Goal: Answer question/provide support: Share knowledge or assist other users

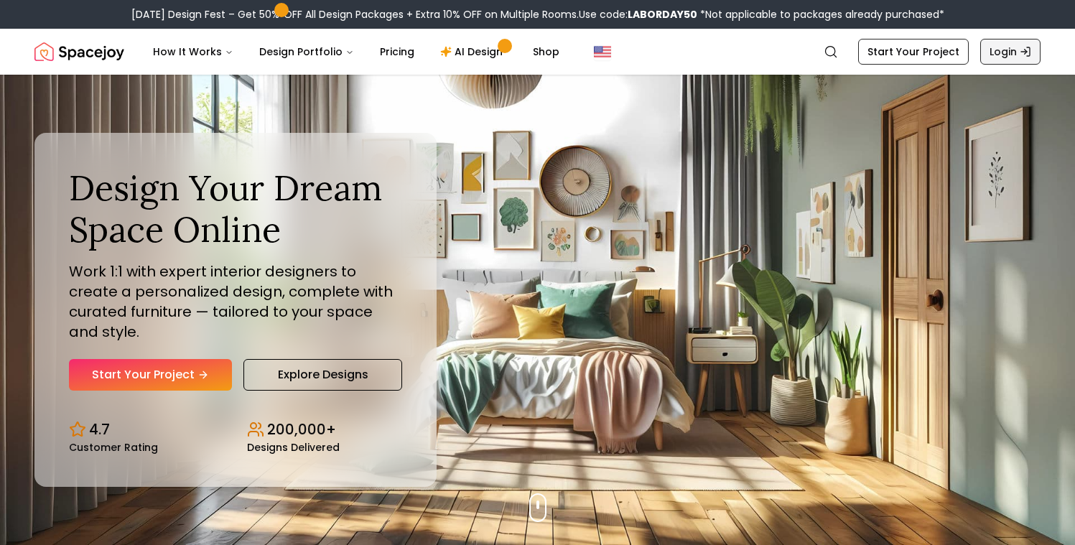
click at [1018, 48] on link "Login" at bounding box center [1010, 52] width 60 height 26
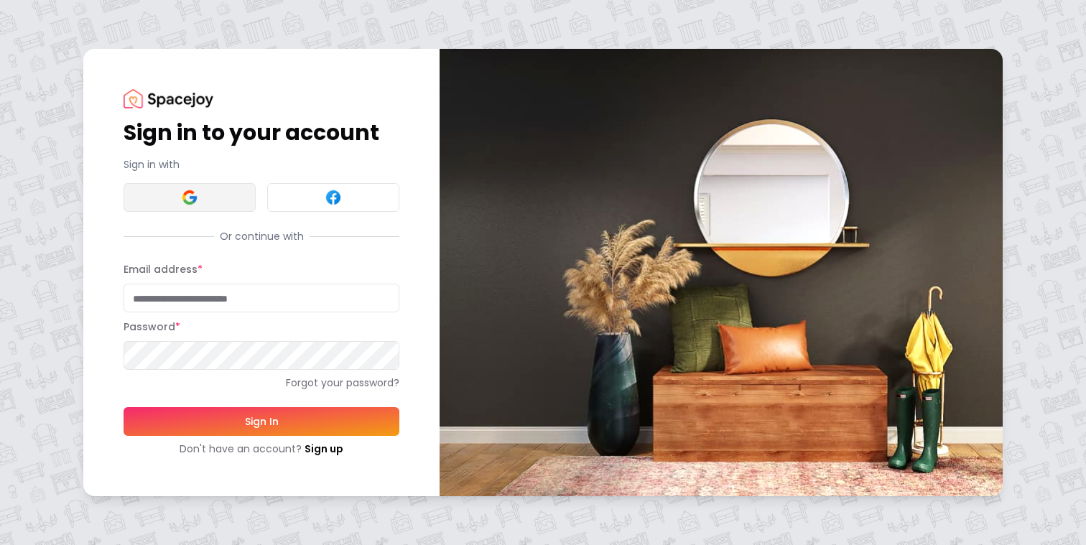
click at [190, 203] on img at bounding box center [189, 197] width 17 height 17
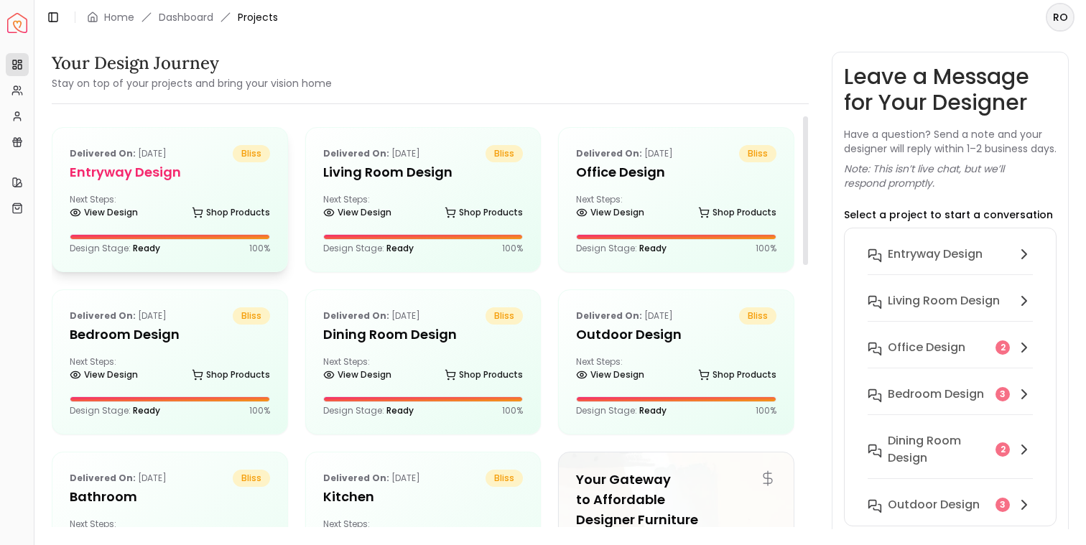
click at [212, 180] on h5 "entryway design" at bounding box center [170, 172] width 200 height 20
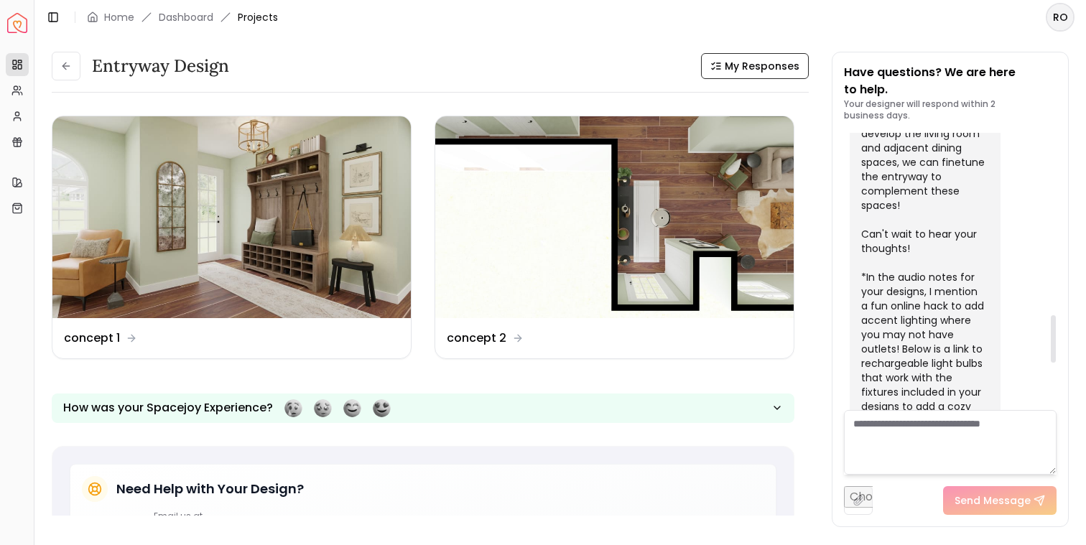
scroll to position [1334, 0]
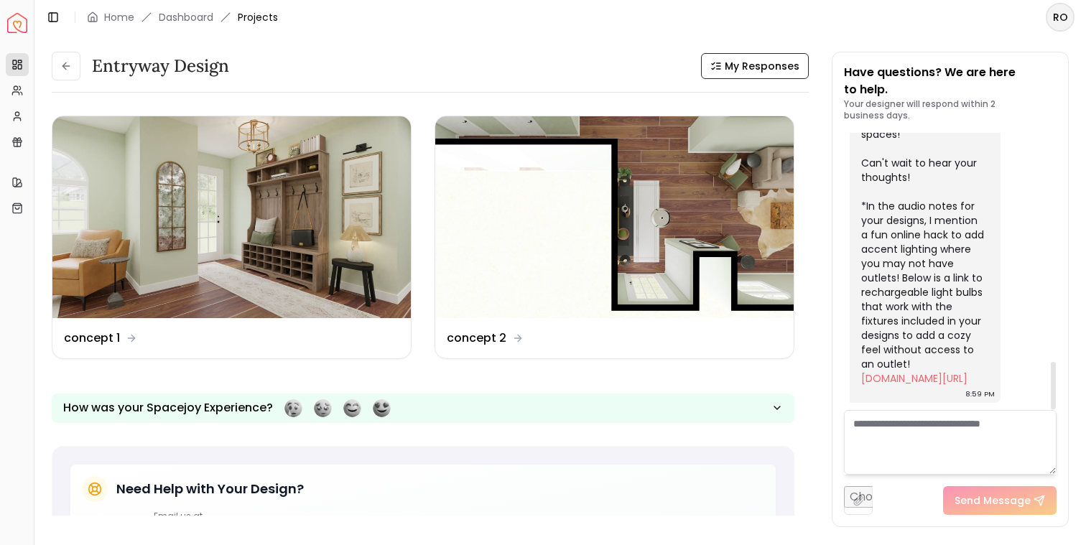
click at [909, 430] on textarea at bounding box center [950, 442] width 213 height 65
click at [959, 434] on textarea "To enrich screen reader interactions, please activate Accessibility in Grammarl…" at bounding box center [950, 442] width 213 height 65
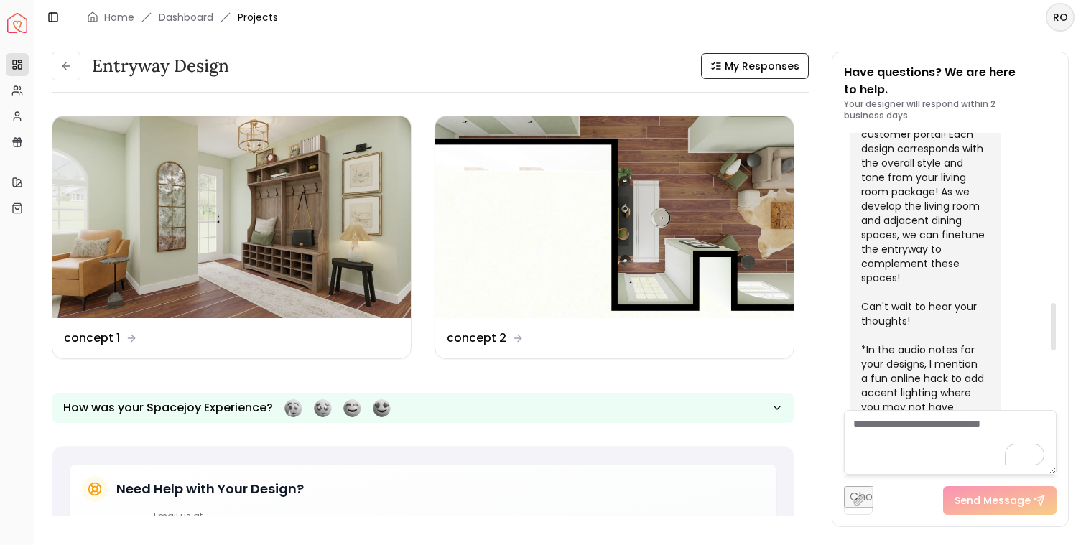
click at [1055, 326] on div at bounding box center [1052, 271] width 7 height 277
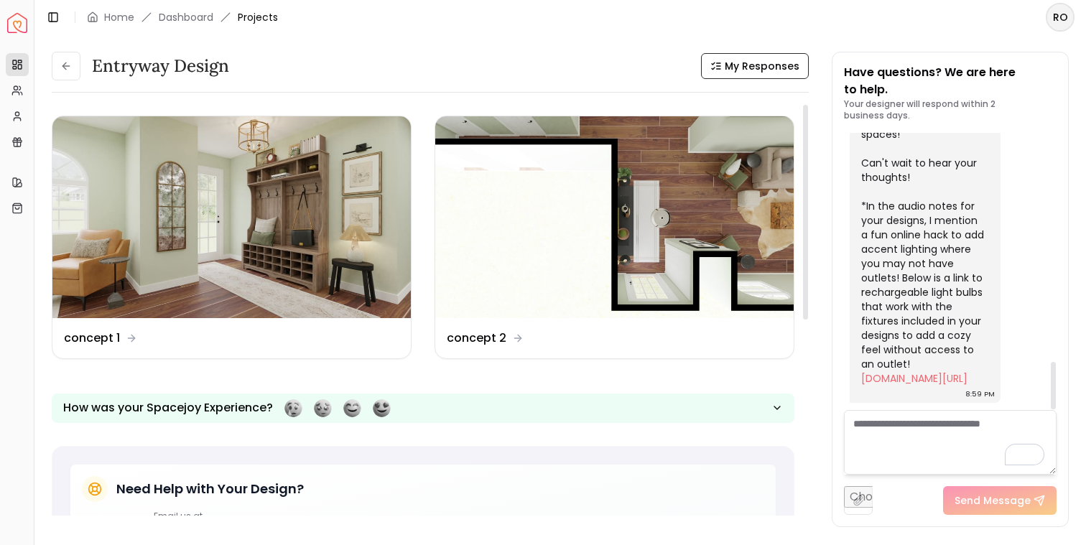
click at [965, 437] on textarea "To enrich screen reader interactions, please activate Accessibility in Grammarl…" at bounding box center [950, 442] width 213 height 65
click at [464, 51] on div "entryway design My Responses entryway design My Responses Design Name concept 1…" at bounding box center [559, 281] width 1051 height 495
click at [58, 65] on button at bounding box center [66, 66] width 29 height 29
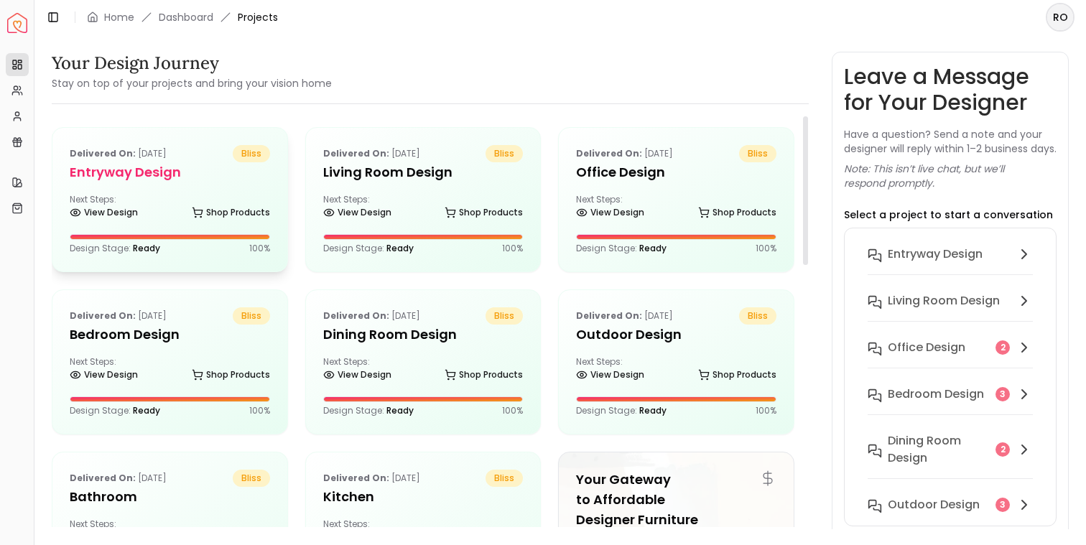
click at [167, 157] on p "Delivered on: Aug 14, 2025" at bounding box center [118, 153] width 97 height 17
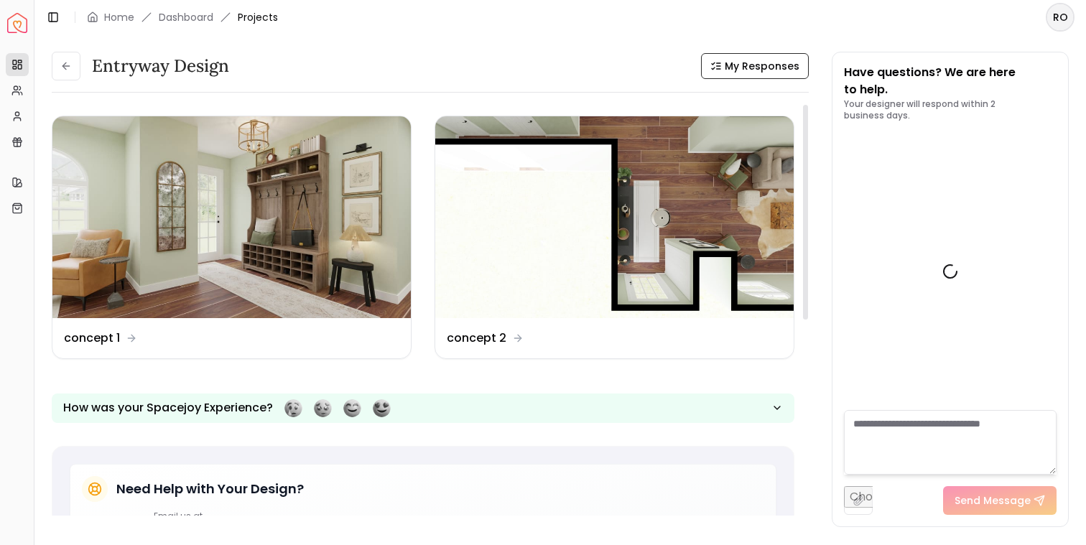
scroll to position [1334, 0]
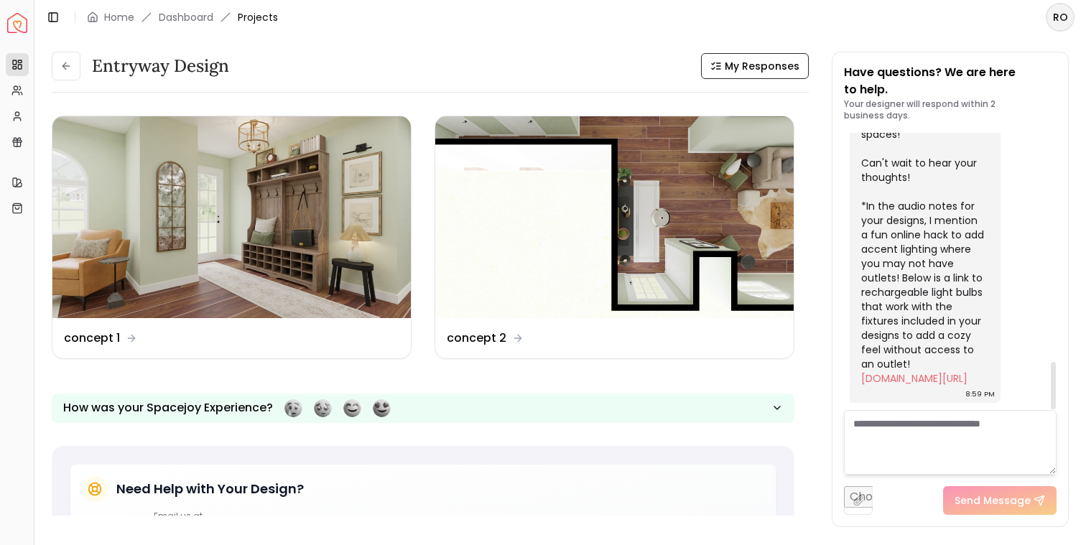
click at [913, 436] on textarea at bounding box center [950, 442] width 213 height 65
click at [274, 221] on img at bounding box center [231, 217] width 358 height 202
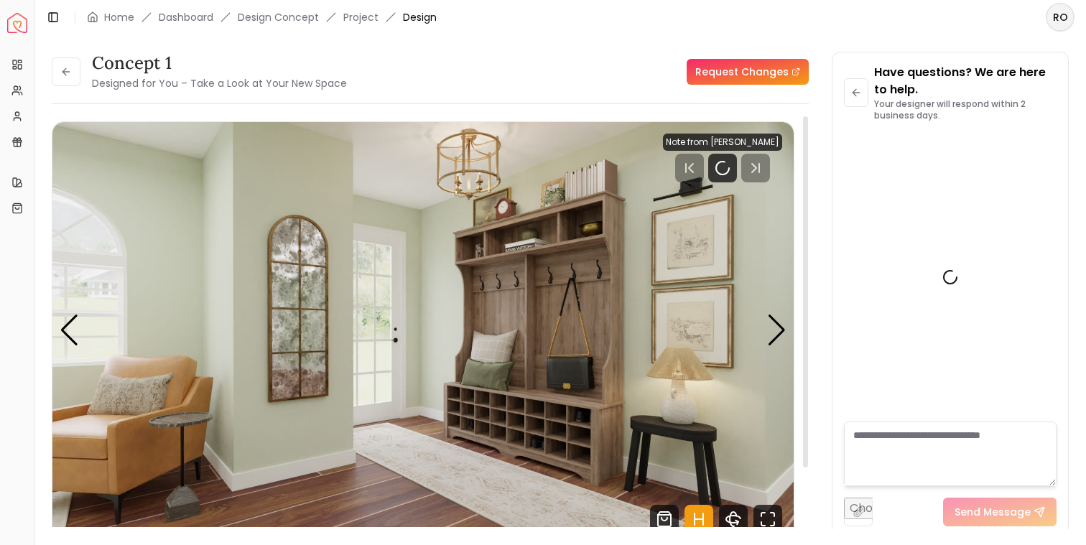
scroll to position [1323, 0]
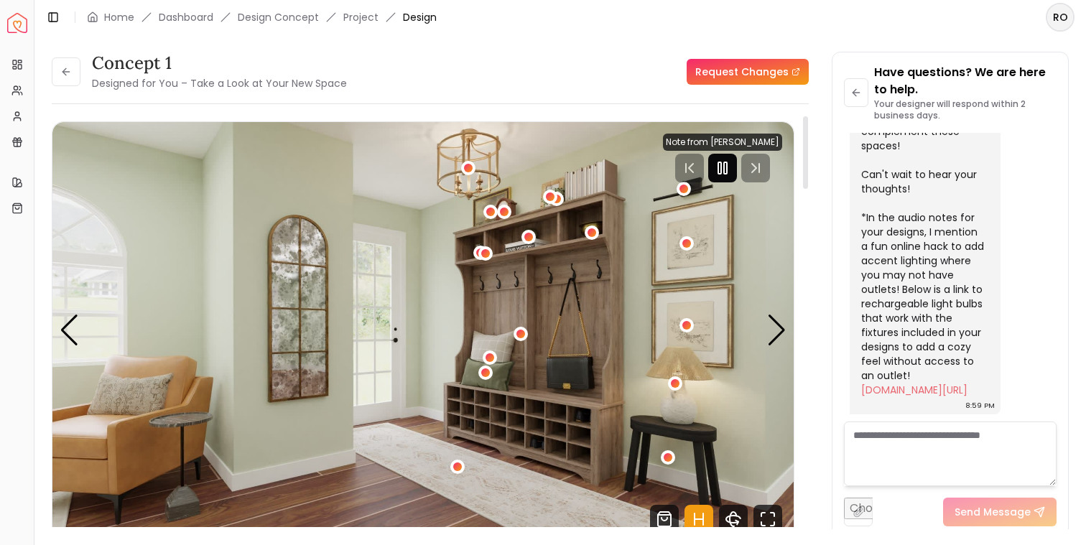
click at [730, 173] on icon "Pause" at bounding box center [722, 167] width 17 height 17
click at [758, 73] on link "Request Changes" at bounding box center [748, 72] width 122 height 26
click at [930, 447] on textarea "To enrich screen reader interactions, please activate Accessibility in Grammarl…" at bounding box center [950, 454] width 213 height 65
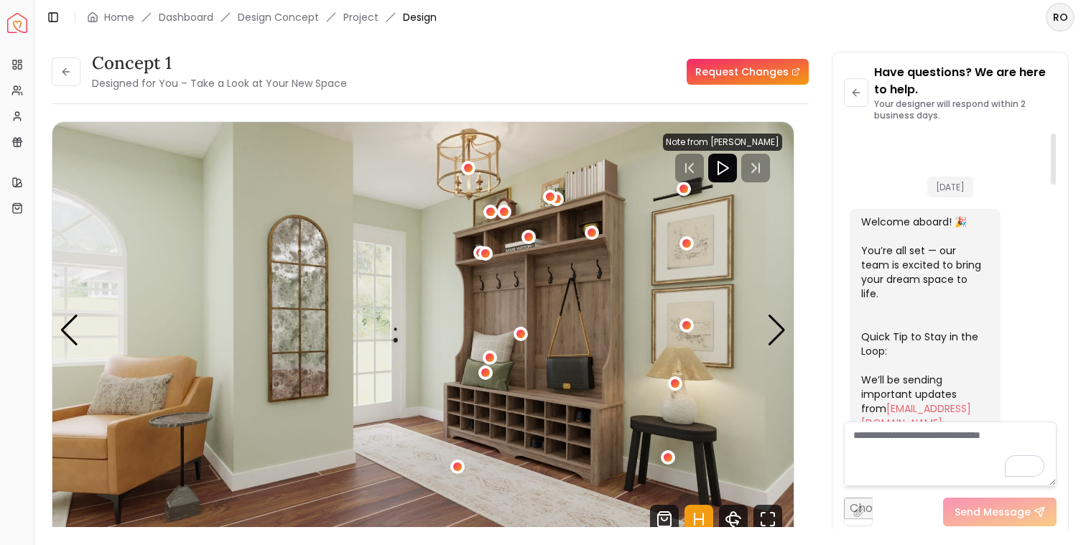
scroll to position [0, 0]
click at [852, 101] on button at bounding box center [856, 92] width 24 height 29
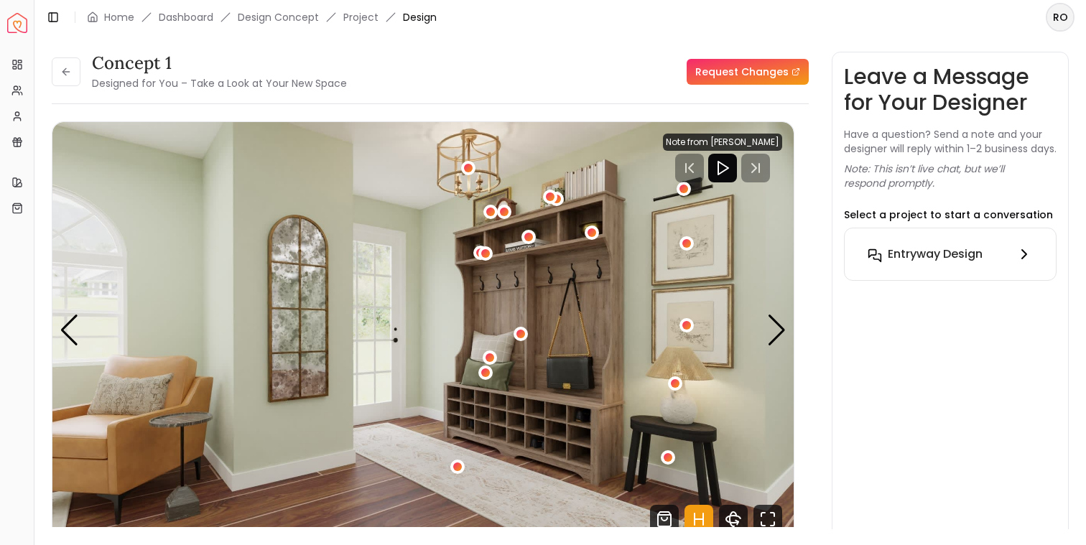
click at [948, 269] on button "entryway design" at bounding box center [950, 254] width 188 height 29
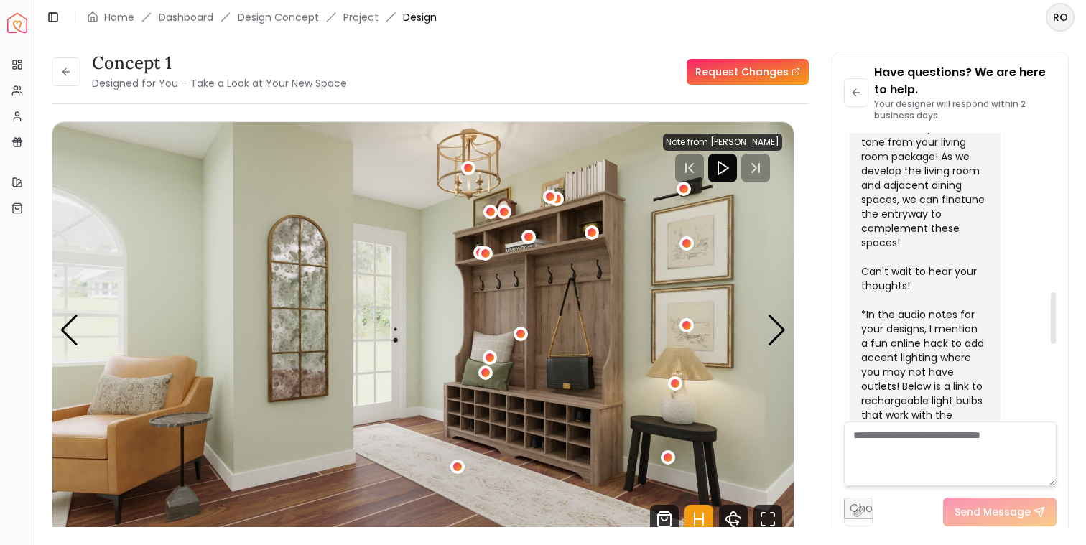
scroll to position [1225, 0]
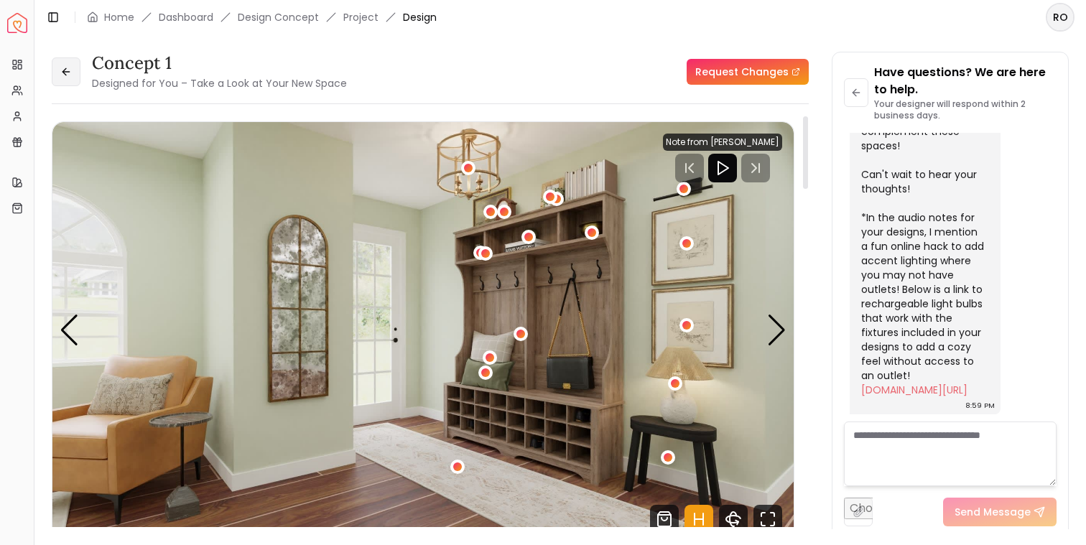
click at [69, 67] on icon at bounding box center [65, 71] width 11 height 11
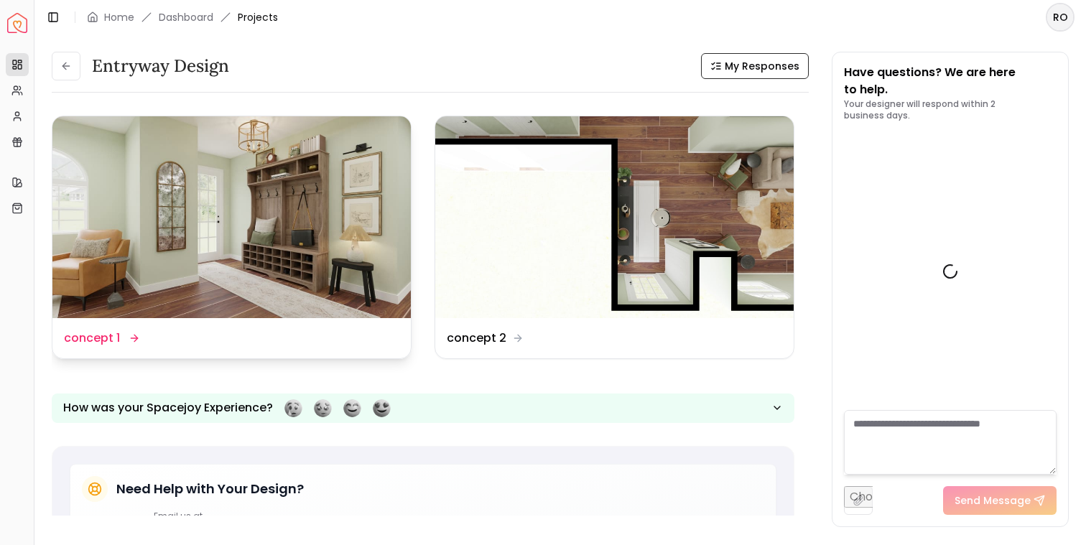
scroll to position [1334, 0]
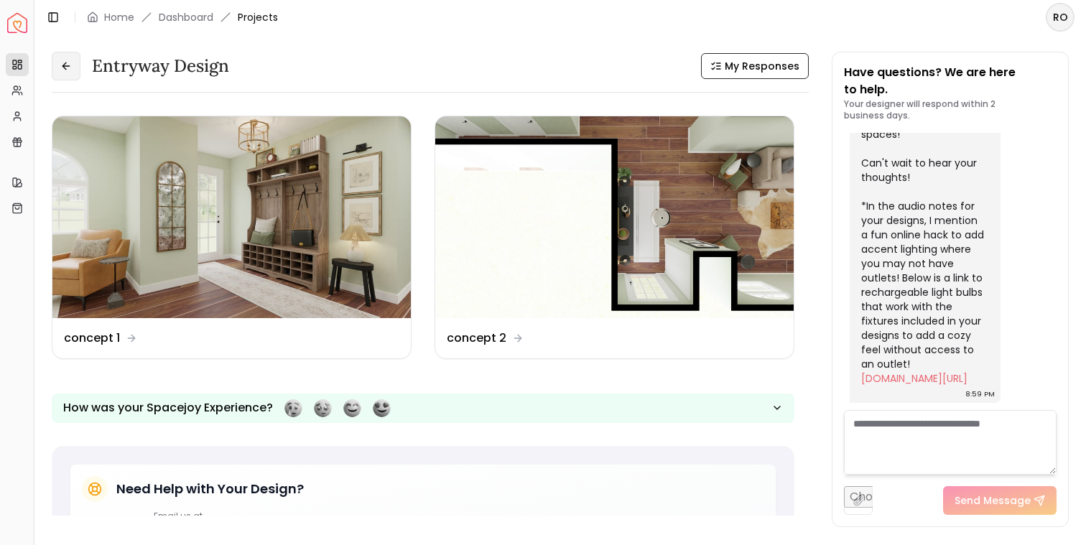
click at [70, 65] on icon at bounding box center [65, 65] width 11 height 11
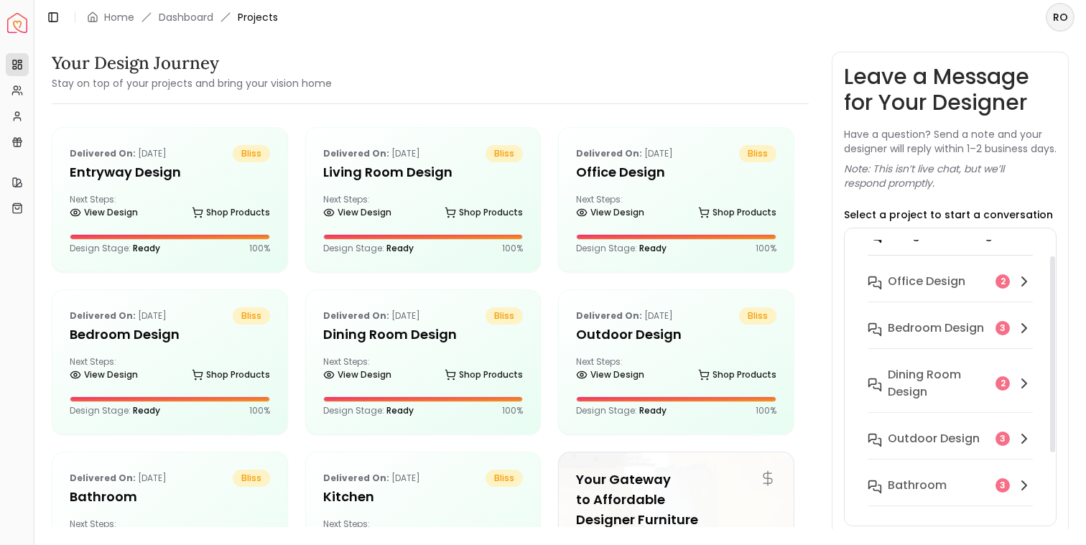
scroll to position [113, 0]
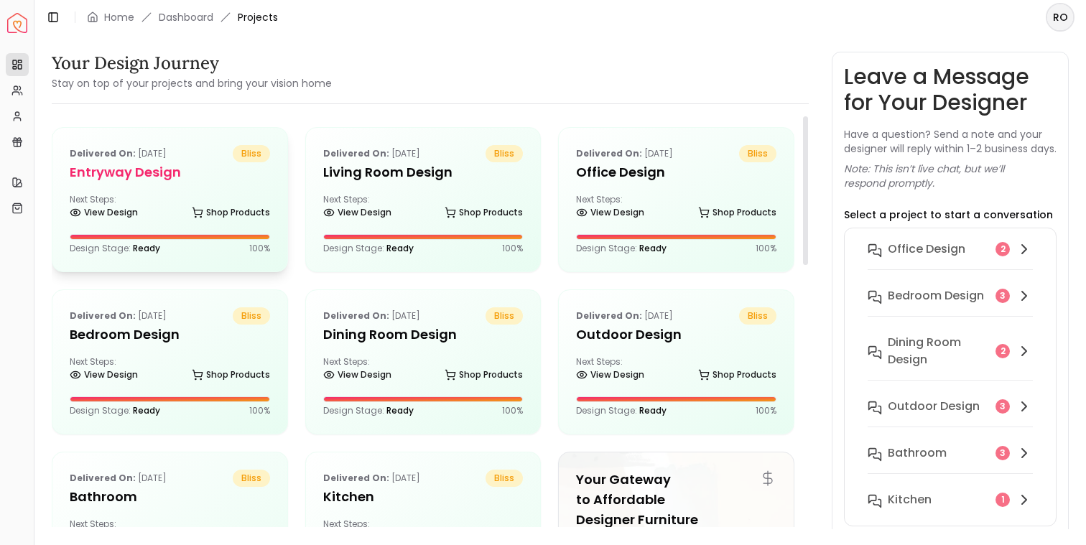
click at [168, 190] on div "Delivered on: Aug 14, 2025 bliss entryway design Next Steps: View Design Shop P…" at bounding box center [169, 200] width 235 height 144
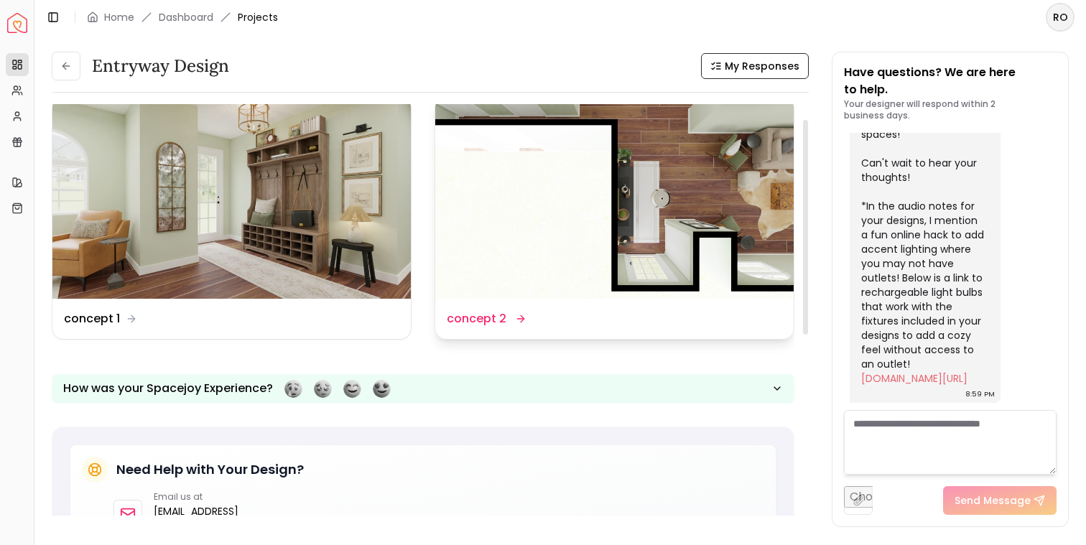
scroll to position [30, 0]
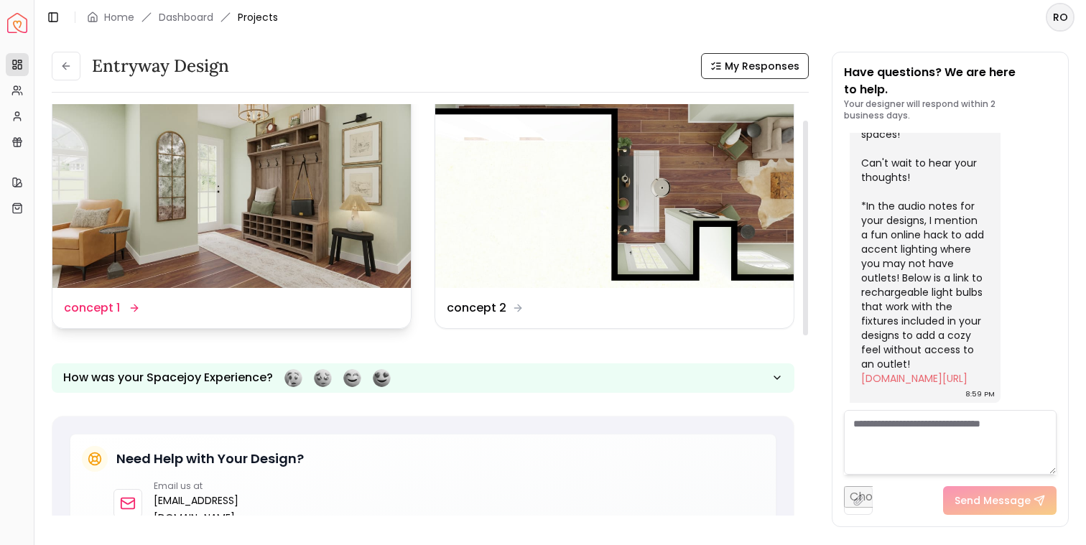
click at [357, 215] on img at bounding box center [231, 187] width 358 height 202
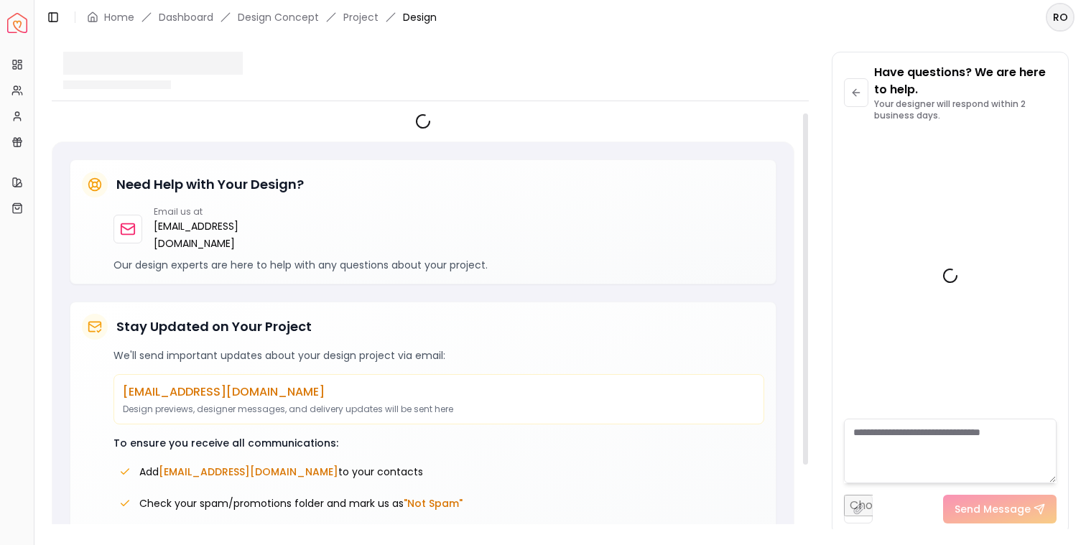
scroll to position [1323, 0]
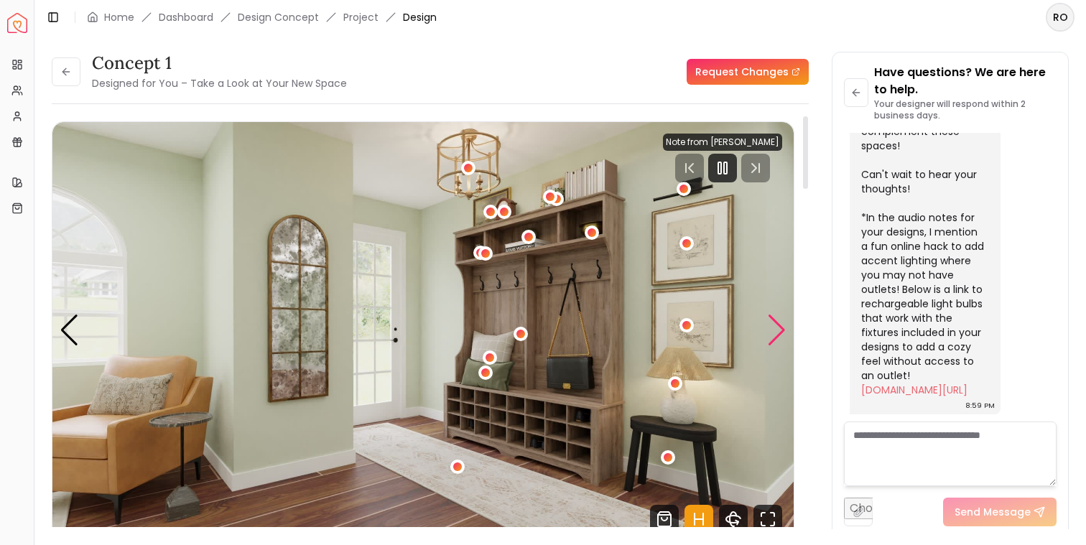
click at [772, 325] on div "Next slide" at bounding box center [776, 331] width 19 height 32
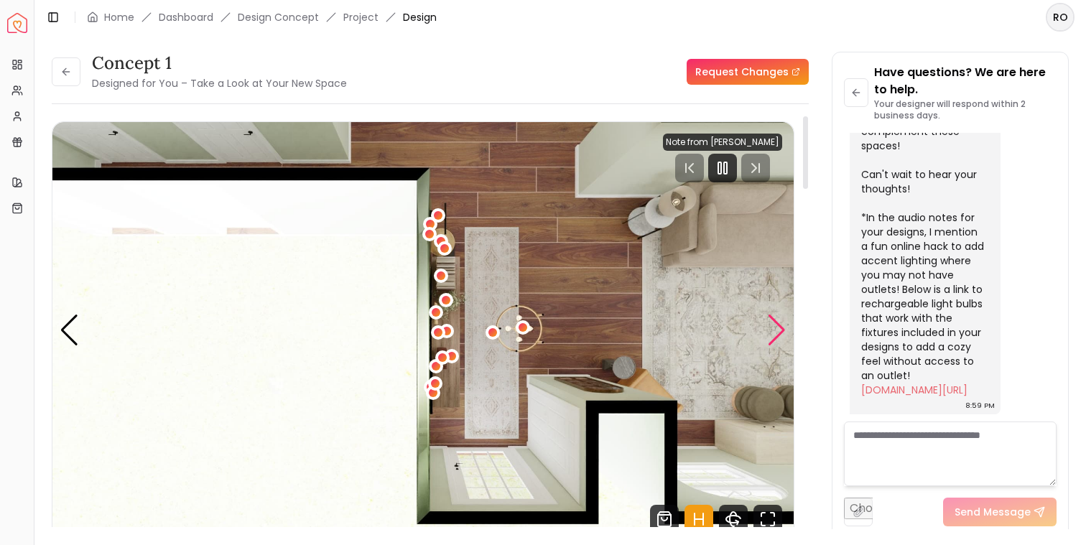
click at [772, 325] on div "Next slide" at bounding box center [776, 331] width 19 height 32
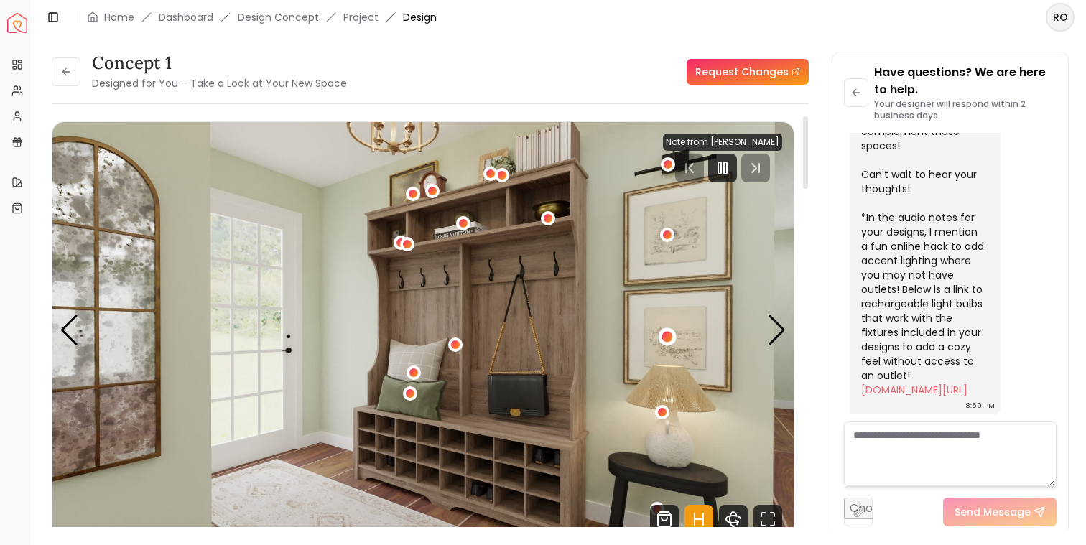
click at [665, 335] on div "3 / 4" at bounding box center [667, 336] width 11 height 11
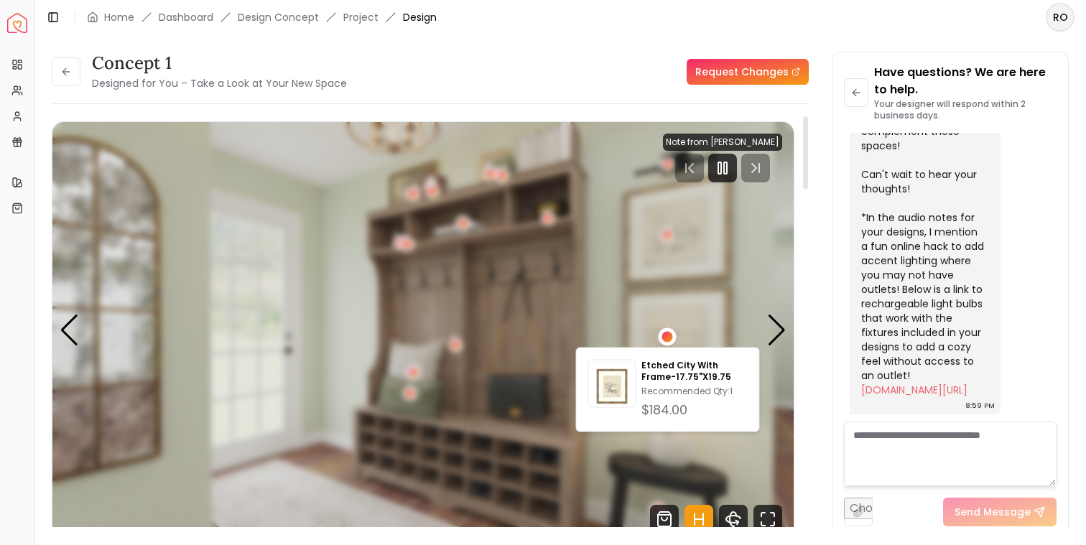
click at [521, 314] on img "3 / 4" at bounding box center [422, 330] width 741 height 417
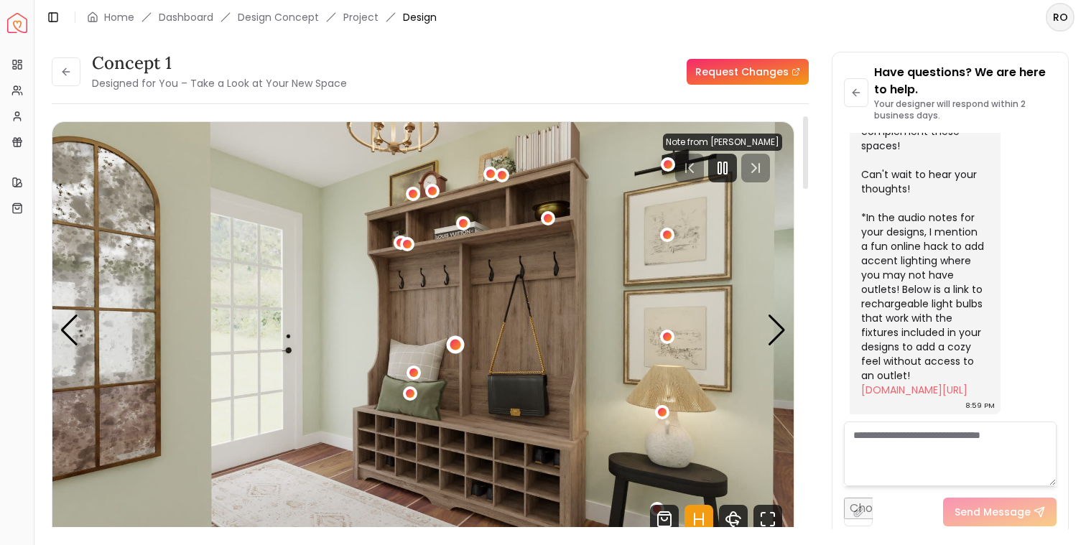
click at [454, 345] on div "3 / 4" at bounding box center [455, 345] width 11 height 11
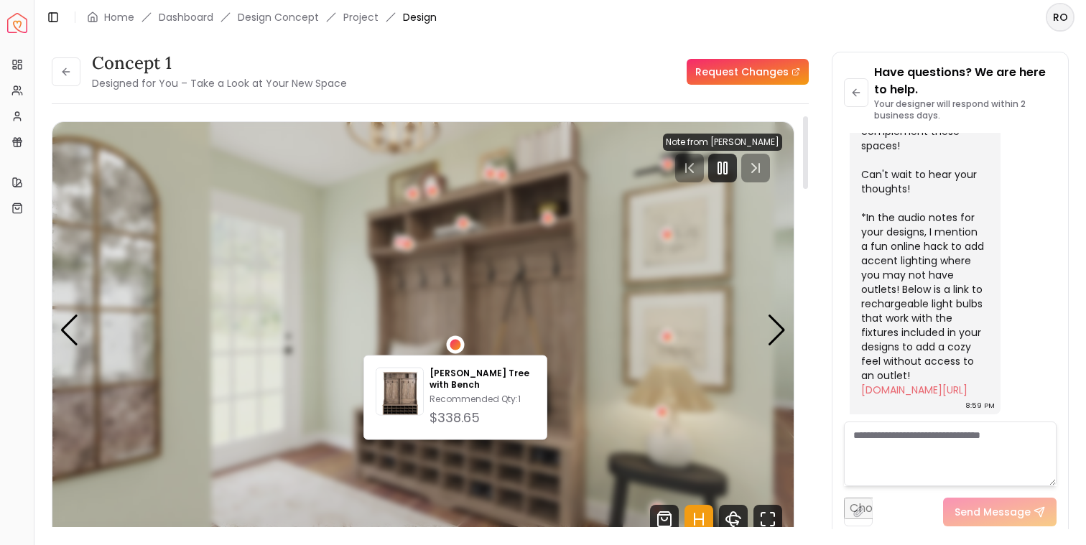
click at [454, 345] on div "3 / 4" at bounding box center [455, 345] width 11 height 11
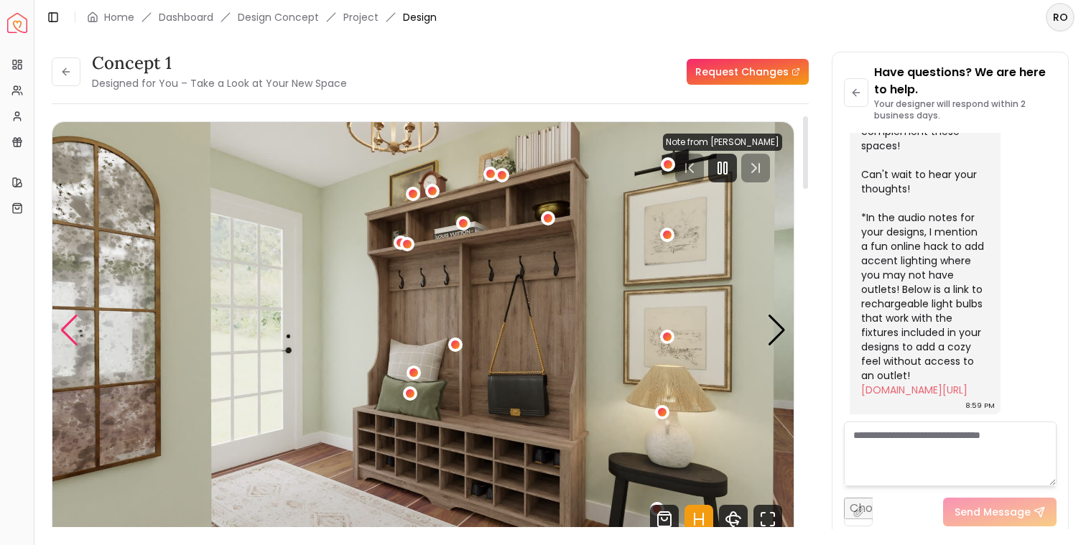
click at [73, 328] on div "Previous slide" at bounding box center [69, 331] width 19 height 32
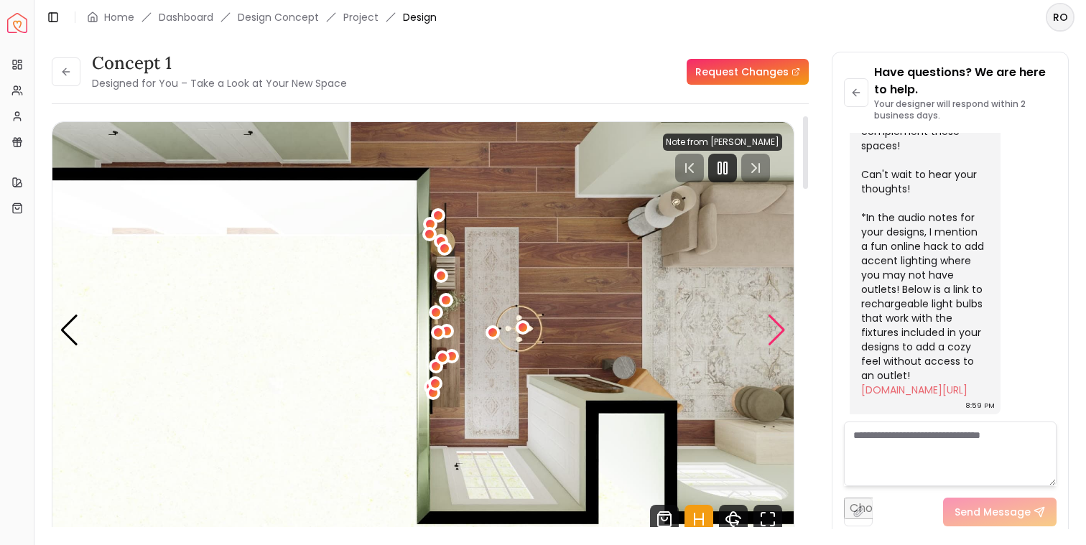
click at [771, 327] on div "Next slide" at bounding box center [776, 331] width 19 height 32
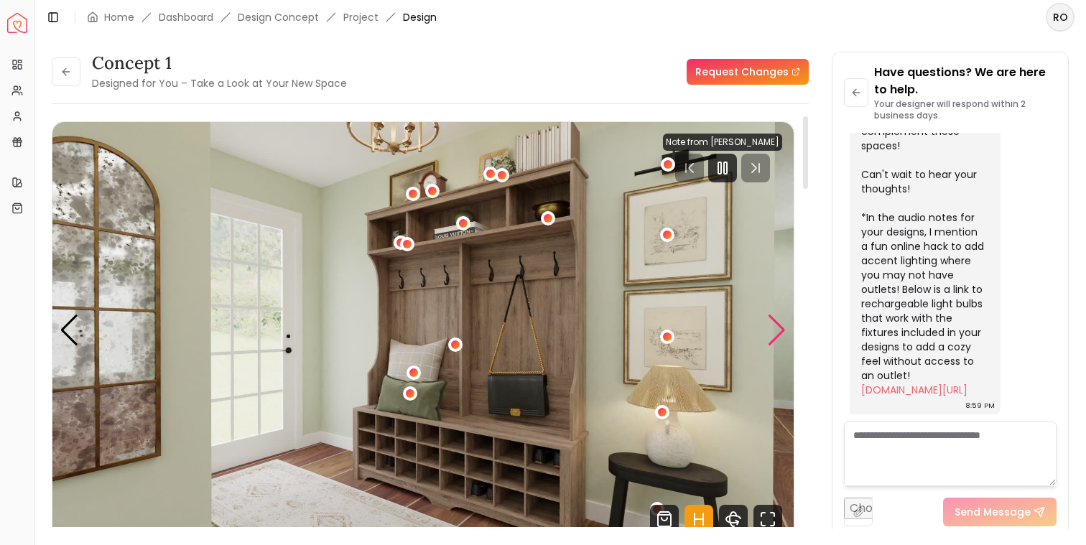
click at [771, 327] on div "Next slide" at bounding box center [776, 331] width 19 height 32
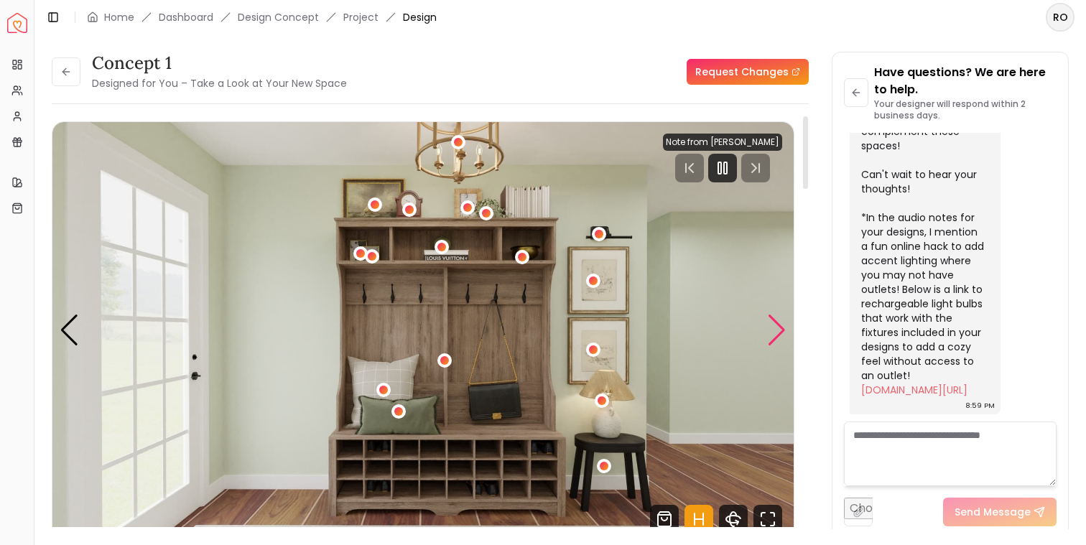
click at [771, 327] on div "Next slide" at bounding box center [776, 331] width 19 height 32
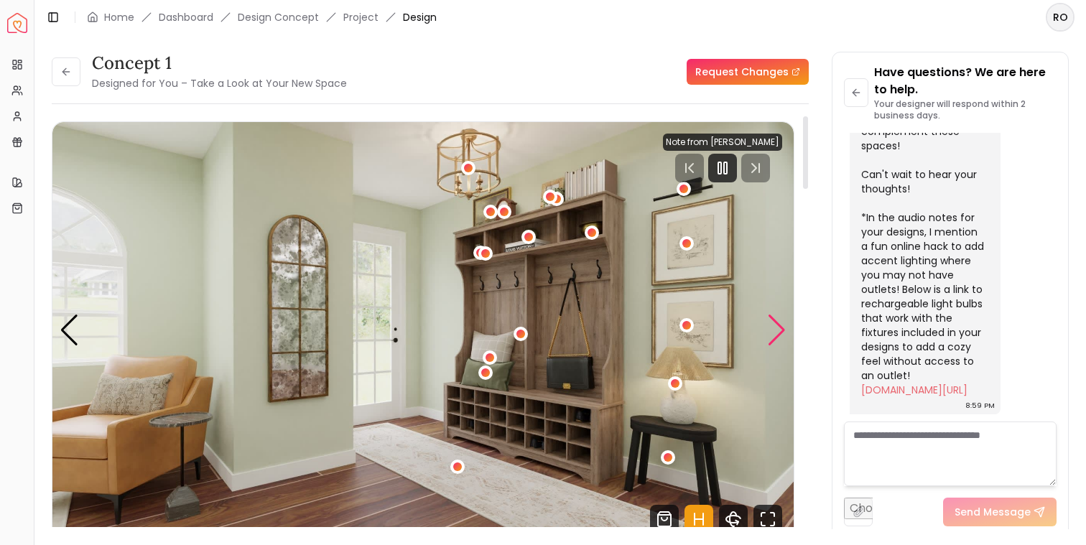
click at [771, 327] on div "Next slide" at bounding box center [776, 331] width 19 height 32
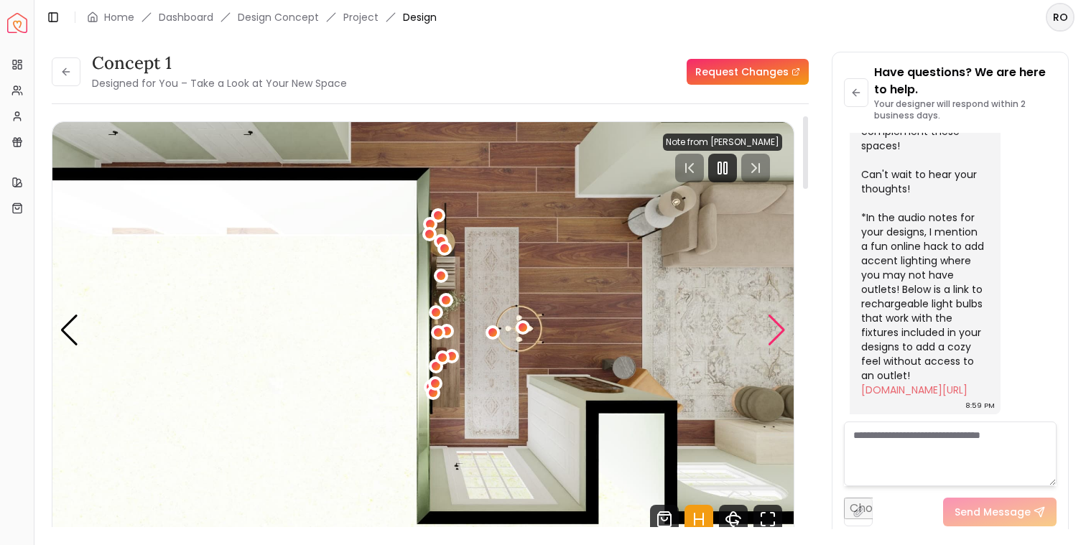
click at [771, 327] on div "Next slide" at bounding box center [776, 331] width 19 height 32
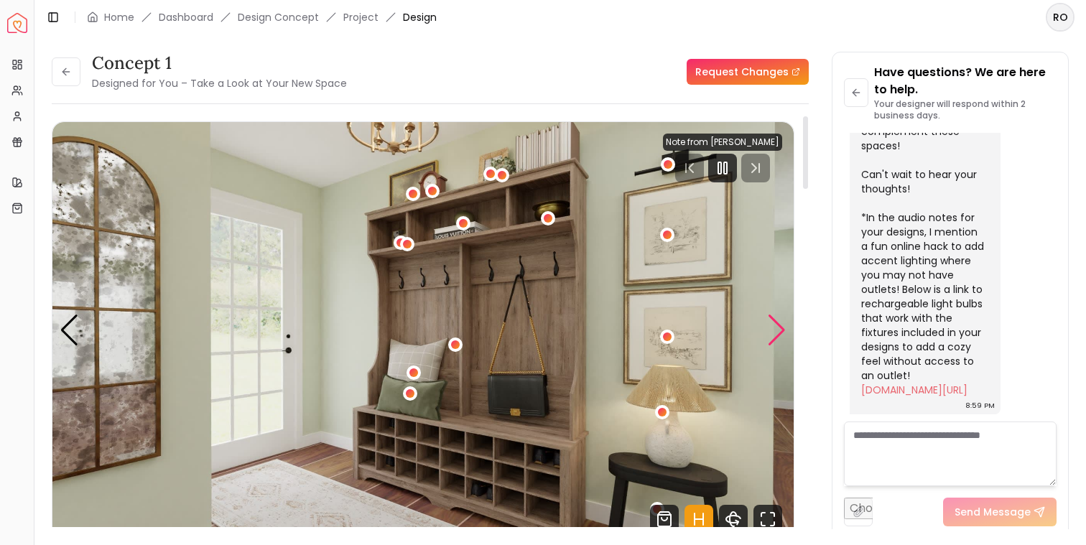
click at [771, 327] on div "Next slide" at bounding box center [776, 331] width 19 height 32
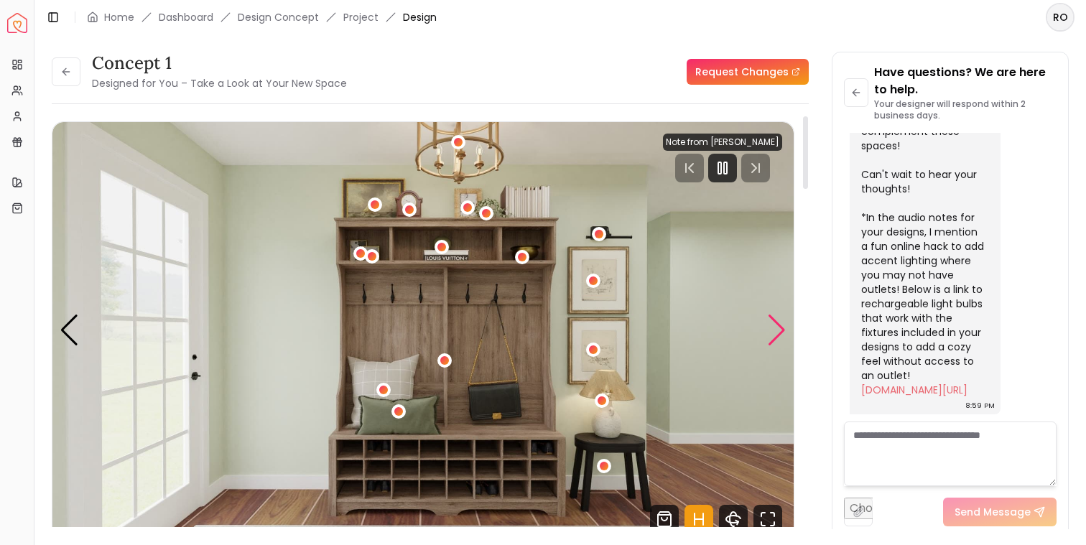
click at [771, 327] on div "Next slide" at bounding box center [776, 331] width 19 height 32
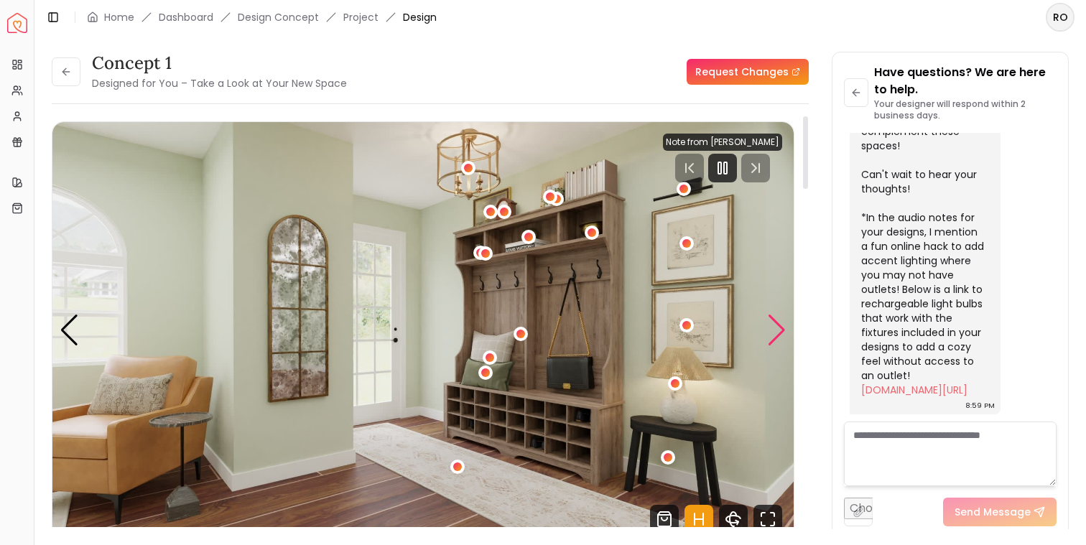
click at [771, 327] on div "Next slide" at bounding box center [776, 331] width 19 height 32
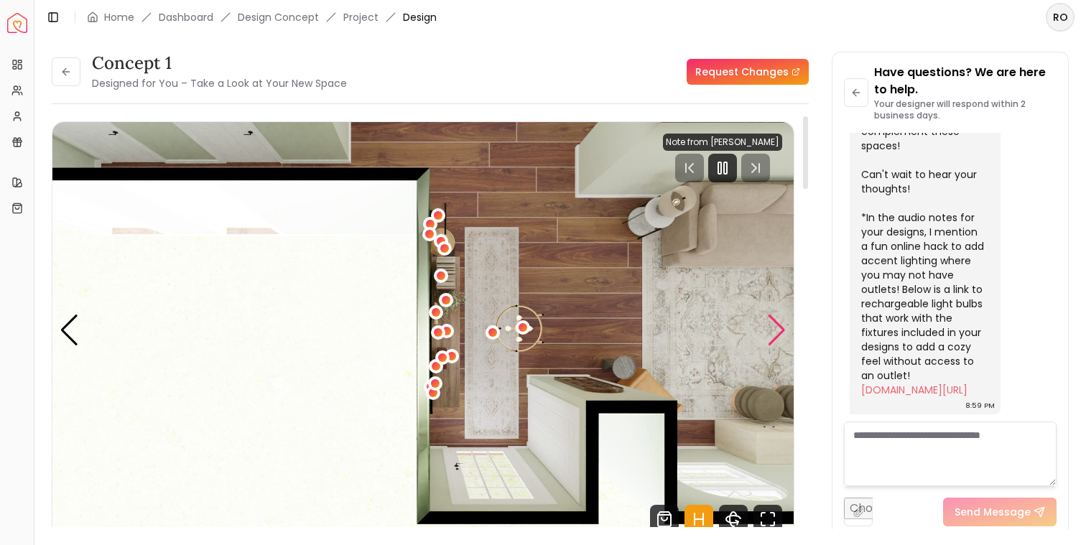
click at [771, 327] on div "Next slide" at bounding box center [776, 331] width 19 height 32
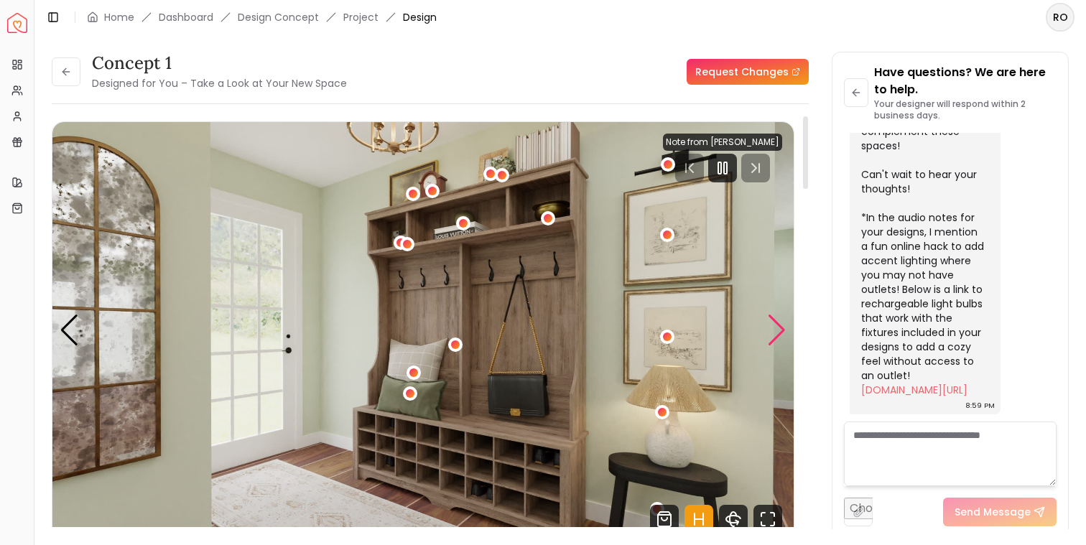
click at [771, 327] on div "Next slide" at bounding box center [776, 331] width 19 height 32
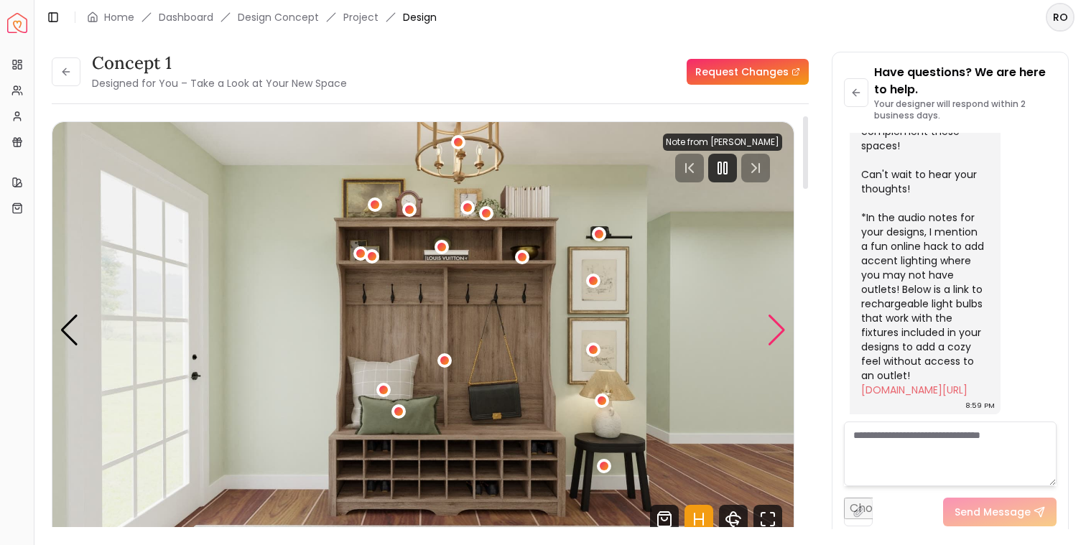
click at [771, 327] on div "Next slide" at bounding box center [776, 331] width 19 height 32
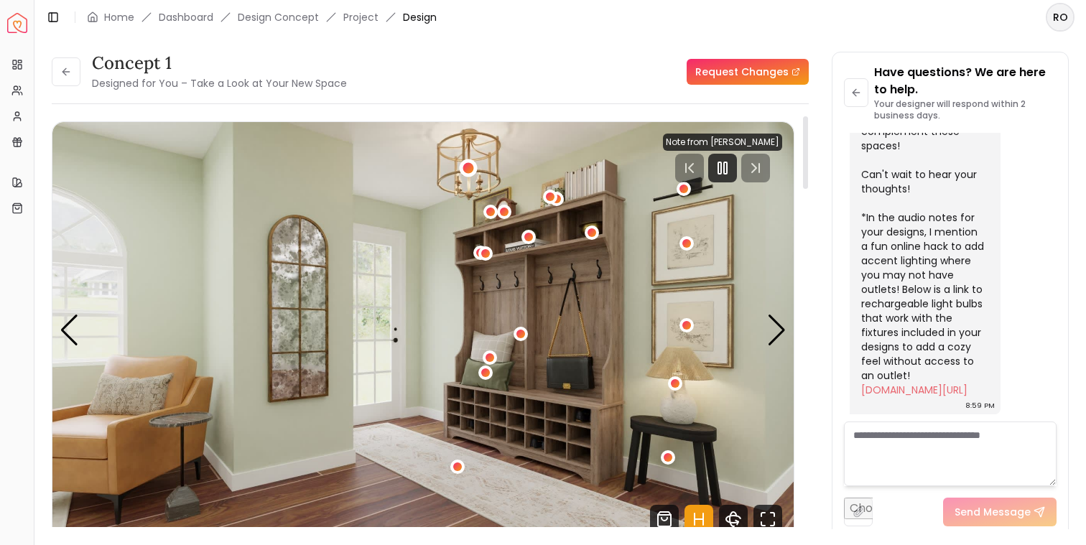
click at [473, 169] on div "1 / 4" at bounding box center [469, 168] width 18 height 18
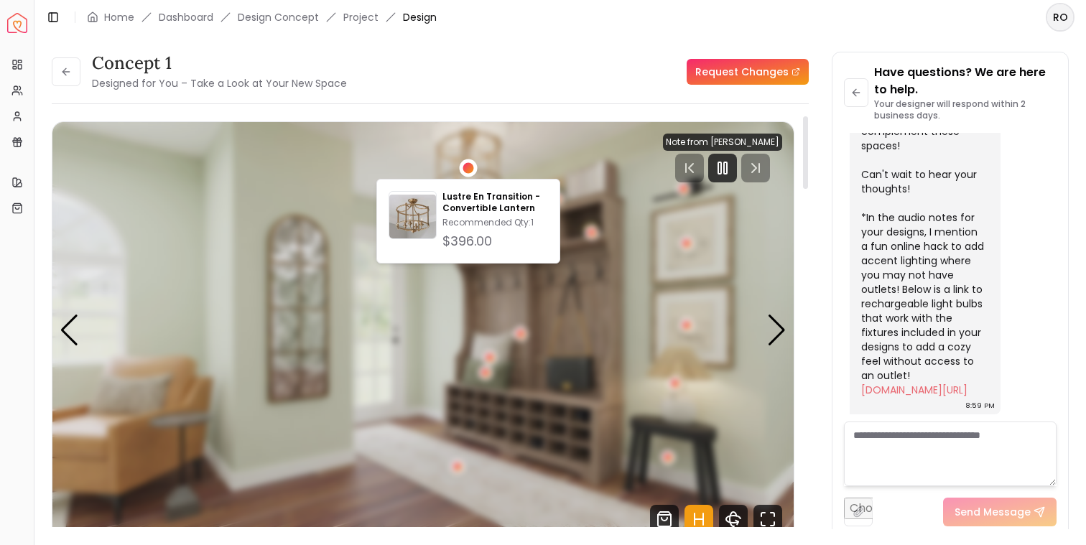
click at [620, 283] on img "1 / 4" at bounding box center [422, 330] width 741 height 417
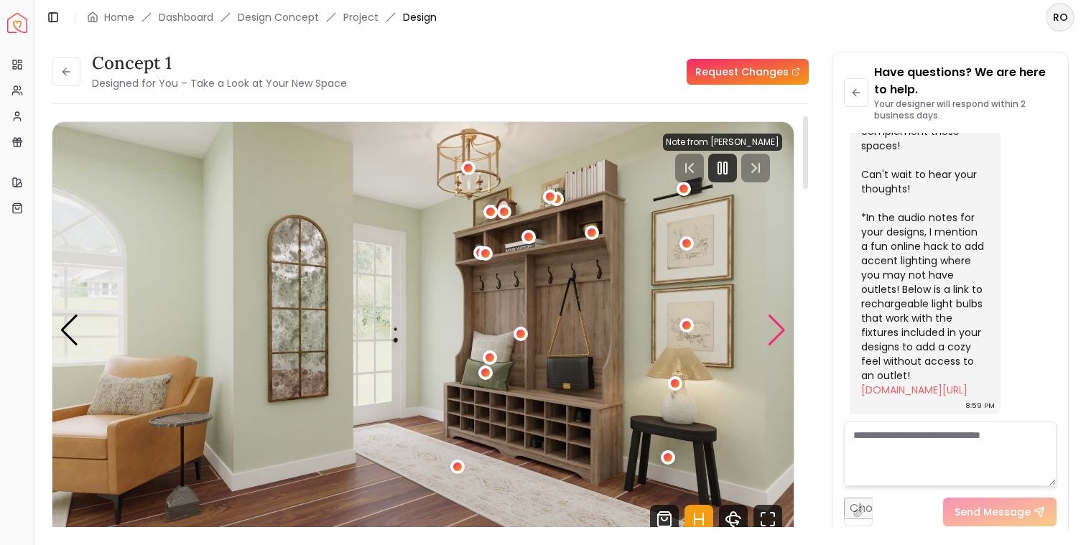
click at [771, 331] on div "Next slide" at bounding box center [776, 331] width 19 height 32
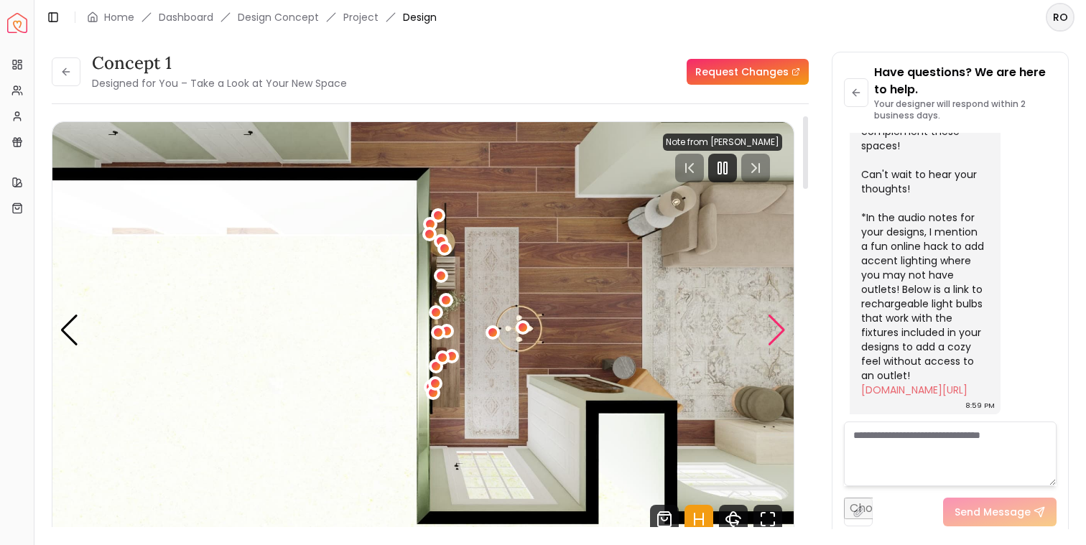
click at [771, 331] on div "Next slide" at bounding box center [776, 331] width 19 height 32
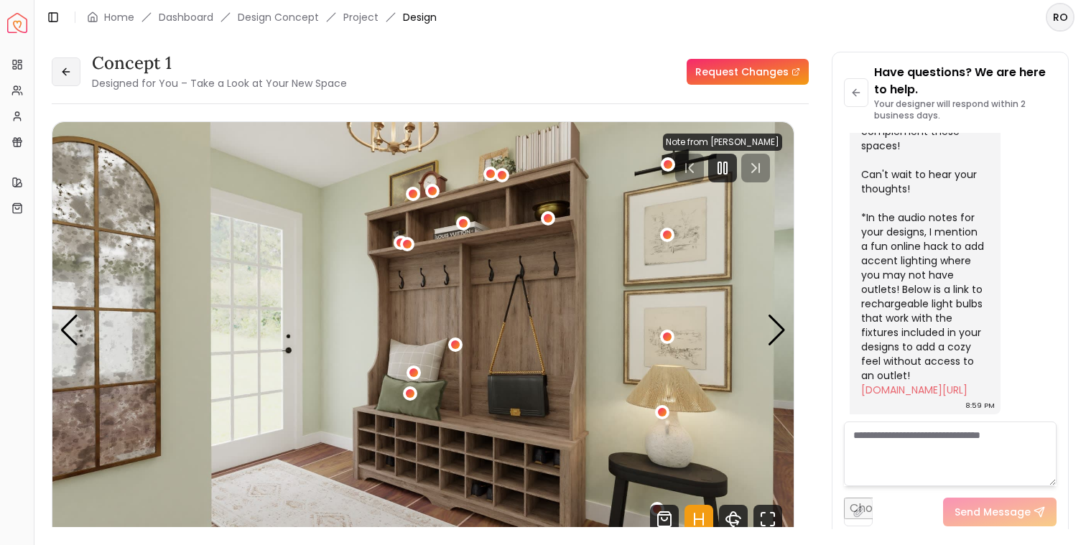
click at [70, 68] on icon at bounding box center [65, 71] width 11 height 11
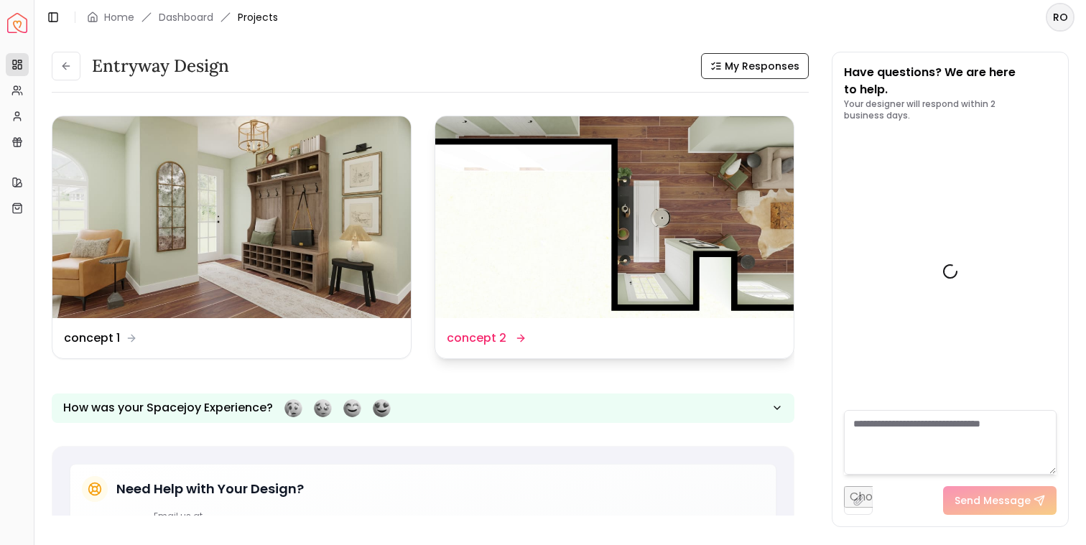
scroll to position [1334, 0]
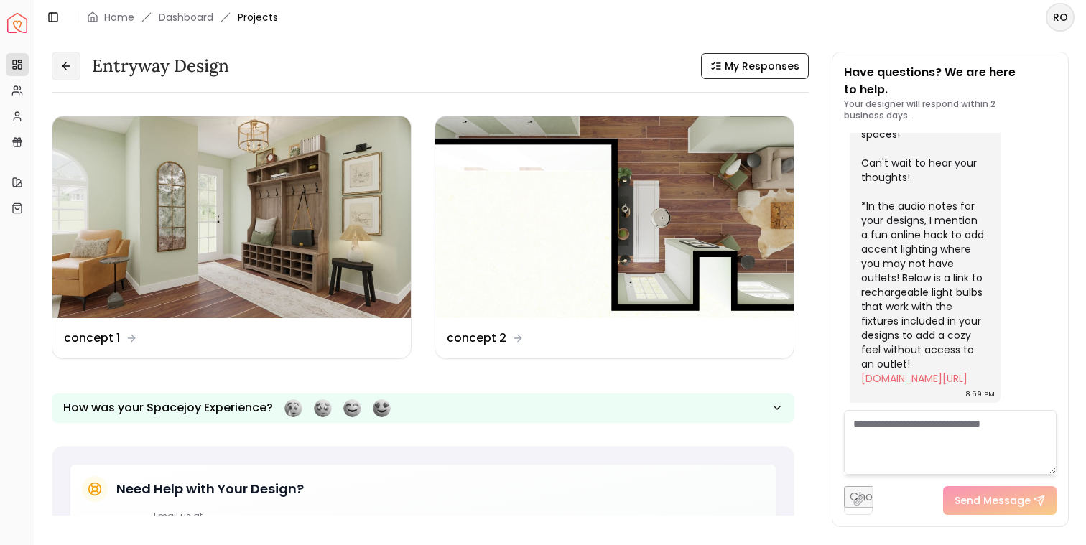
click at [77, 68] on button at bounding box center [66, 66] width 29 height 29
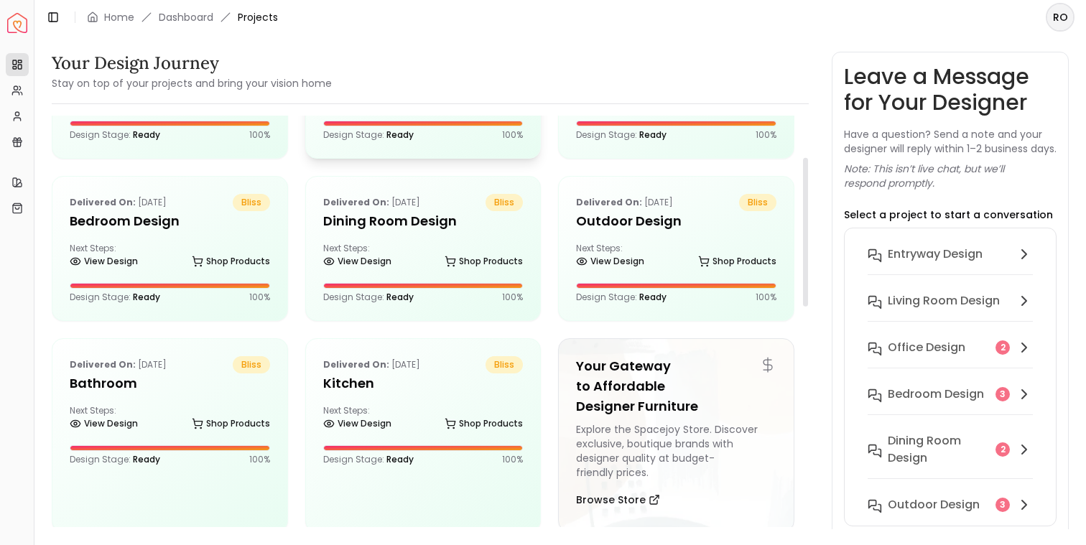
scroll to position [117, 0]
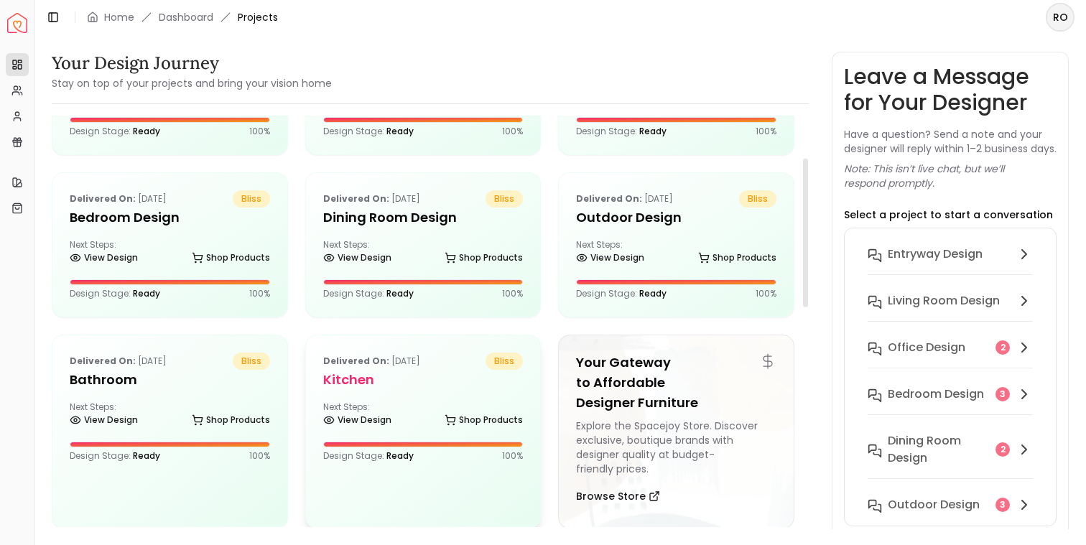
click at [406, 394] on div "Delivered on: Aug 16, 2025 bliss Kitchen Next Steps: View Design Shop Products …" at bounding box center [423, 407] width 235 height 144
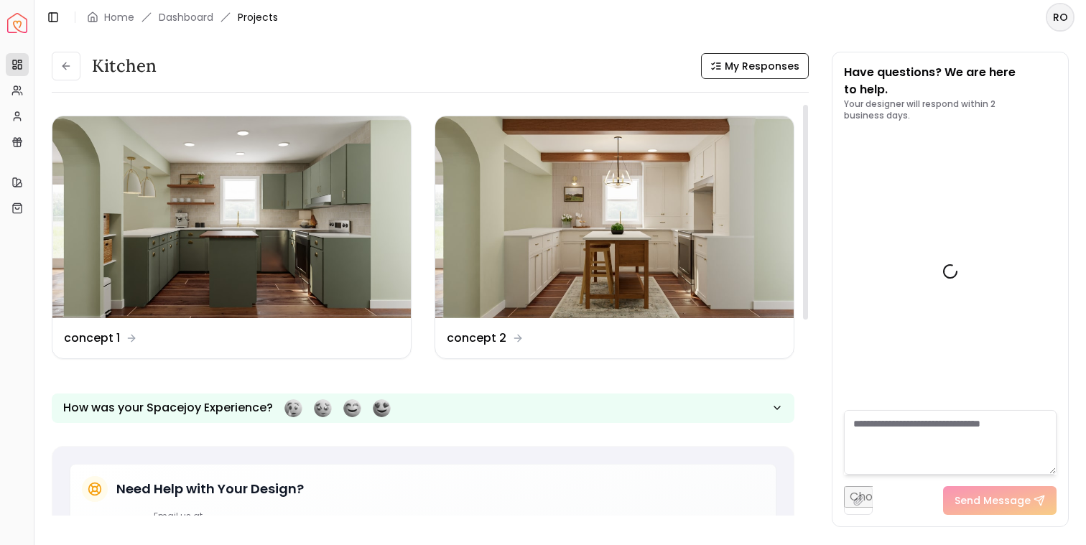
scroll to position [1196, 0]
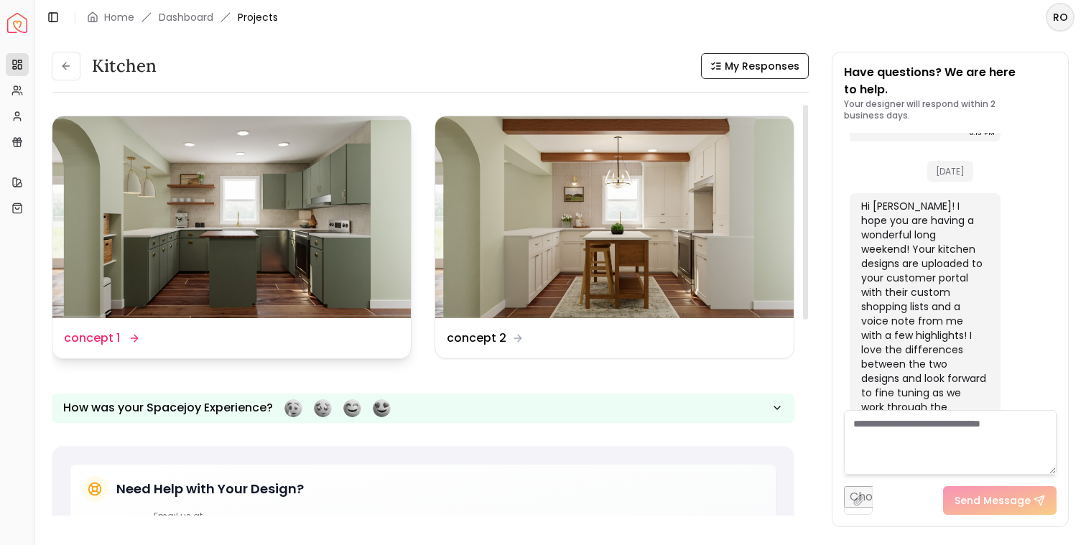
click at [243, 267] on img at bounding box center [231, 217] width 358 height 202
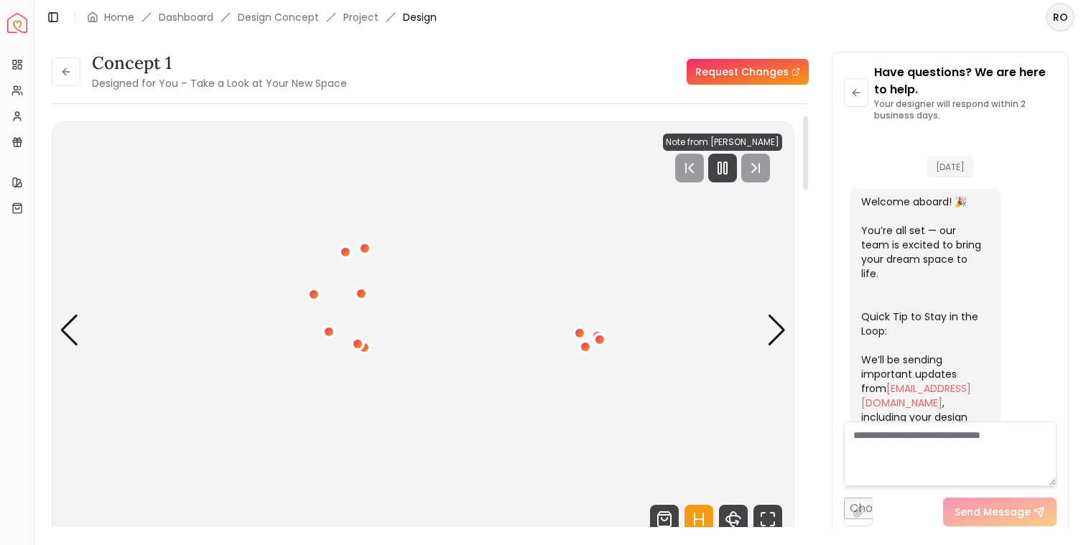
scroll to position [1185, 0]
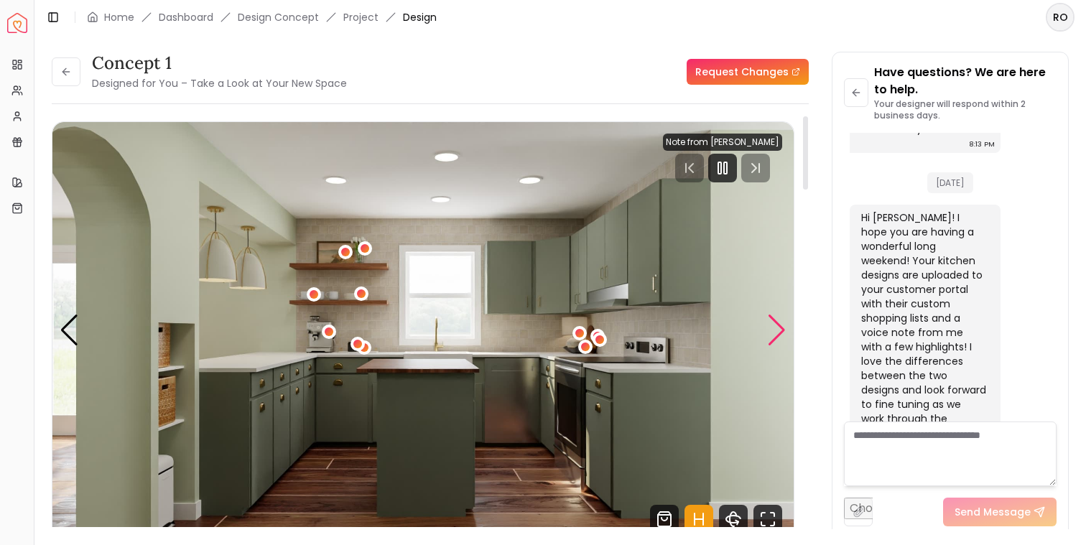
click at [769, 334] on div "Next slide" at bounding box center [776, 331] width 19 height 32
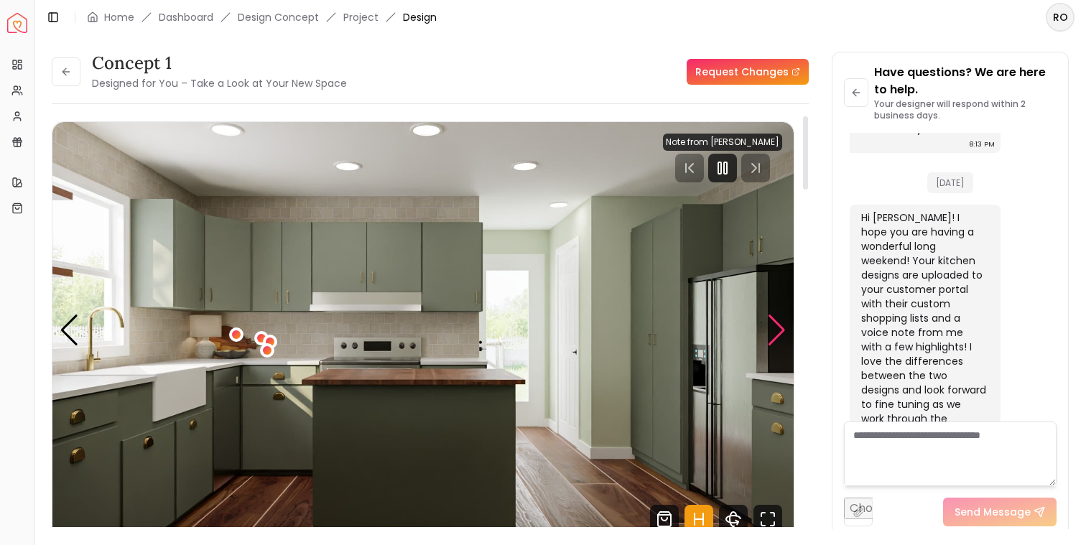
click at [769, 334] on div "Next slide" at bounding box center [776, 331] width 19 height 32
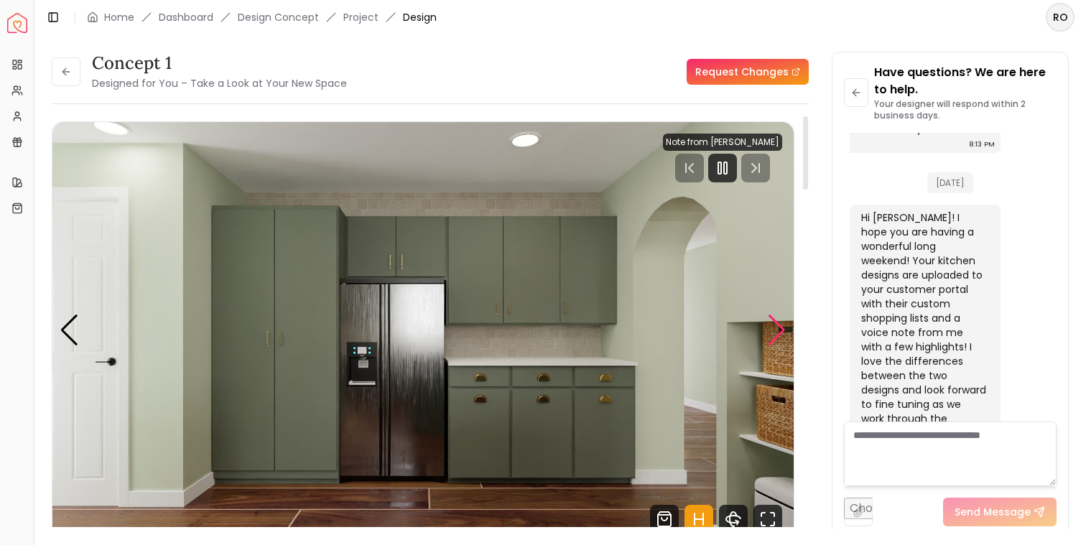
click at [769, 334] on div "Next slide" at bounding box center [776, 331] width 19 height 32
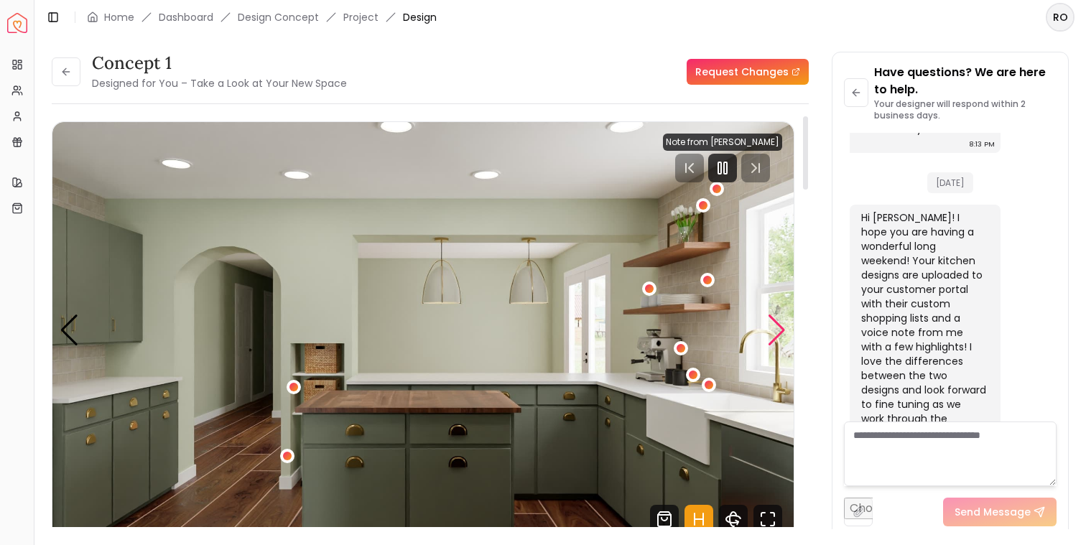
click at [769, 334] on div "Next slide" at bounding box center [776, 331] width 19 height 32
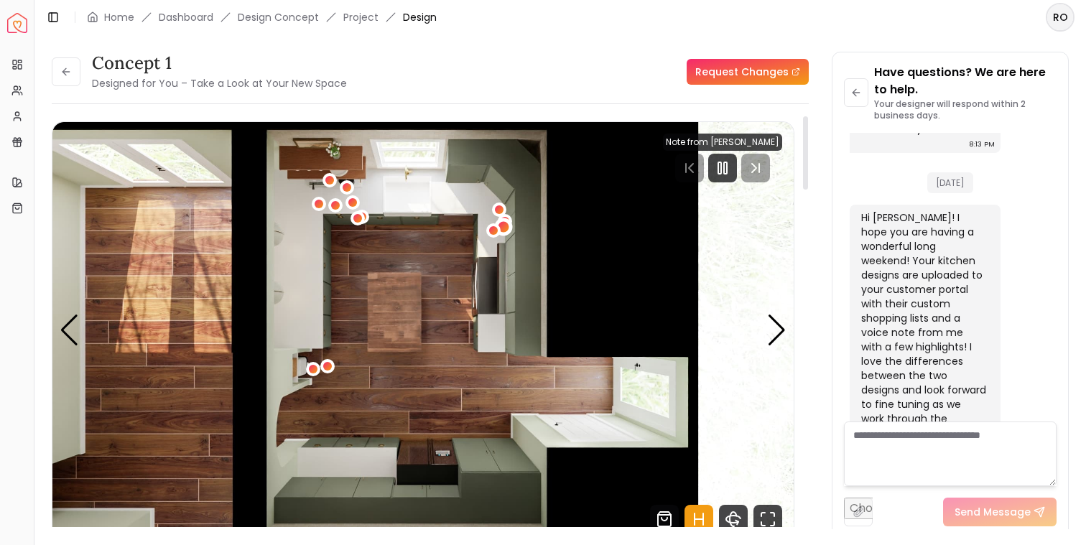
click at [502, 221] on div "5 / 5" at bounding box center [503, 227] width 18 height 18
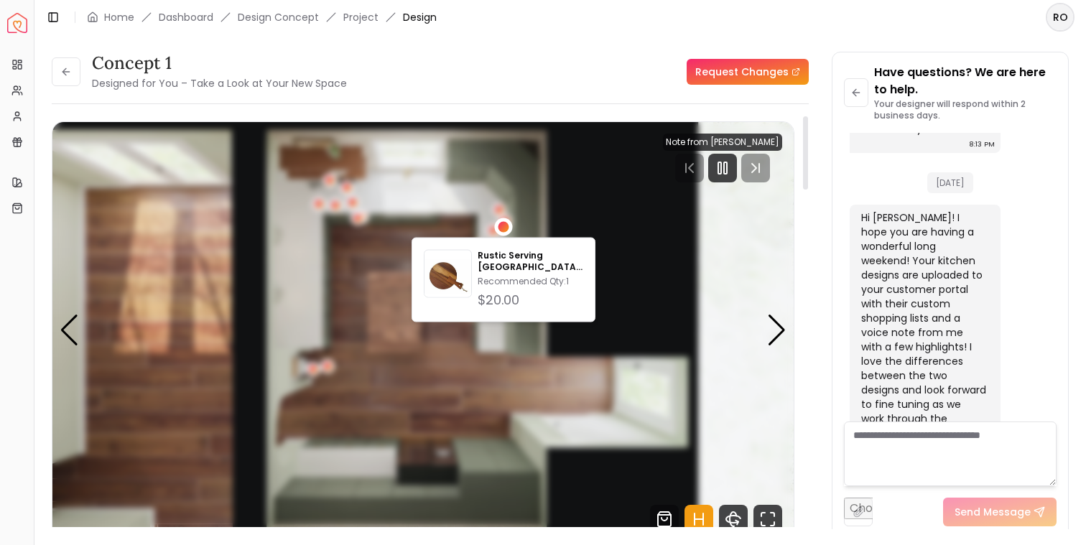
click at [543, 176] on img "5 / 5" at bounding box center [422, 330] width 741 height 417
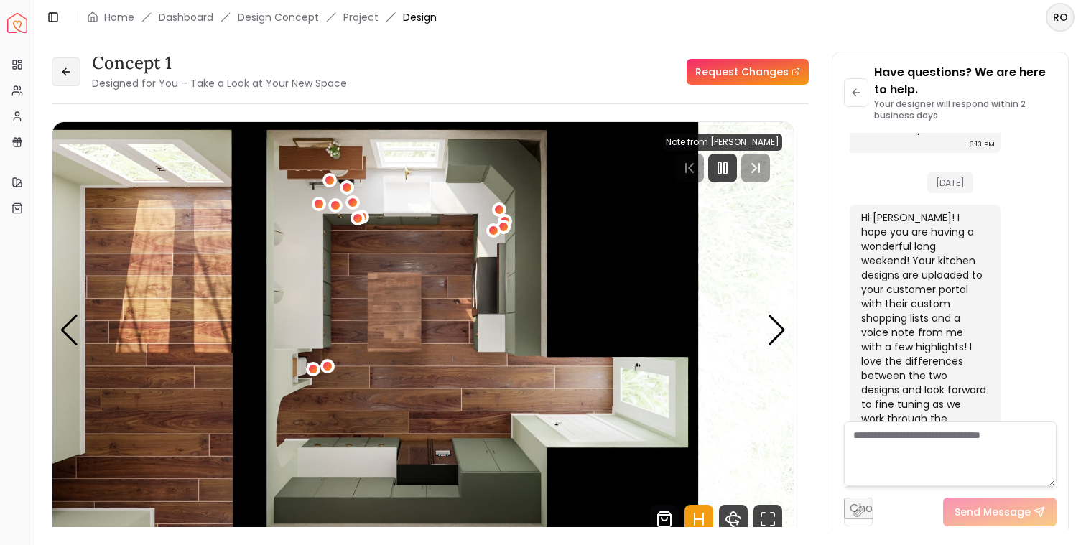
click at [66, 74] on icon at bounding box center [65, 71] width 11 height 11
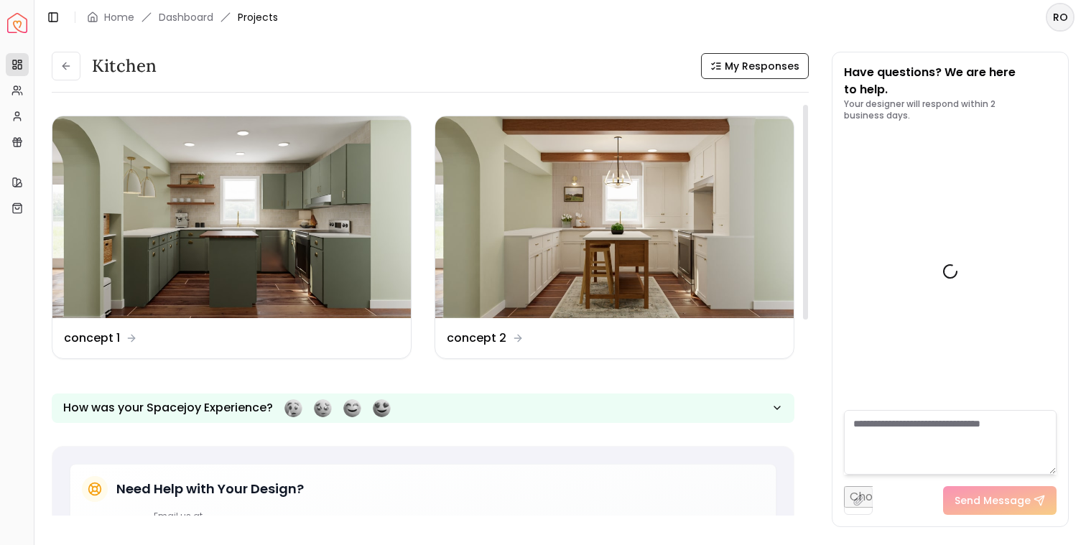
scroll to position [1196, 0]
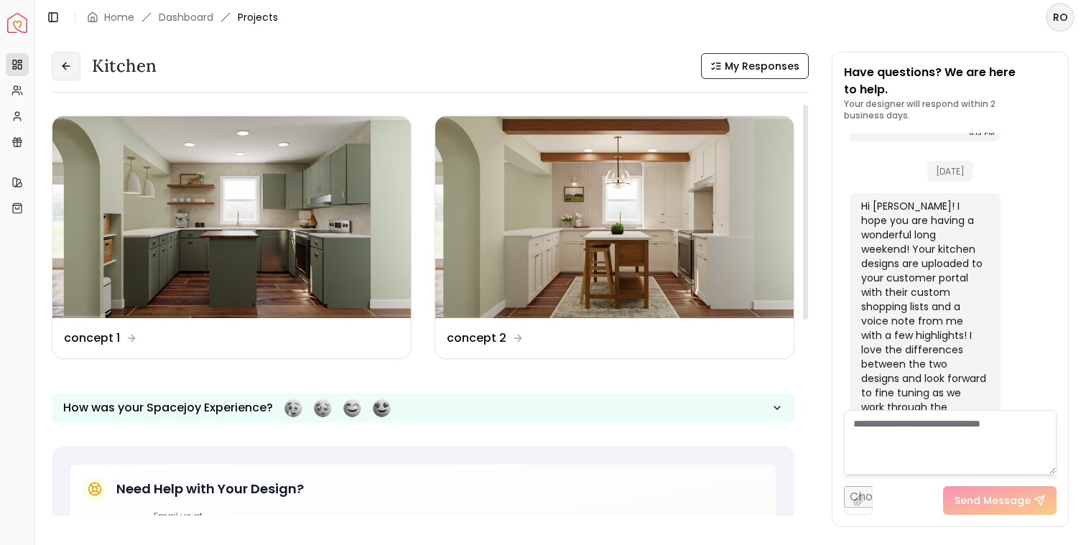
click at [64, 65] on icon at bounding box center [65, 65] width 11 height 11
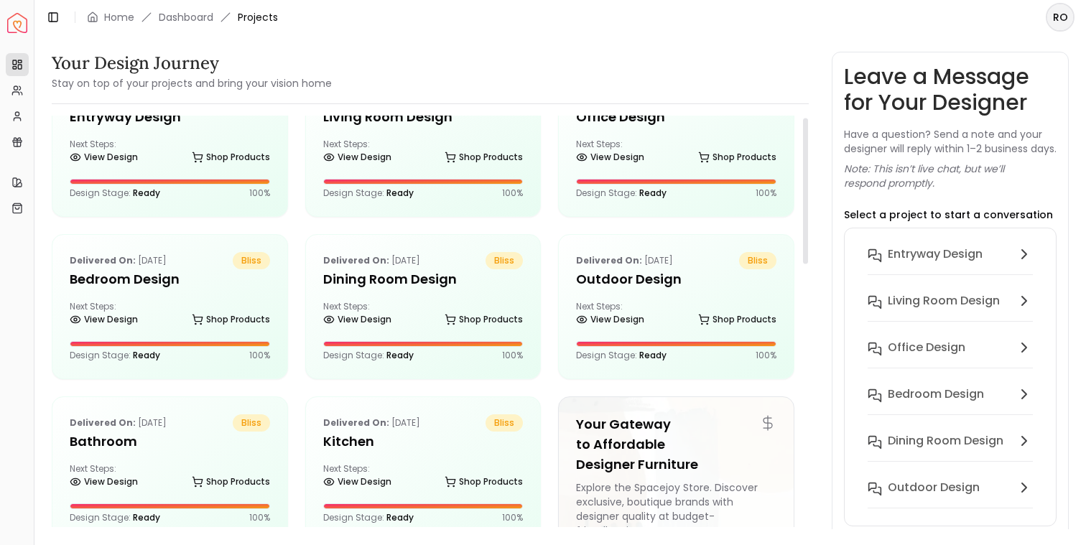
scroll to position [63, 0]
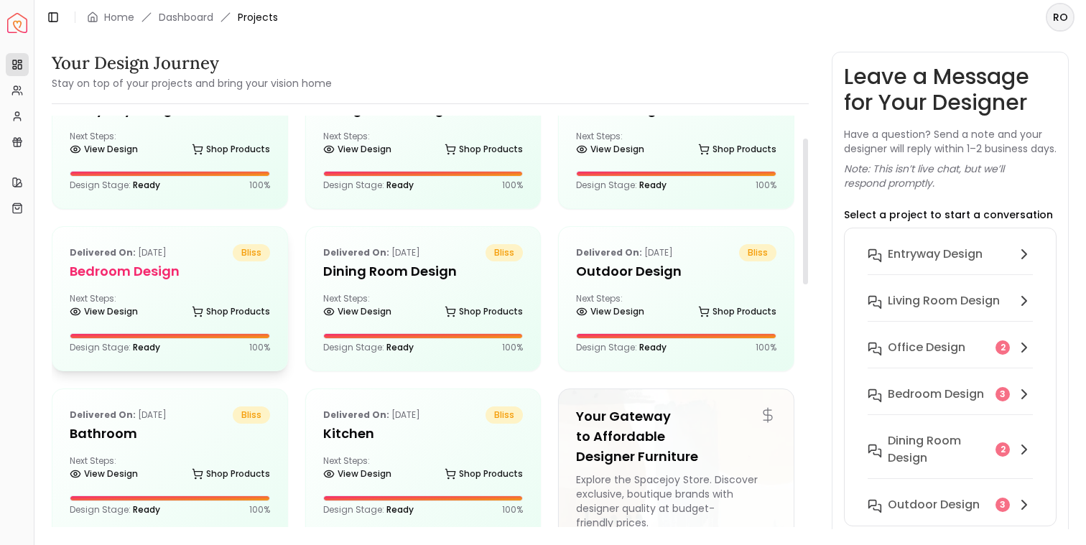
click at [218, 274] on h5 "Bedroom design" at bounding box center [170, 271] width 200 height 20
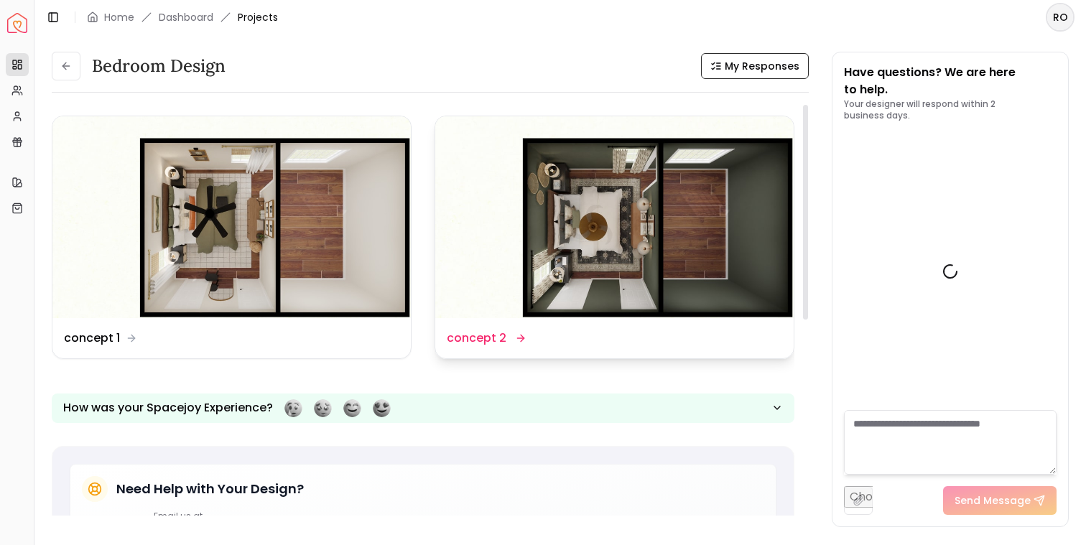
scroll to position [1392, 0]
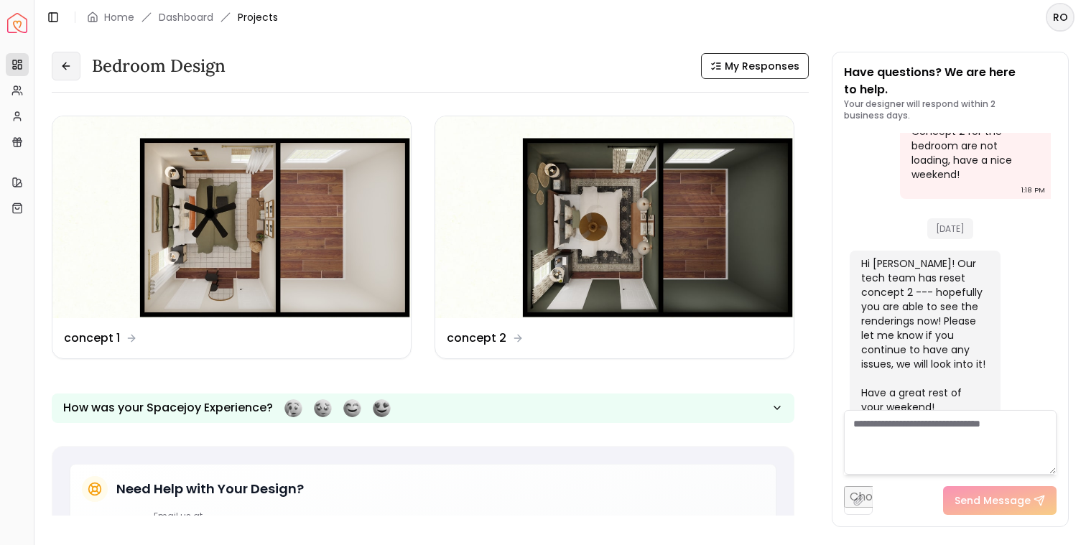
click at [69, 60] on icon at bounding box center [65, 65] width 11 height 11
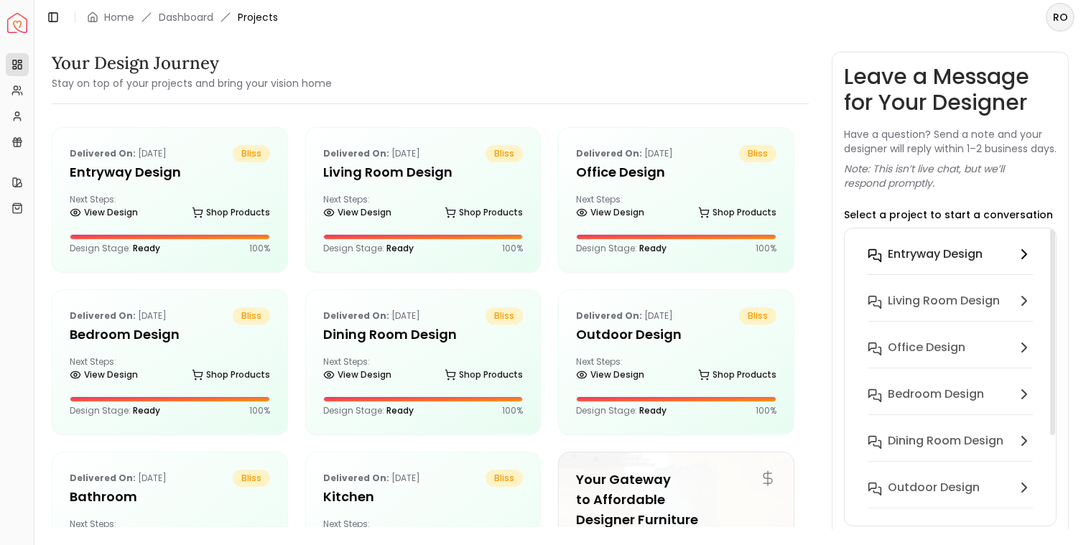
click at [929, 258] on button "entryway design" at bounding box center [950, 263] width 188 height 47
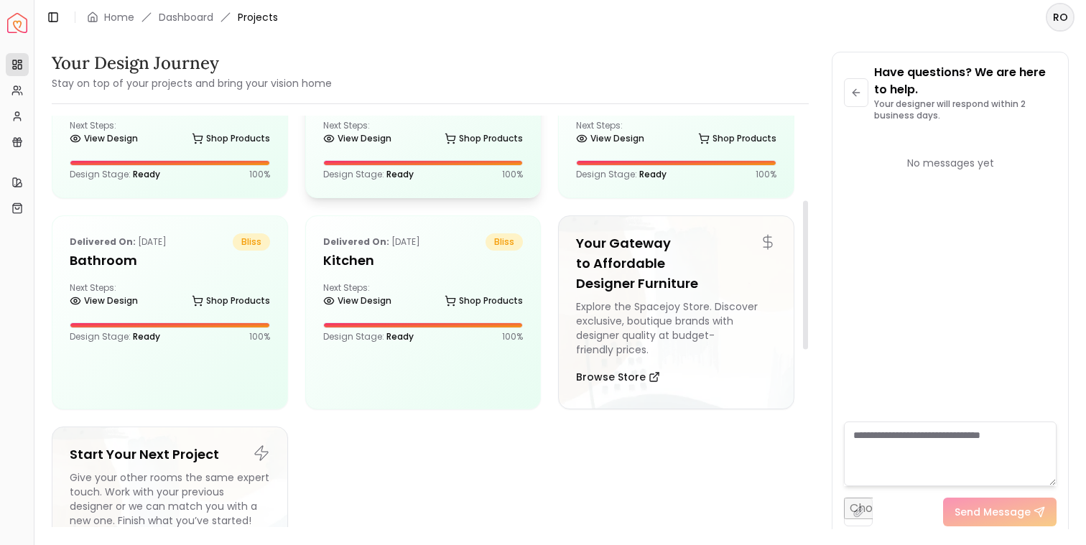
scroll to position [237, 0]
click at [433, 279] on div "Delivered on: Aug 16, 2025 bliss Kitchen Next Steps: View Design Shop Products …" at bounding box center [423, 287] width 235 height 144
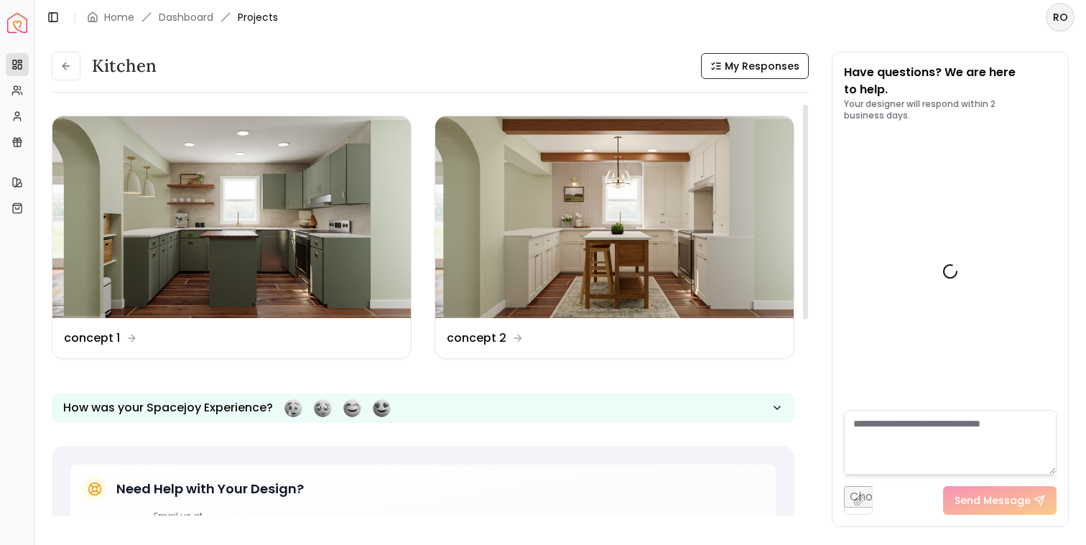
scroll to position [1196, 0]
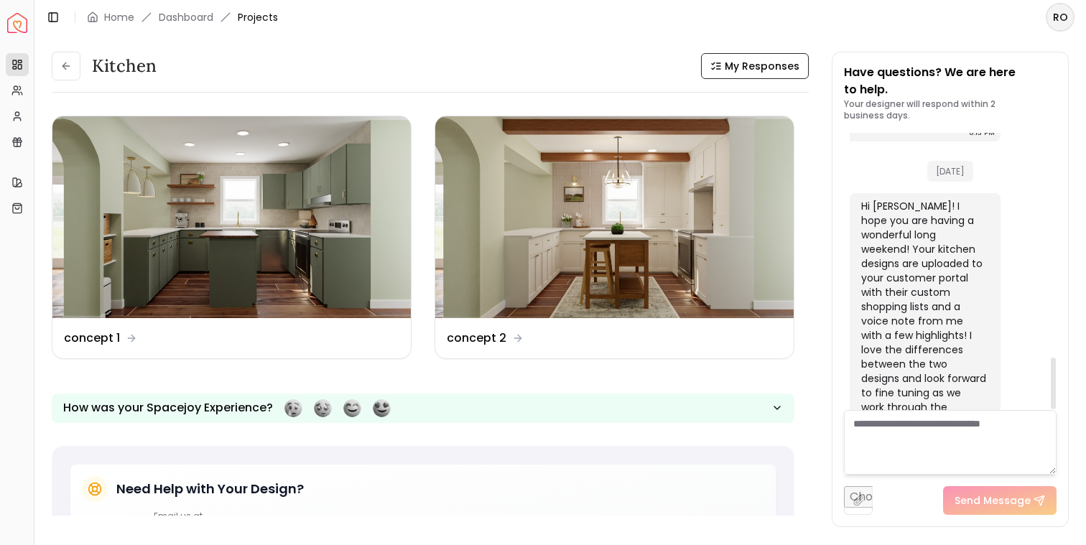
click at [905, 442] on textarea at bounding box center [950, 442] width 213 height 65
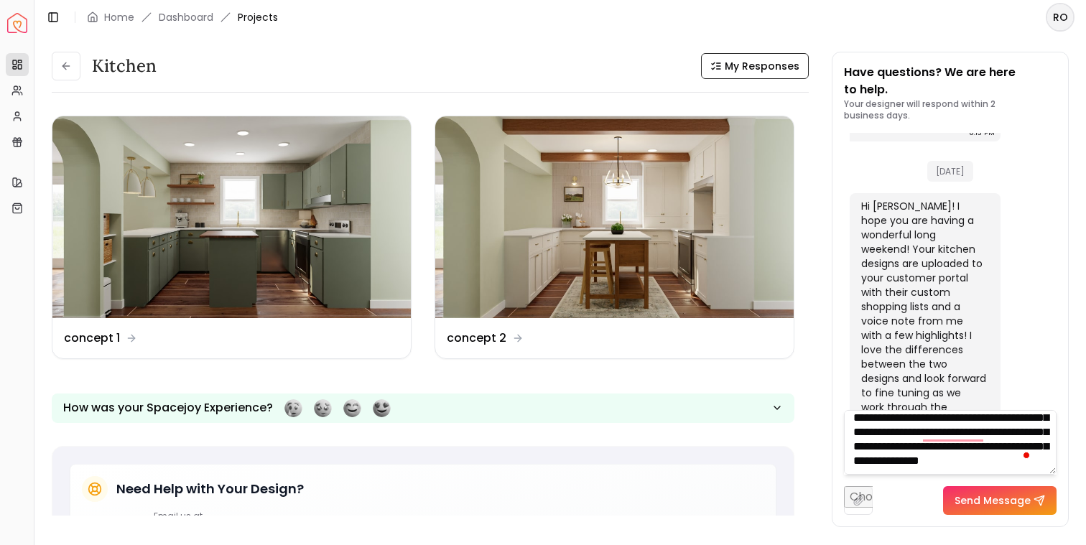
scroll to position [0, 0]
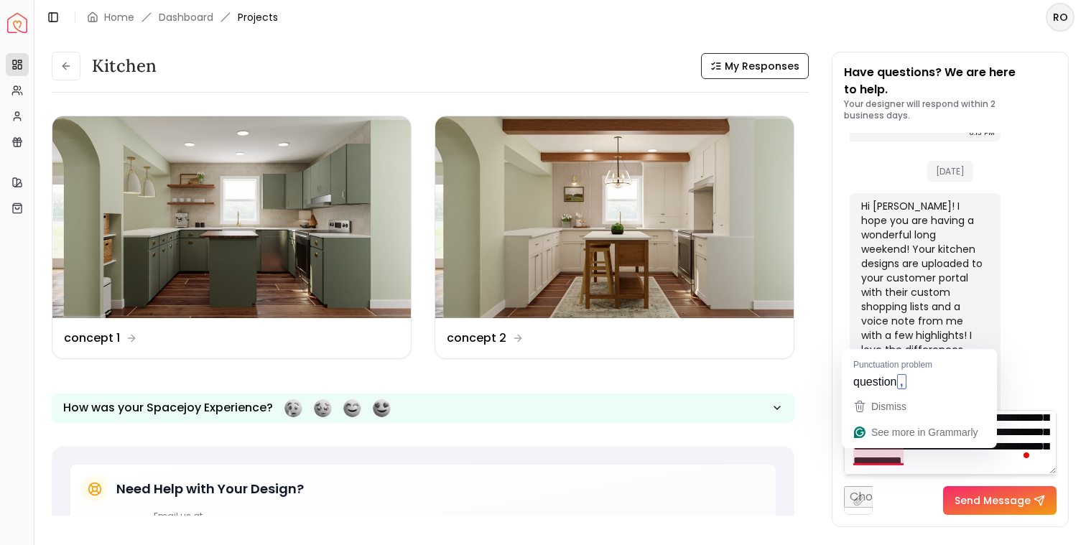
click at [948, 459] on textarea "**********" at bounding box center [950, 442] width 213 height 65
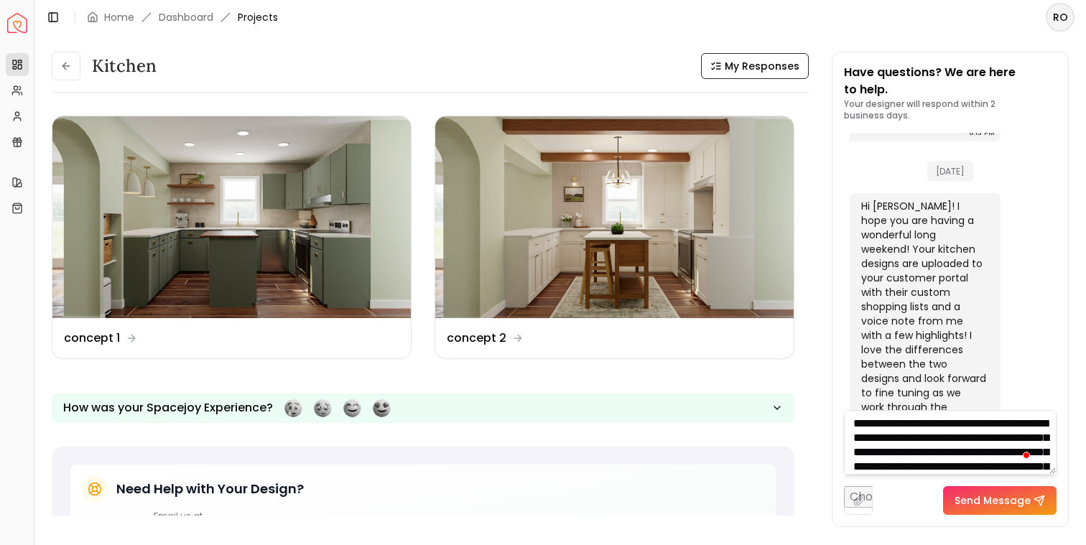
type textarea "**********"
click at [965, 499] on button "Send Message" at bounding box center [999, 500] width 113 height 29
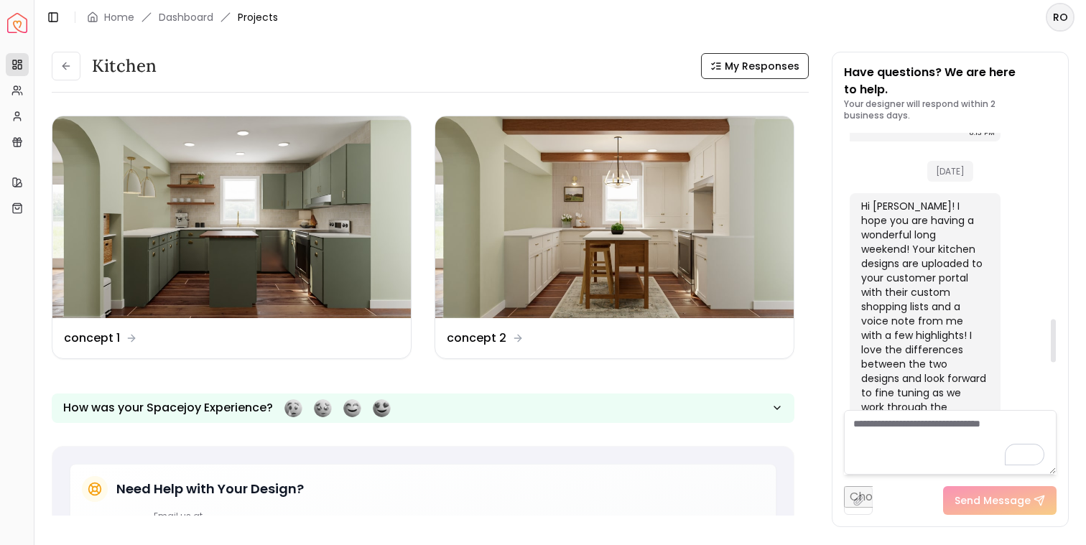
click at [863, 497] on input "file" at bounding box center [858, 500] width 29 height 29
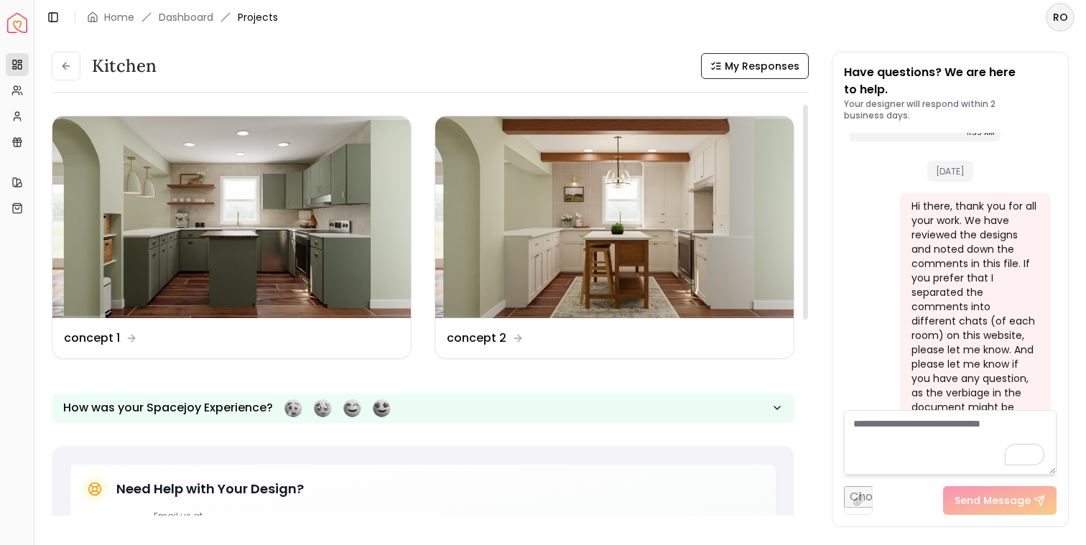
click at [855, 503] on input "file" at bounding box center [858, 500] width 29 height 29
type input "**********"
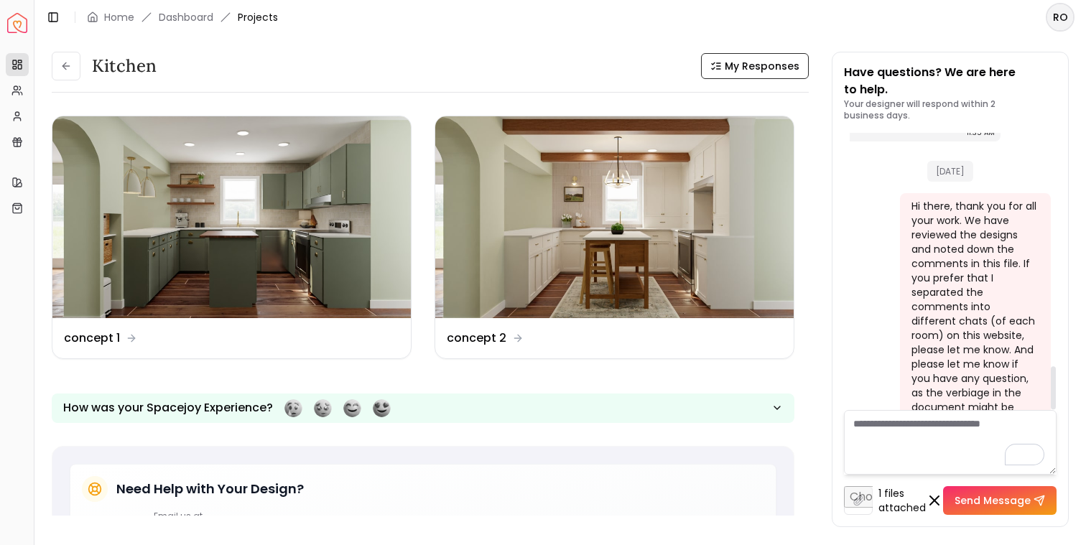
click at [951, 312] on div "Hi there, thank you for all your work. We have reviewed the designs and noted d…" at bounding box center [973, 314] width 125 height 230
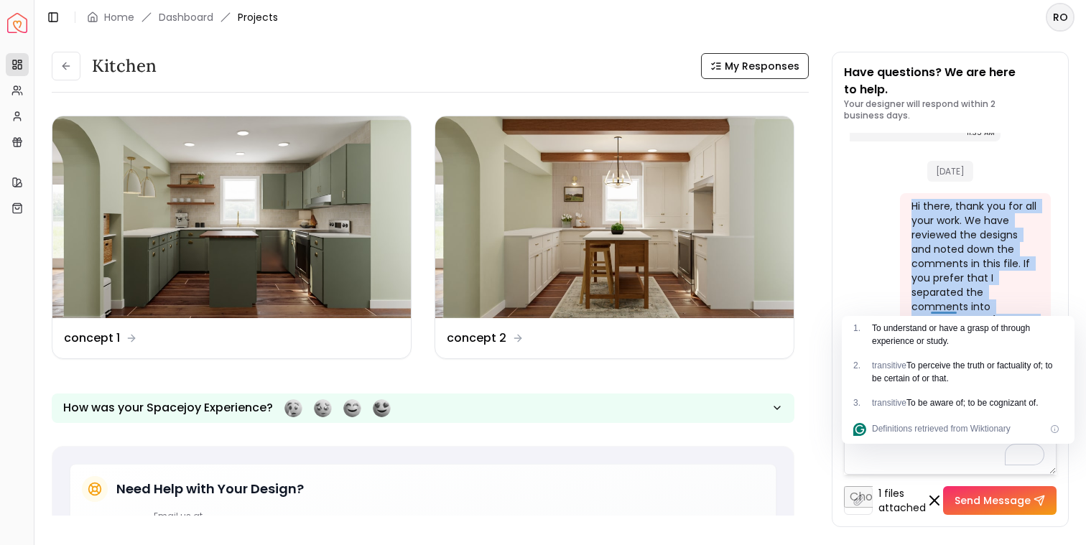
copy div "Hi there, thank you for all your work. We have reviewed the designs and noted d…"
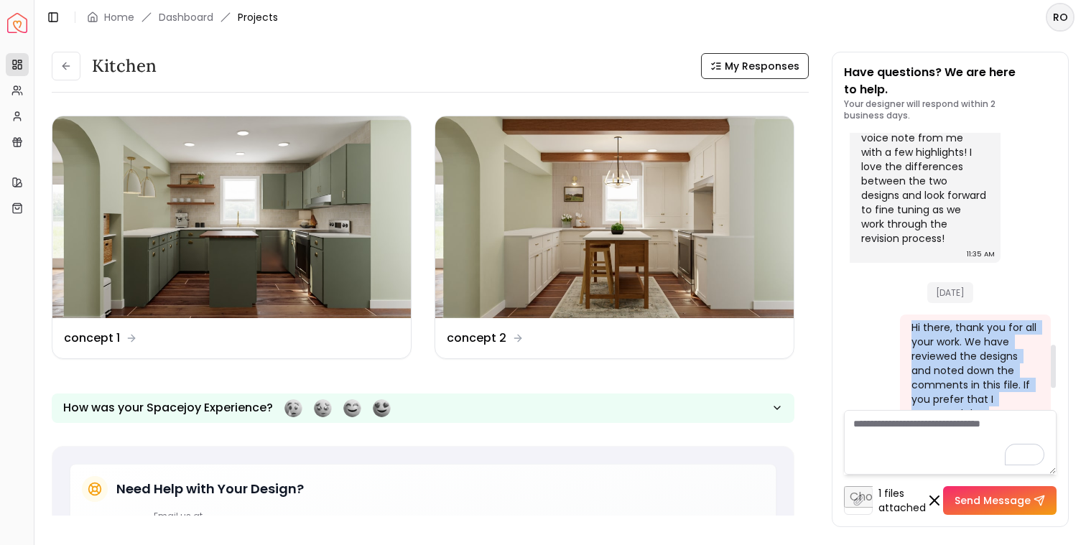
scroll to position [1386, 0]
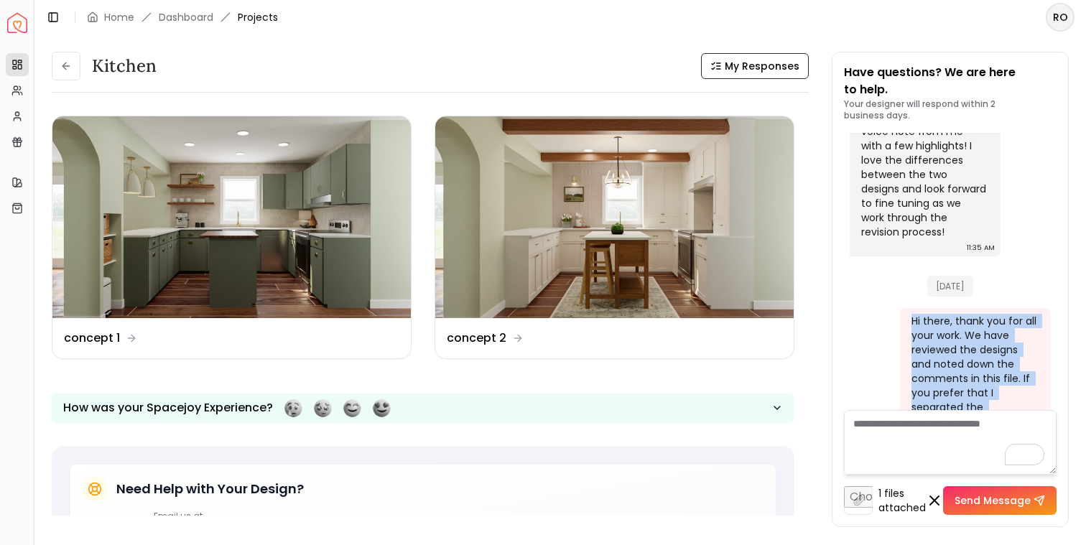
click at [984, 504] on button "Send Message" at bounding box center [999, 500] width 113 height 29
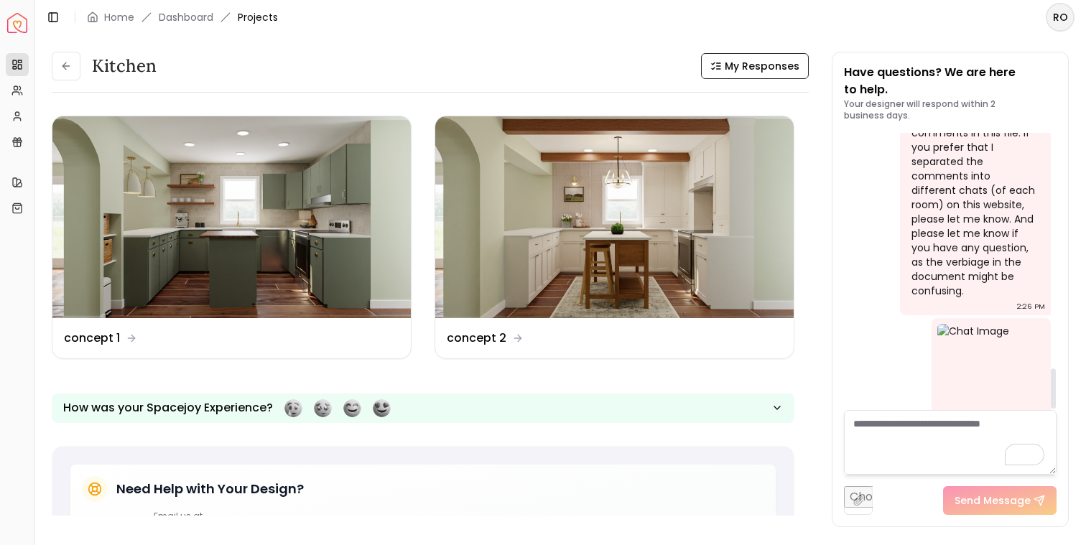
scroll to position [1637, 0]
click at [976, 318] on img at bounding box center [991, 372] width 108 height 108
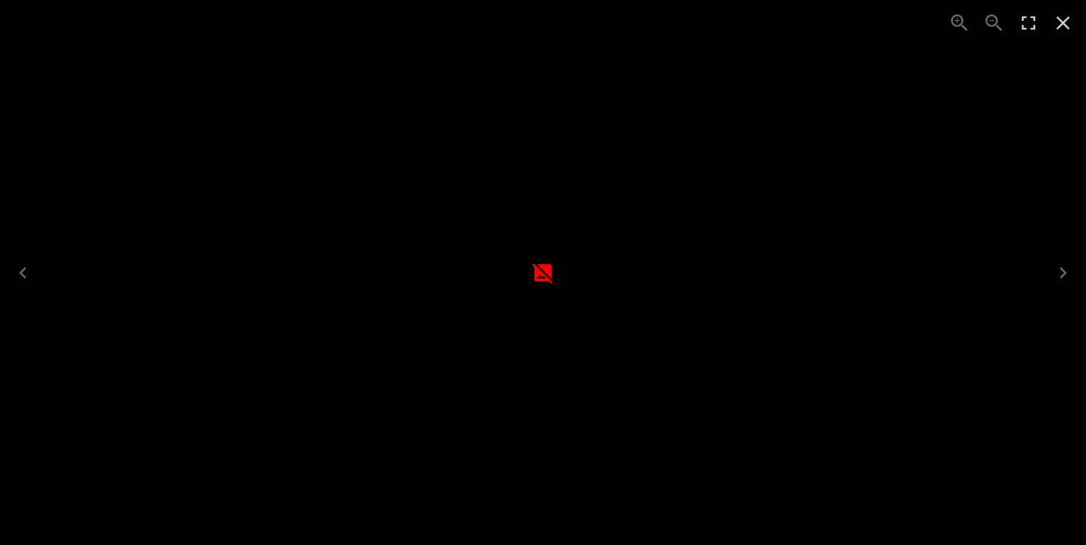
click at [1060, 22] on icon "Close" at bounding box center [1062, 22] width 23 height 23
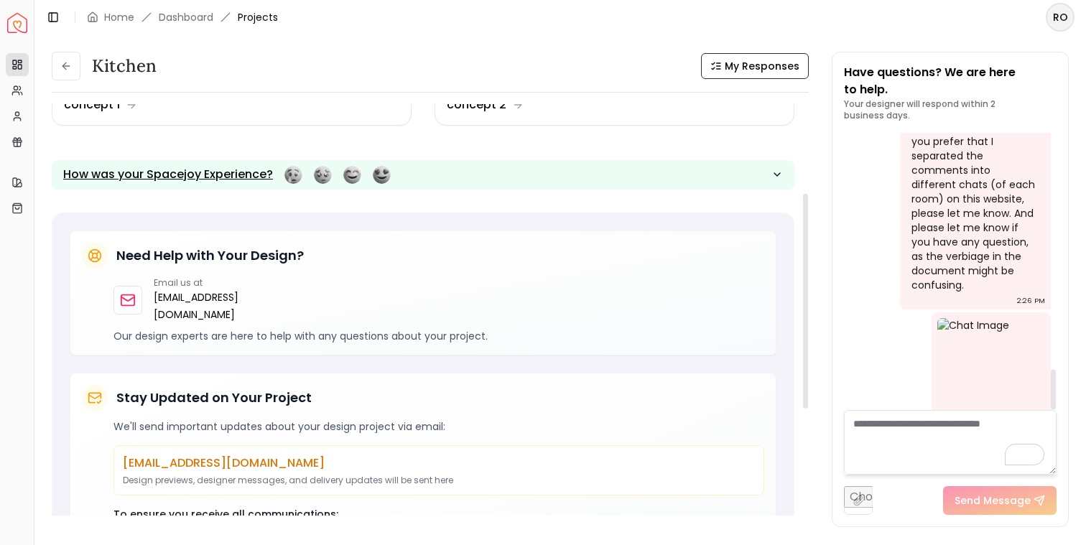
scroll to position [395, 0]
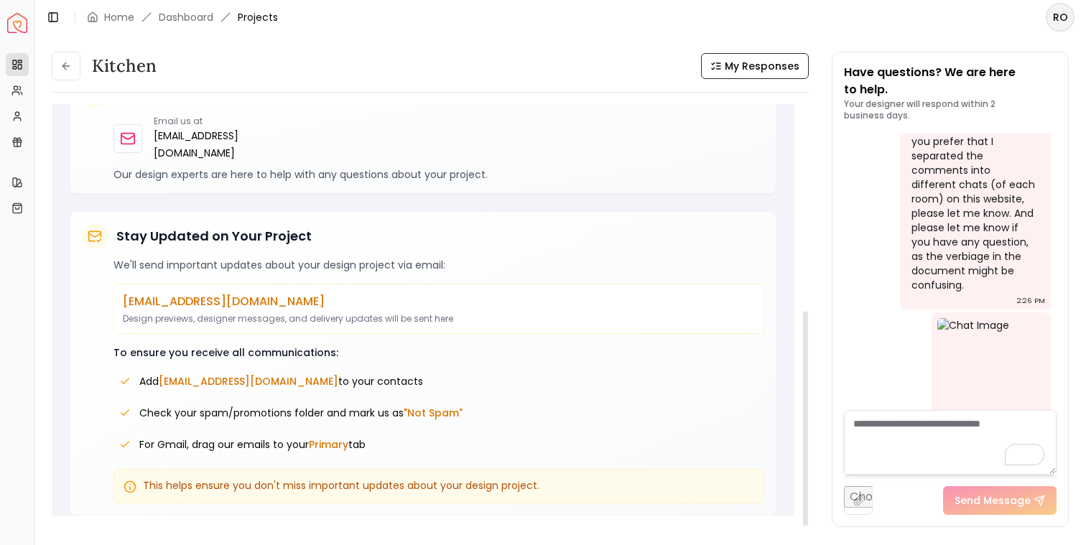
click at [898, 428] on textarea "To enrich screen reader interactions, please activate Accessibility in Grammarl…" at bounding box center [950, 442] width 213 height 65
click at [888, 431] on textarea "To enrich screen reader interactions, please activate Accessibility in Grammarl…" at bounding box center [950, 442] width 213 height 65
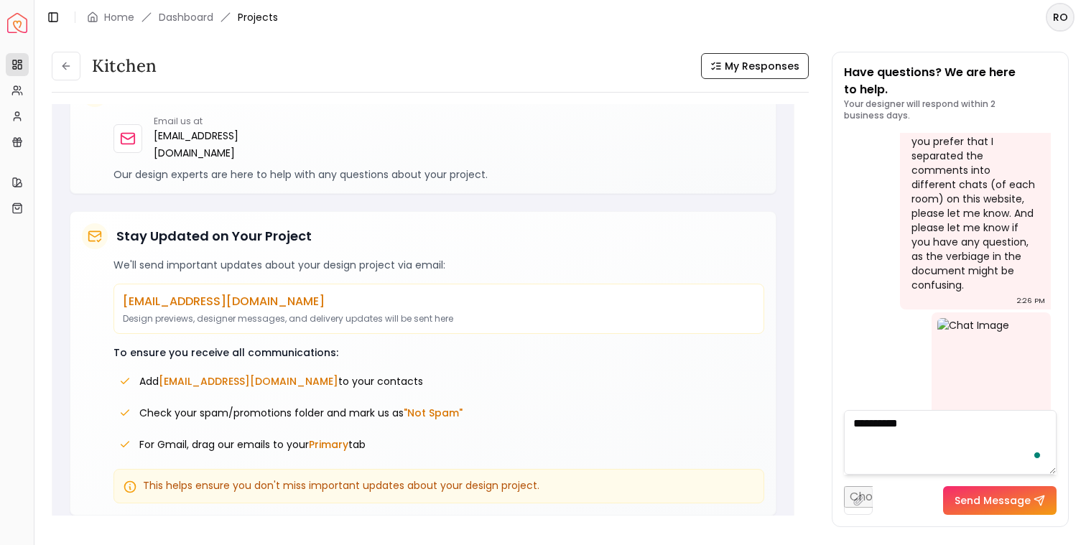
paste textarea "**********"
type textarea "**********"
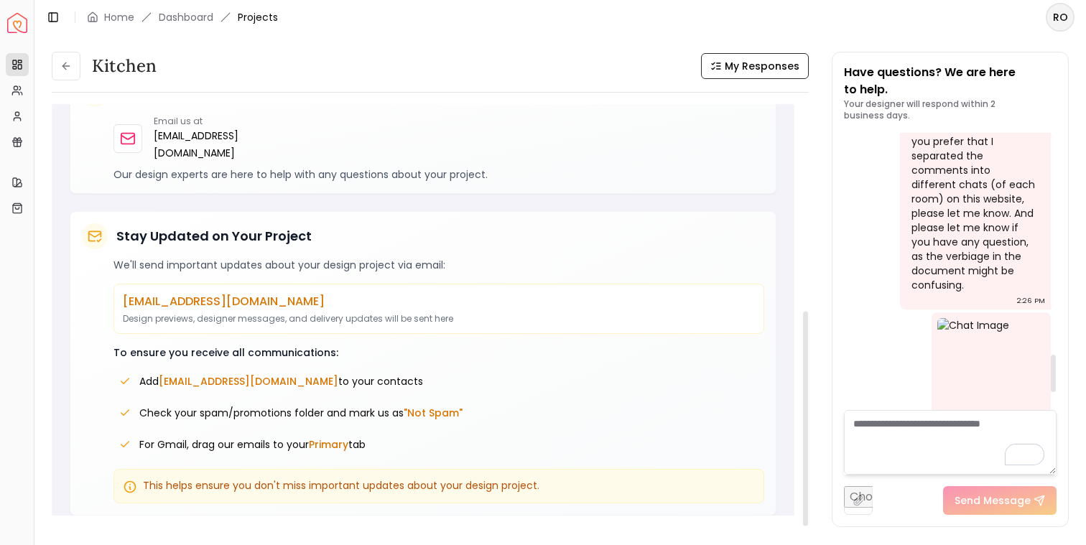
scroll to position [1764, 0]
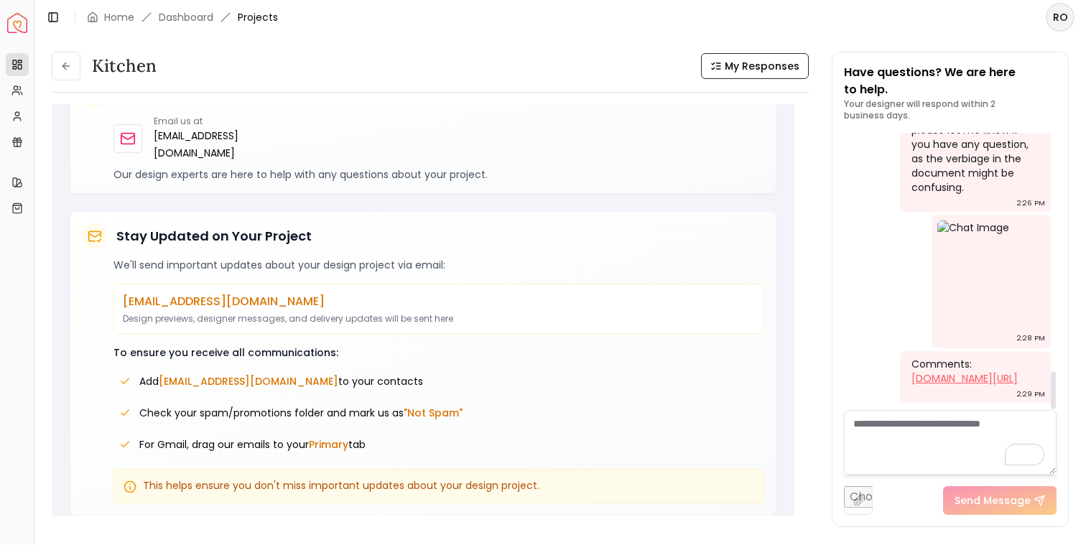
click at [934, 371] on link "docs.google.com/document/d/17yHN4YU6N5Z3KAg0S2-ZdTKldR9SEx2Bx-Xn9LH1qmw/edit?us…" at bounding box center [964, 378] width 106 height 14
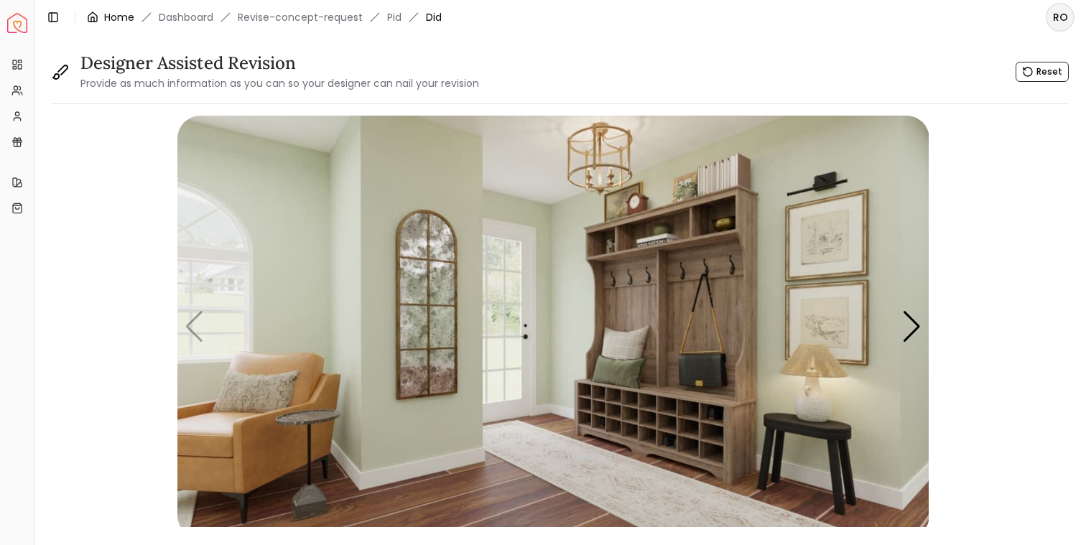
click at [102, 19] on div "Home" at bounding box center [110, 17] width 47 height 14
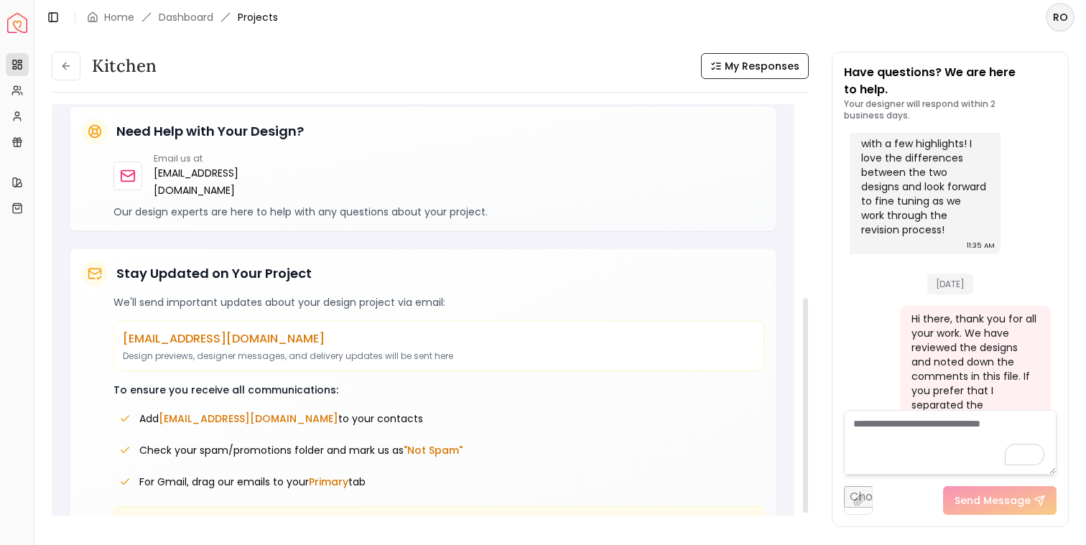
scroll to position [350, 0]
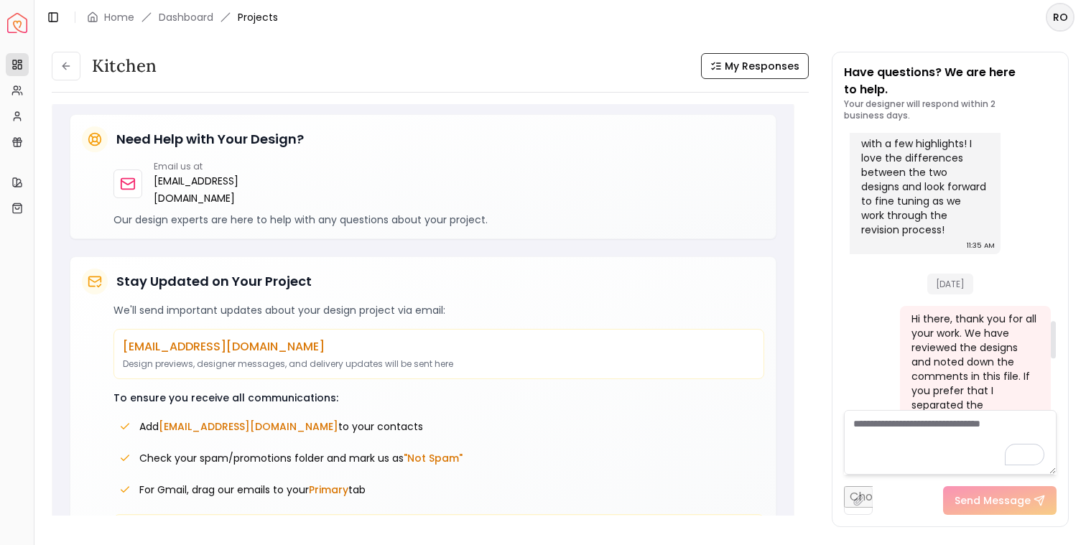
click at [937, 440] on textarea "To enrich screen reader interactions, please activate Accessibility in Grammarl…" at bounding box center [950, 442] width 213 height 65
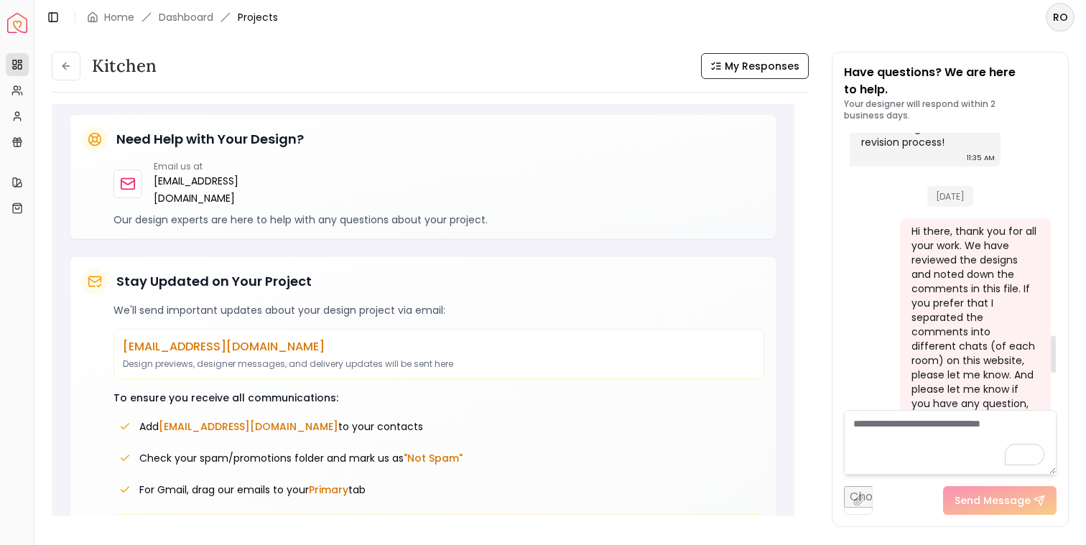
scroll to position [1495, 0]
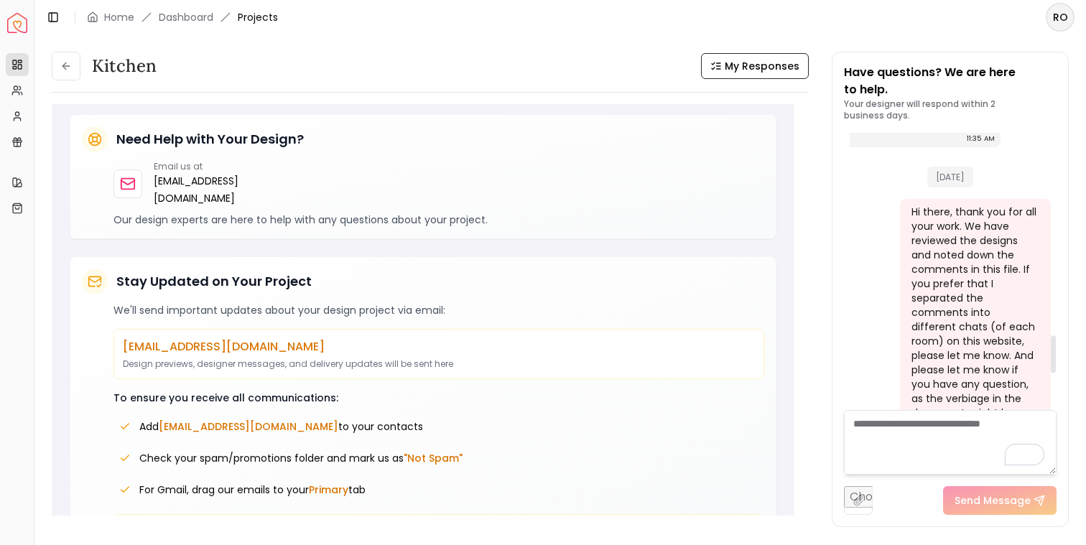
click at [958, 294] on div "Hi there, thank you for all your work. We have reviewed the designs and noted d…" at bounding box center [973, 320] width 125 height 230
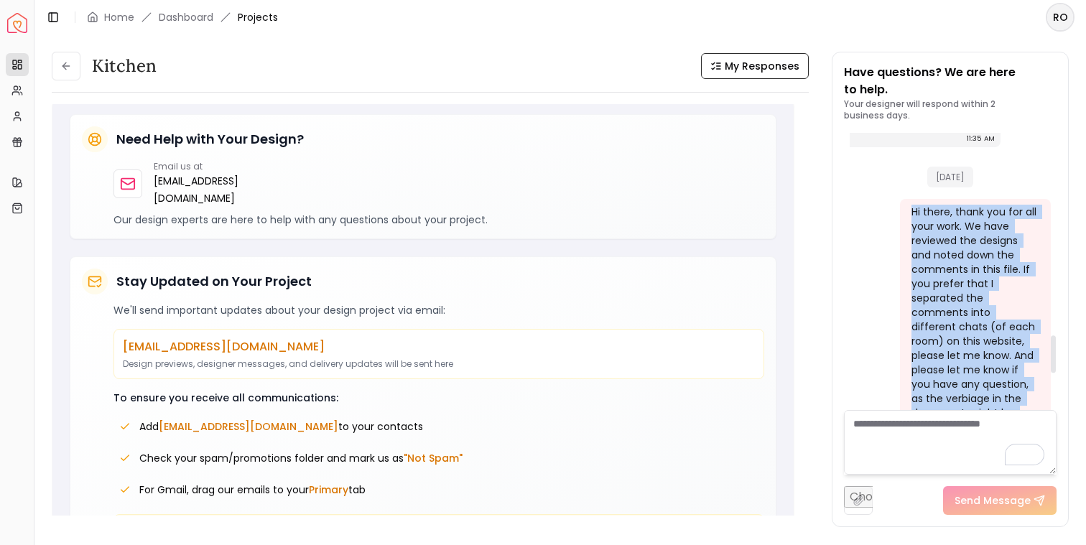
copy div "Hi there, thank you for all your work. We have reviewed the designs and noted d…"
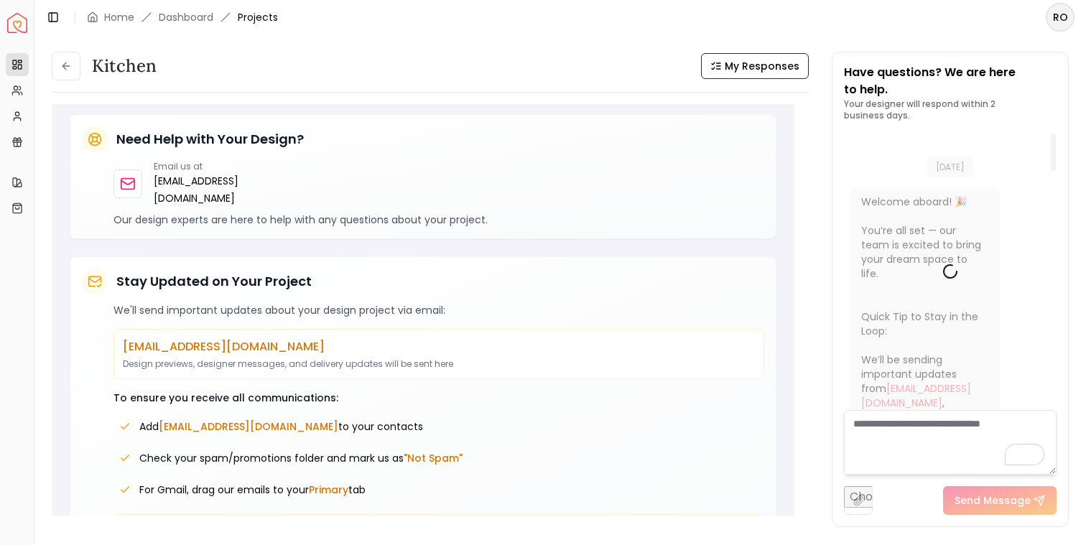
scroll to position [20, 0]
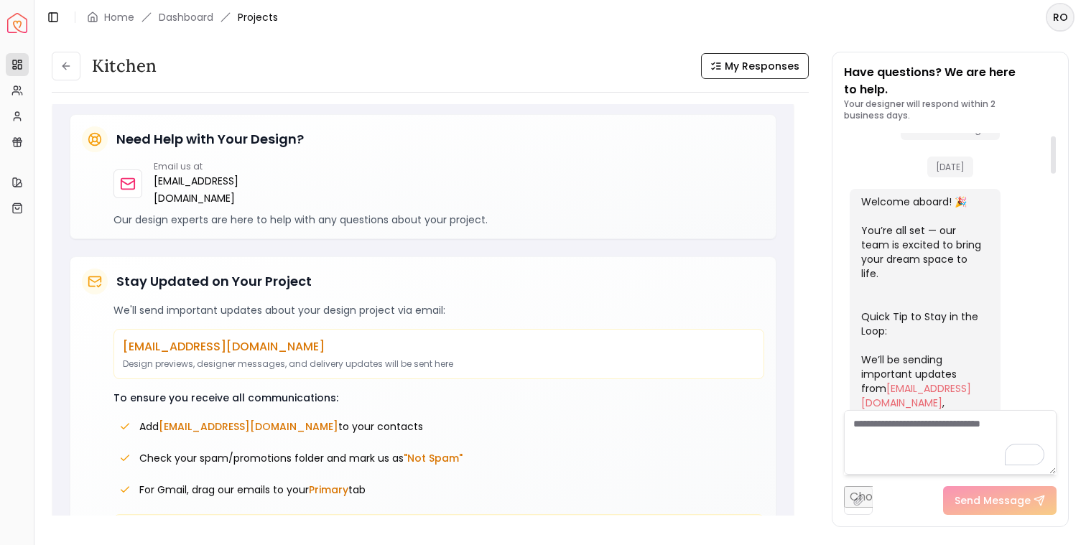
click at [895, 82] on p "Have questions? We are here to help." at bounding box center [950, 81] width 213 height 34
click at [785, 65] on span "My Responses" at bounding box center [762, 66] width 75 height 14
click at [785, 65] on button at bounding box center [793, 66] width 30 height 26
click at [918, 78] on p "Have questions? We are here to help." at bounding box center [950, 81] width 213 height 34
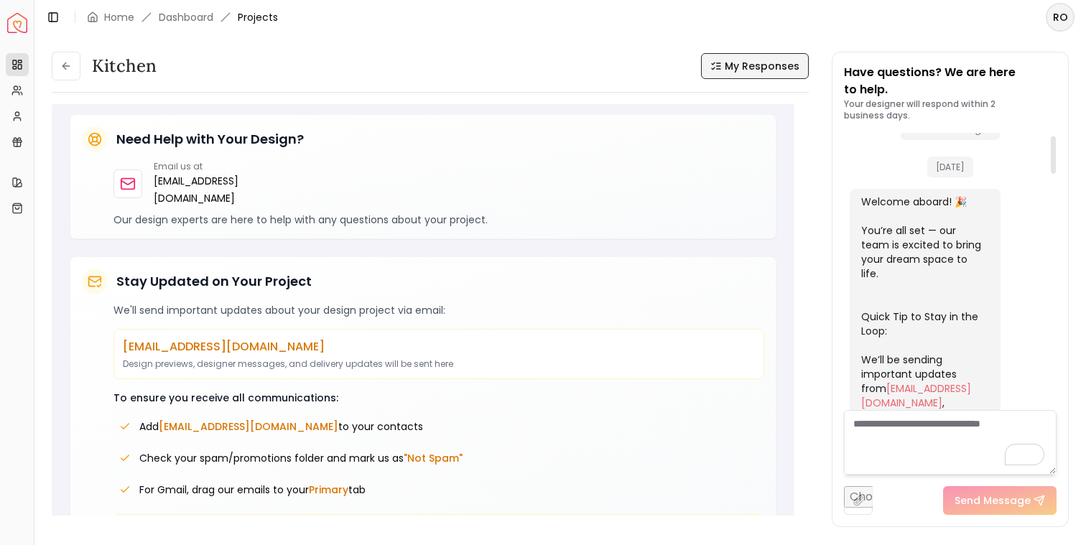
click at [947, 170] on span "29/07/2025" at bounding box center [950, 167] width 46 height 21
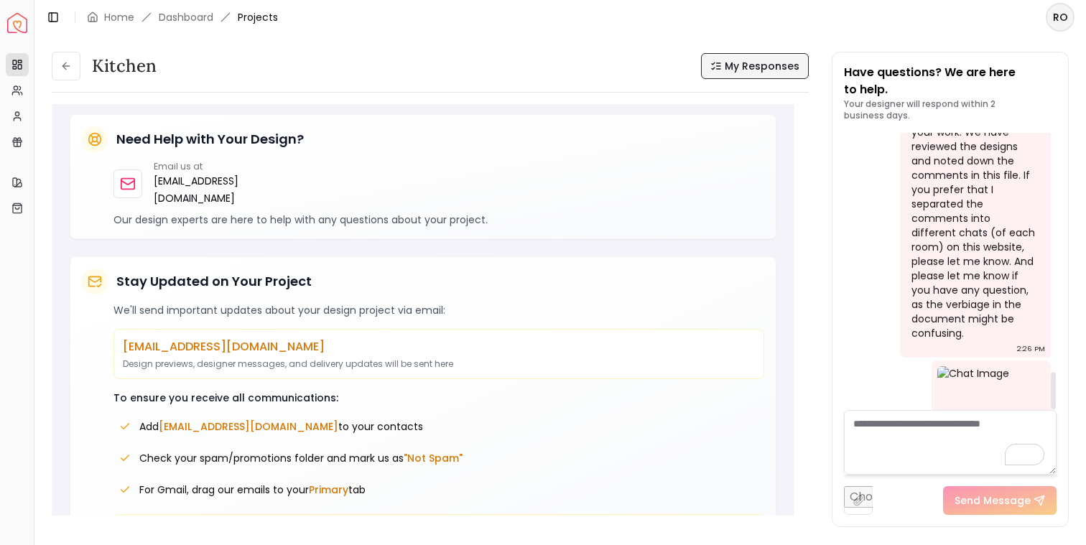
scroll to position [1784, 0]
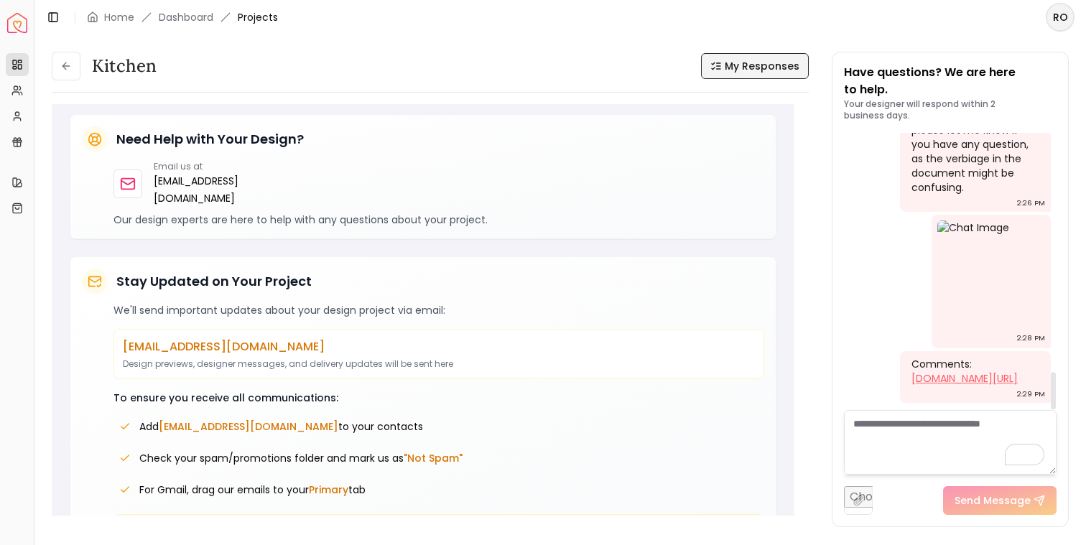
drag, startPoint x: 998, startPoint y: 381, endPoint x: 914, endPoint y: 310, distance: 110.1
click at [914, 357] on div "Comments: docs.google.com/document/d/17yHN4YU6N5Z3KAg0S2-ZdTKldR9SEx2Bx-Xn9LH1q…" at bounding box center [973, 371] width 125 height 29
copy link "docs.google.com/document/d/17yHN4YU6N5Z3KAg0S2-ZdTKldR9SEx2Bx-Xn9LH1qmw/edit?us…"
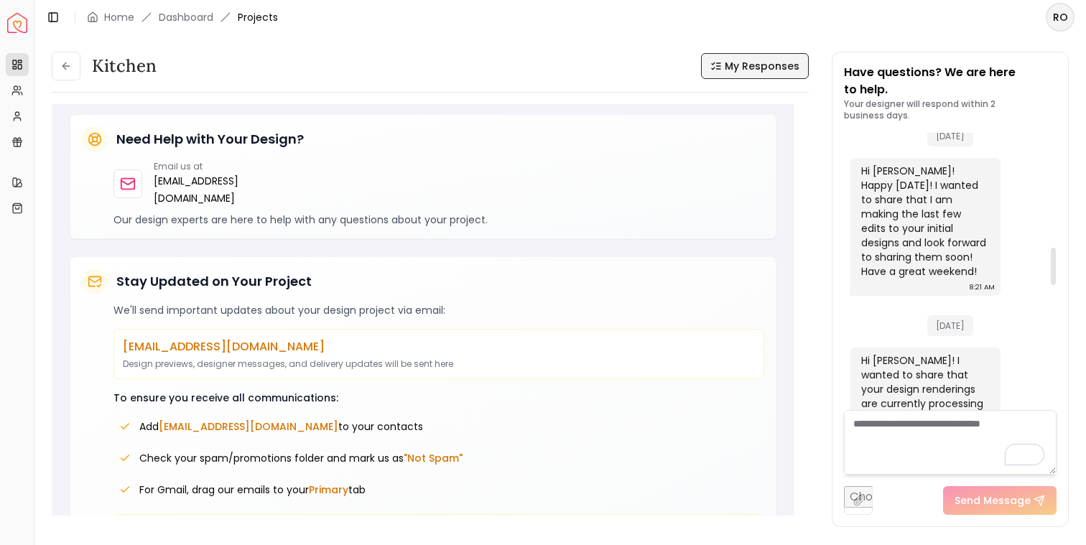
scroll to position [854, 0]
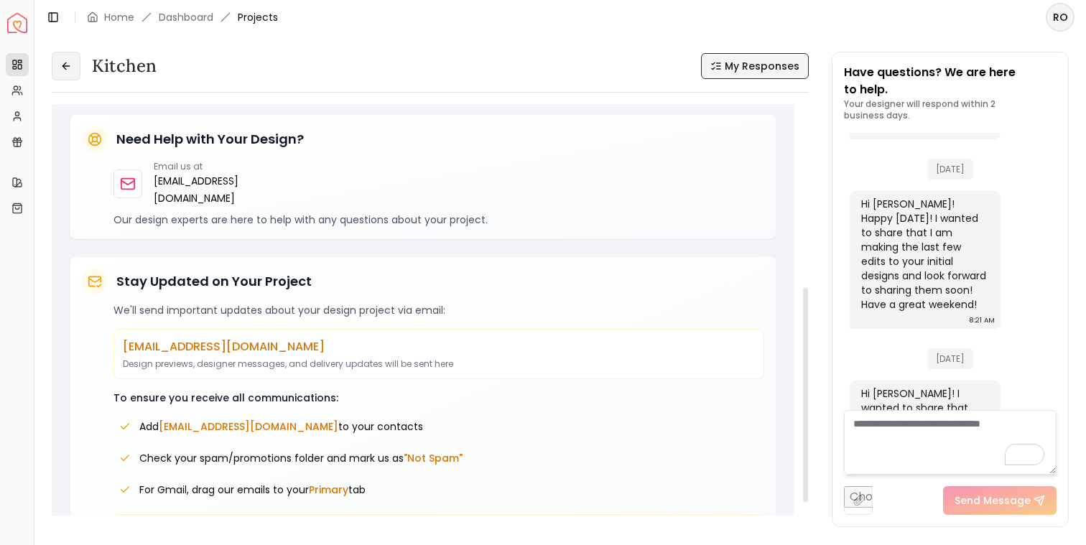
click at [57, 60] on button at bounding box center [66, 66] width 29 height 29
click at [68, 60] on icon at bounding box center [65, 65] width 11 height 11
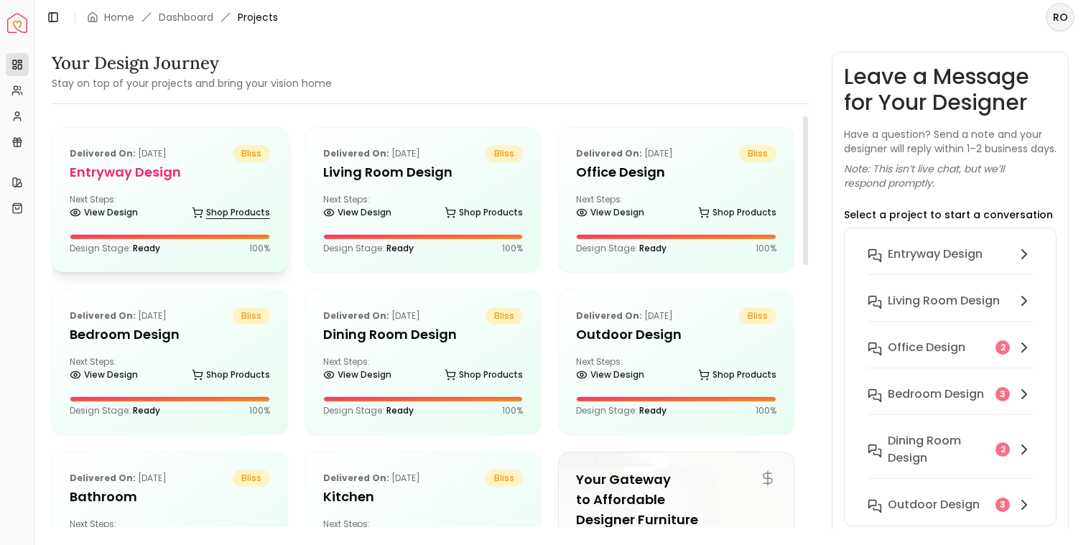
click at [202, 212] on icon at bounding box center [196, 211] width 9 height 6
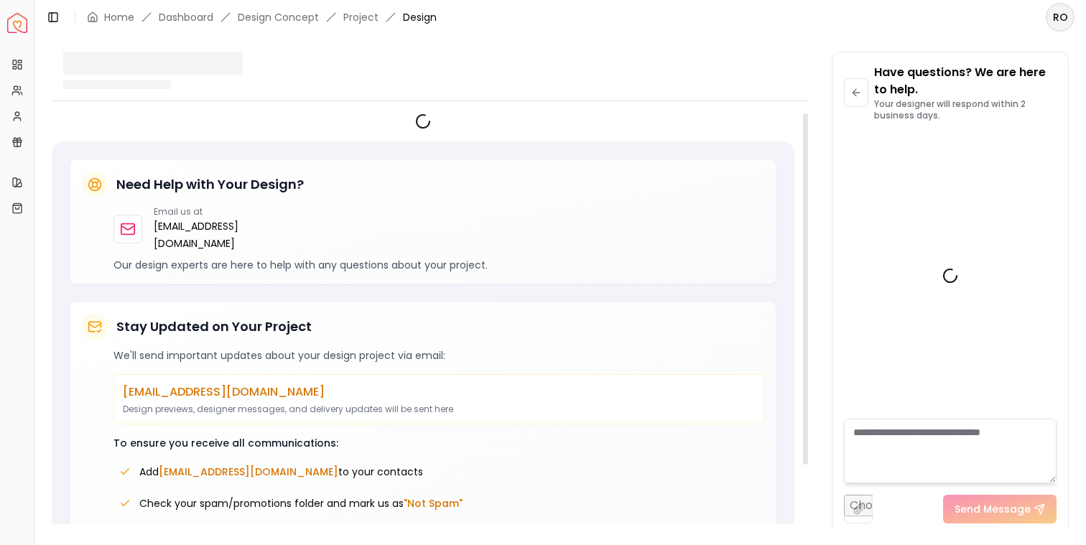
scroll to position [1323, 0]
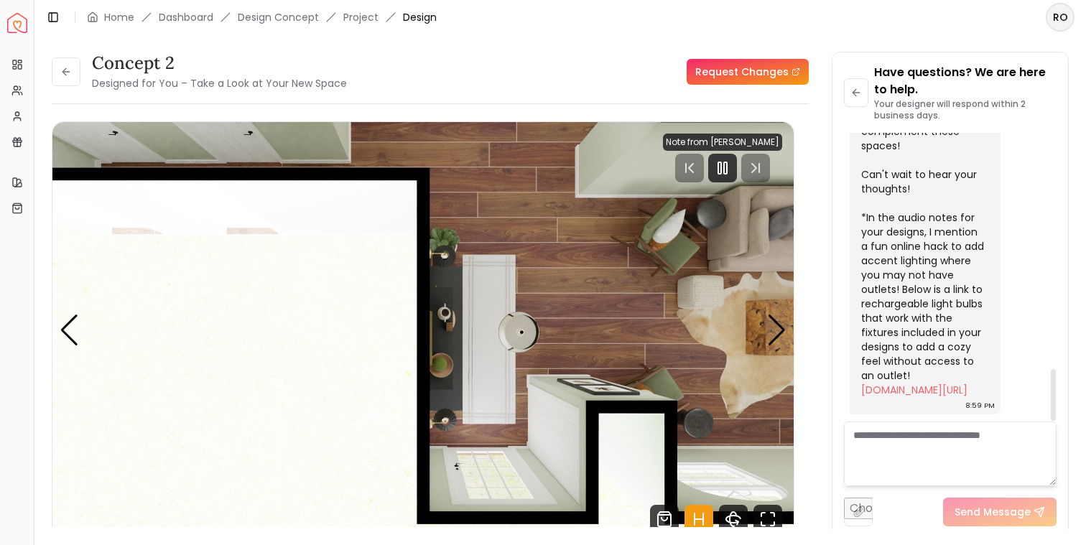
click at [889, 450] on textarea at bounding box center [950, 454] width 213 height 65
paste textarea "**********"
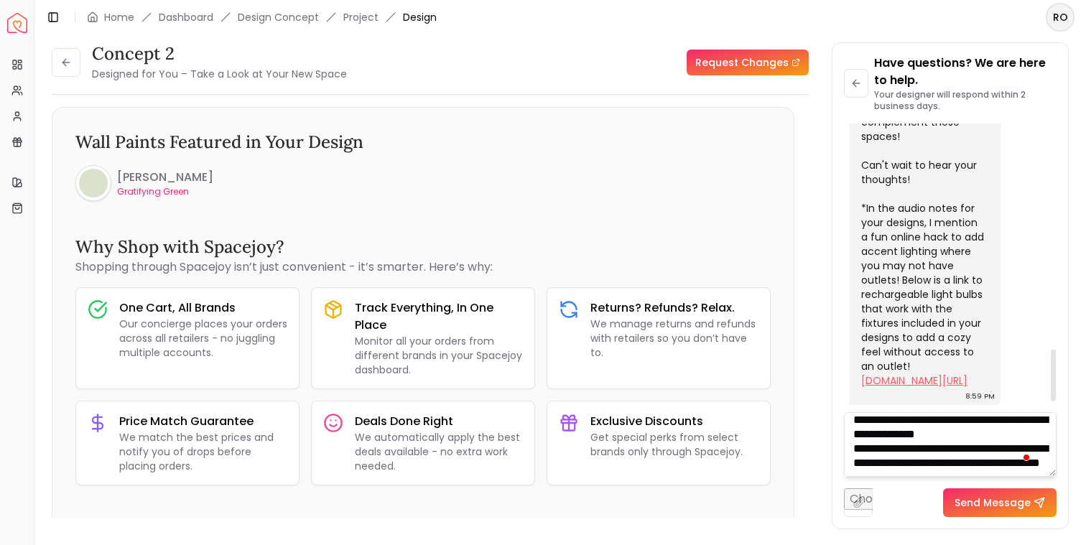
scroll to position [1270, 0]
type textarea "**********"
click at [920, 373] on link "lowes.com/pd/Utilitech-UT-LED-60W-A21-FR-RCHG-BATT-BULB/5015393245?user=shoppin…" at bounding box center [914, 380] width 106 height 14
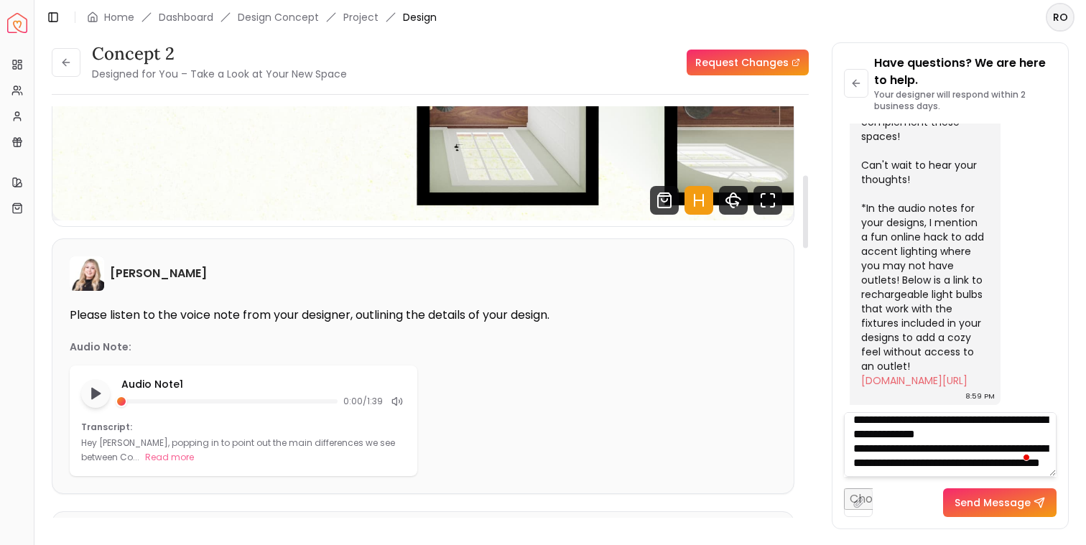
scroll to position [0, 0]
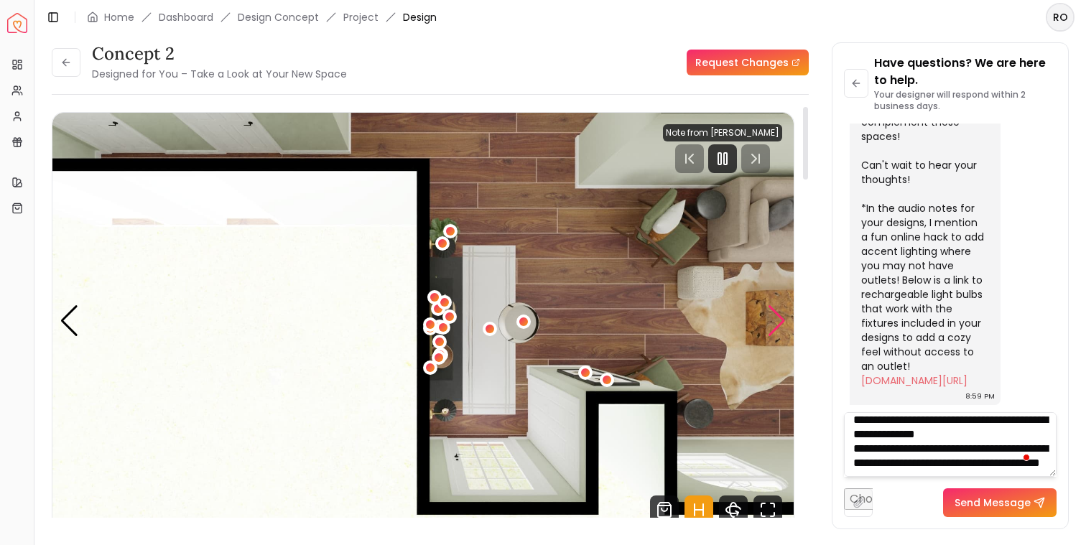
click at [773, 322] on div "Next slide" at bounding box center [776, 321] width 19 height 32
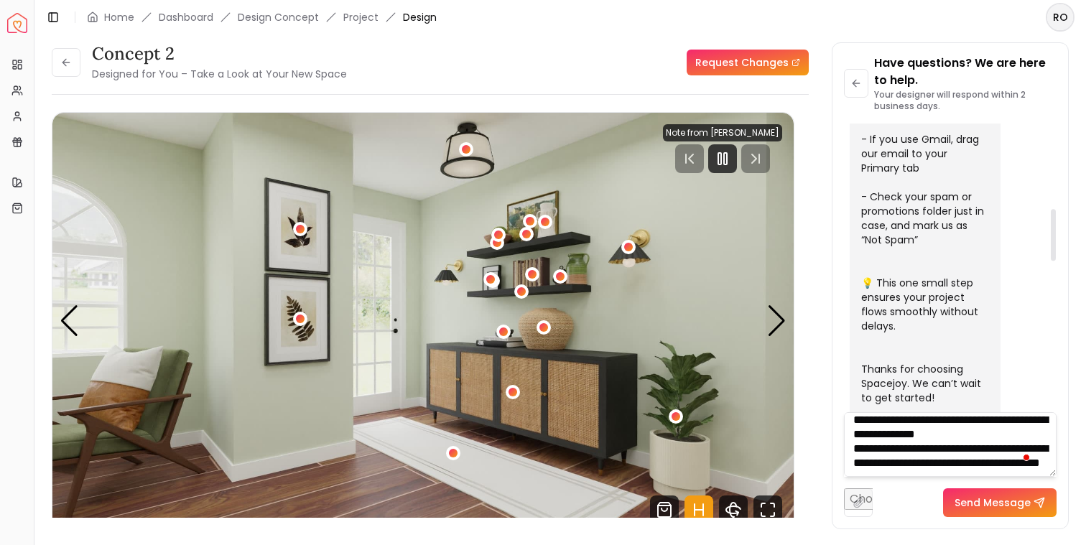
scroll to position [457, 0]
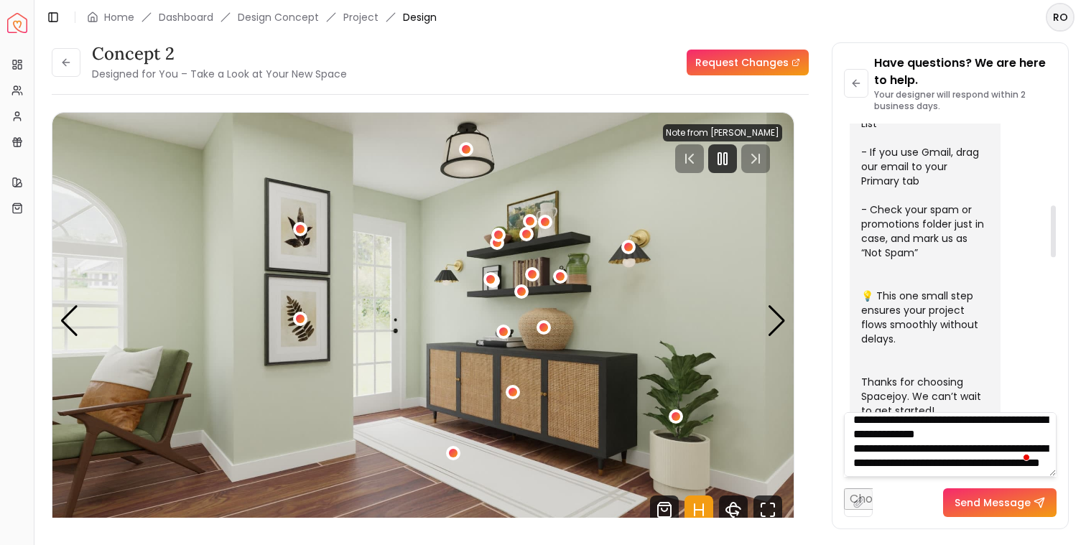
click at [975, 516] on button "Send Message" at bounding box center [999, 502] width 113 height 29
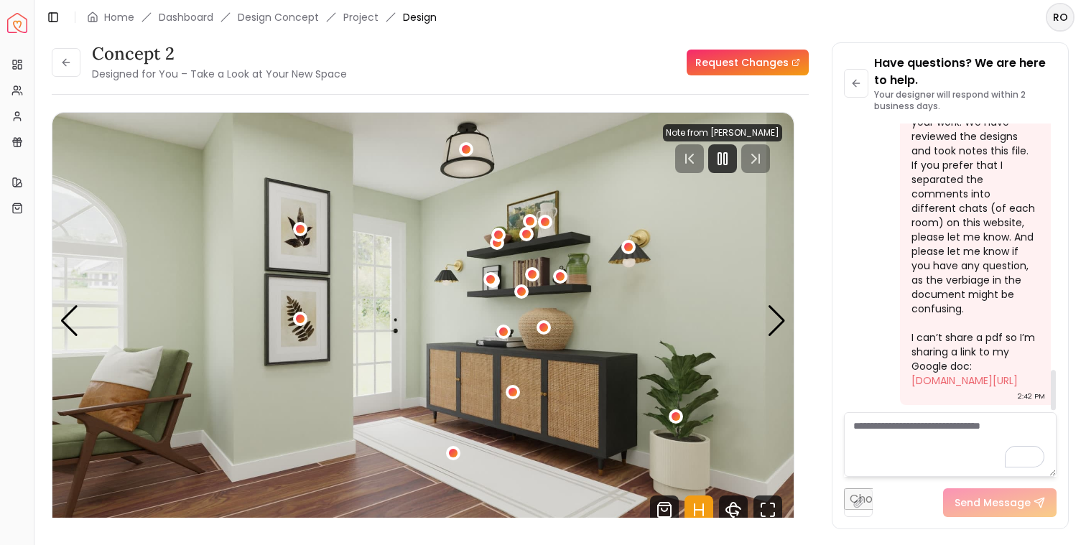
scroll to position [1757, 0]
click at [863, 77] on button at bounding box center [856, 83] width 24 height 29
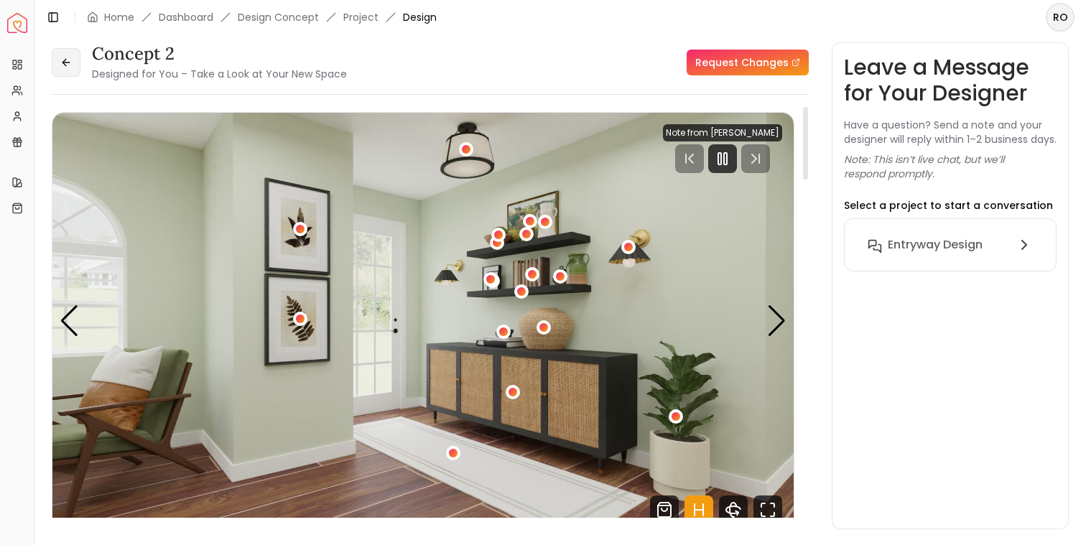
click at [62, 65] on icon at bounding box center [65, 62] width 11 height 11
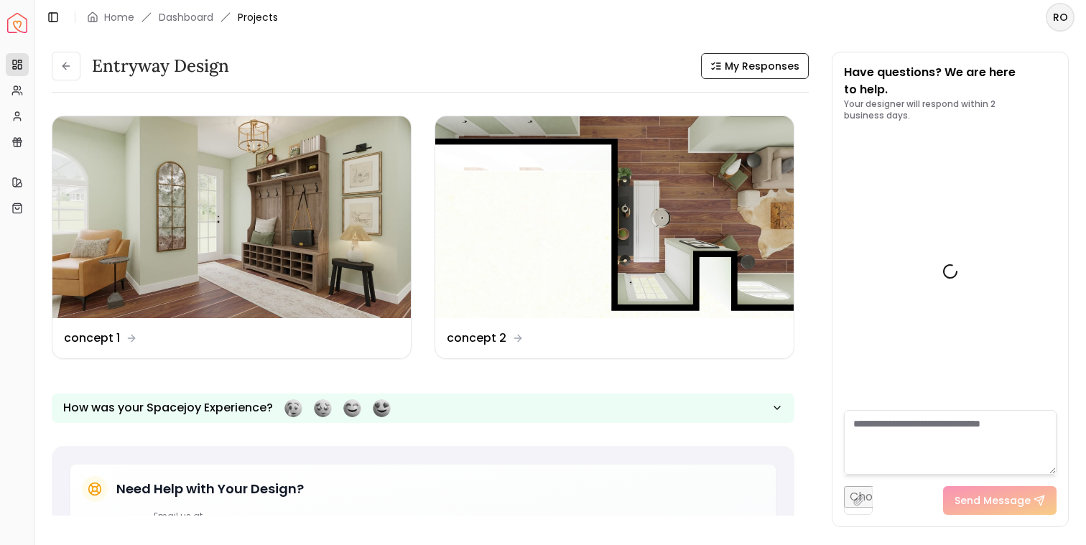
scroll to position [1768, 0]
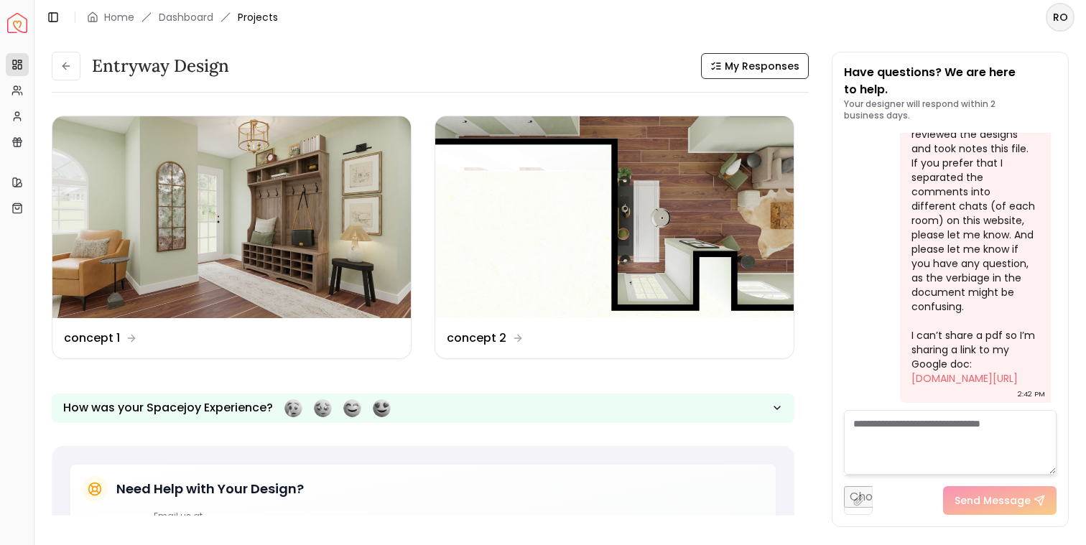
click at [62, 65] on icon at bounding box center [65, 65] width 11 height 11
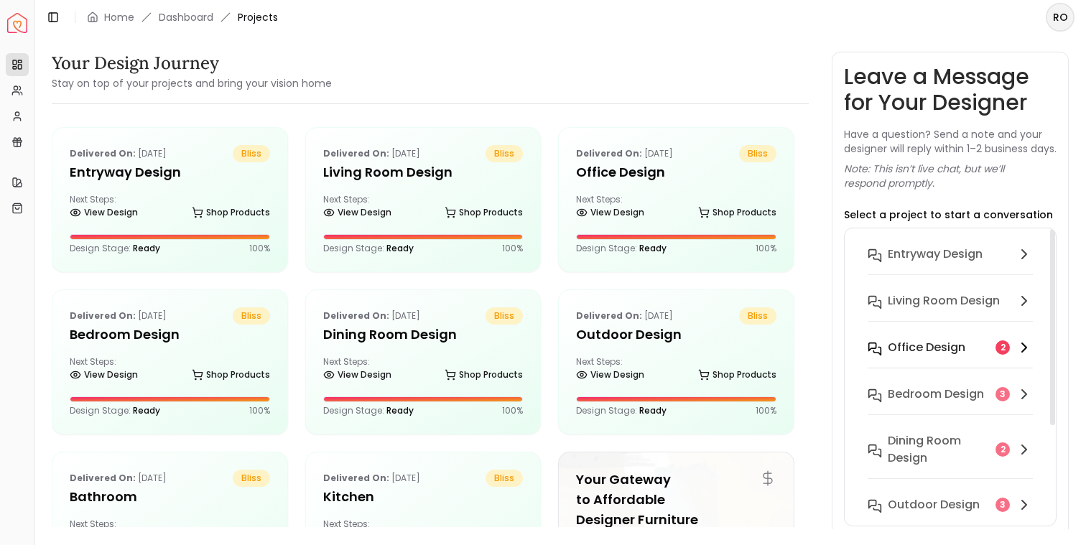
click at [942, 356] on h6 "Office design" at bounding box center [927, 347] width 78 height 17
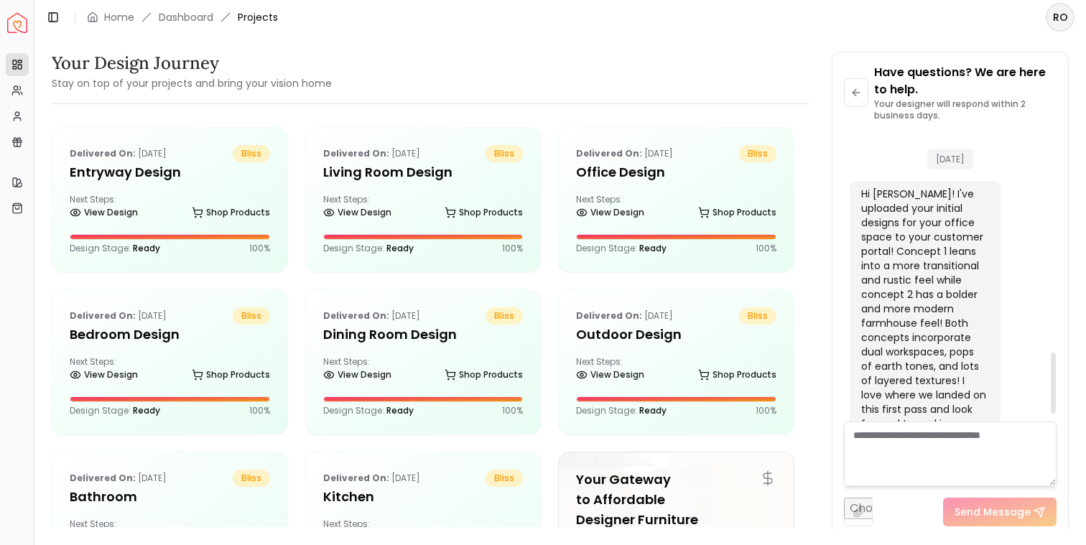
scroll to position [1067, 0]
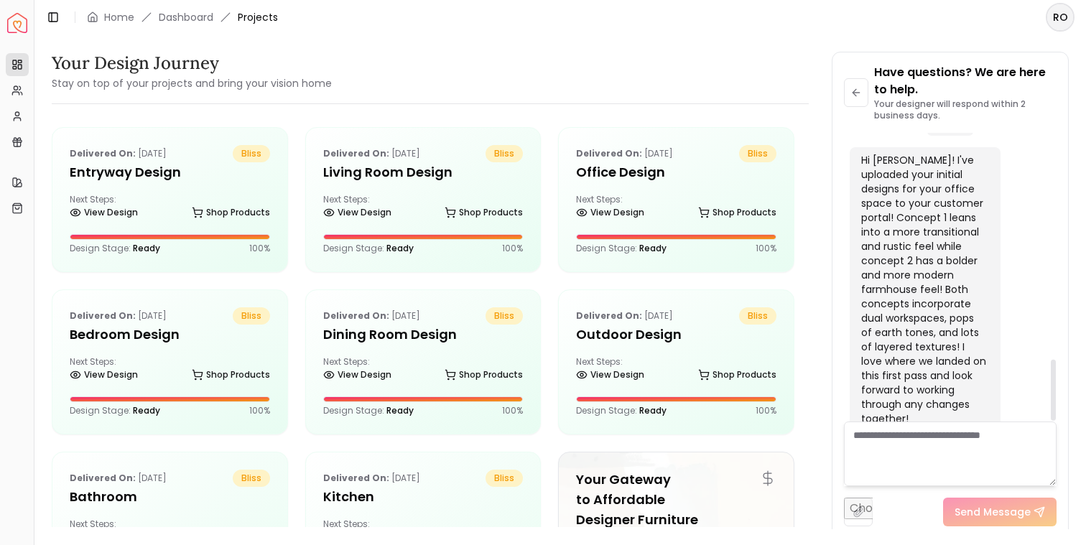
click at [899, 452] on textarea at bounding box center [950, 454] width 213 height 65
paste textarea "**********"
type textarea "**********"
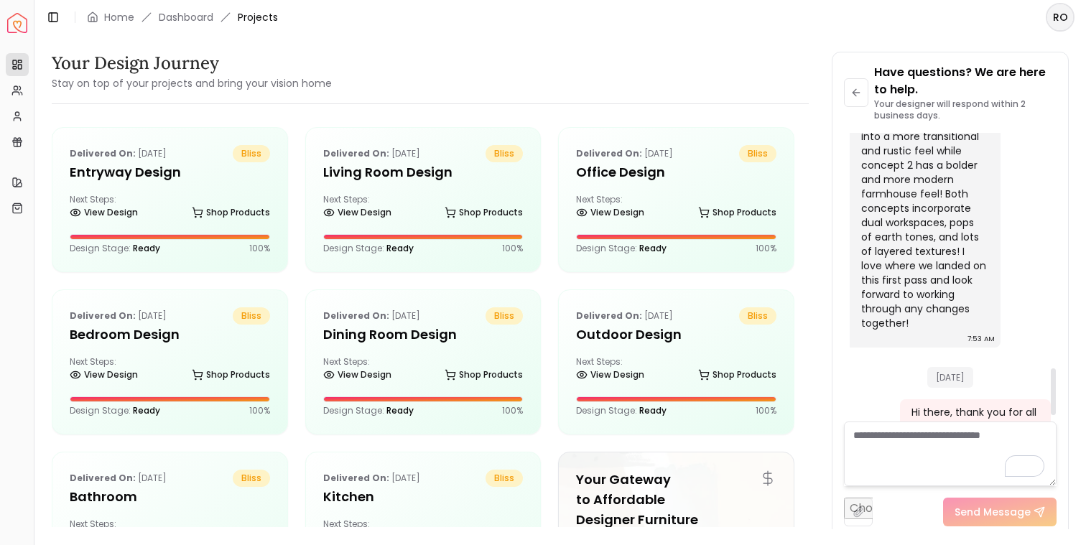
scroll to position [990, 0]
